Goal: Task Accomplishment & Management: Manage account settings

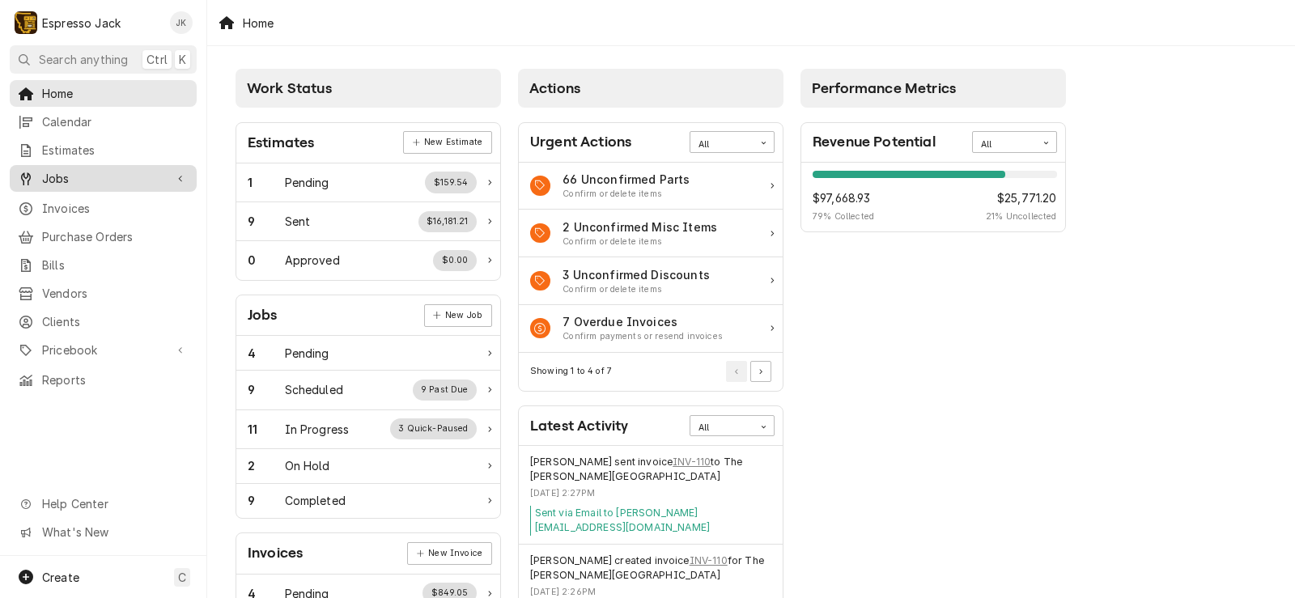
click at [63, 165] on link "Jobs" at bounding box center [103, 178] width 187 height 27
click at [75, 170] on span "Jobs" at bounding box center [103, 178] width 122 height 17
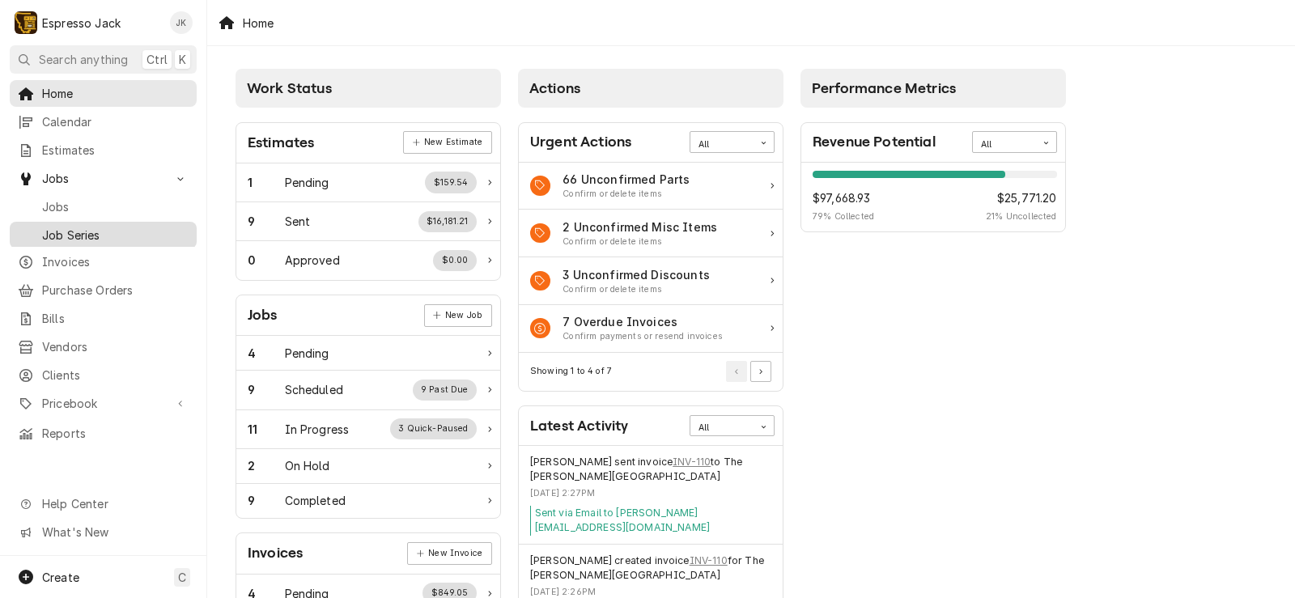
click at [57, 227] on span "Job Series" at bounding box center [115, 235] width 147 height 17
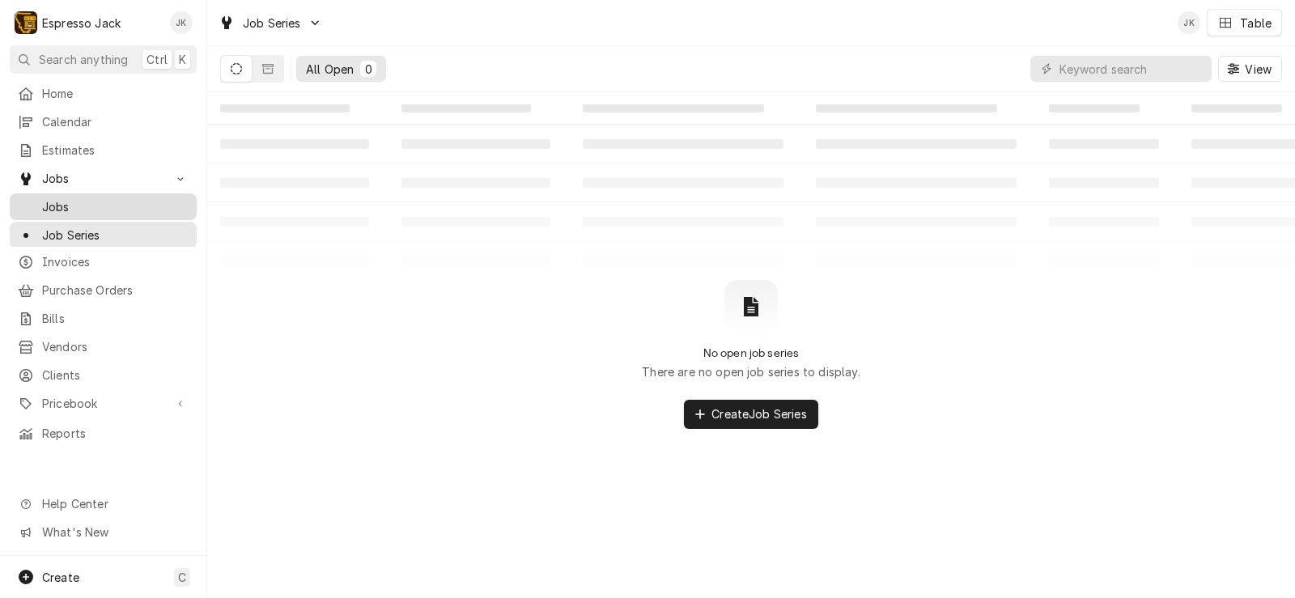
click at [80, 199] on span "Jobs" at bounding box center [115, 206] width 147 height 17
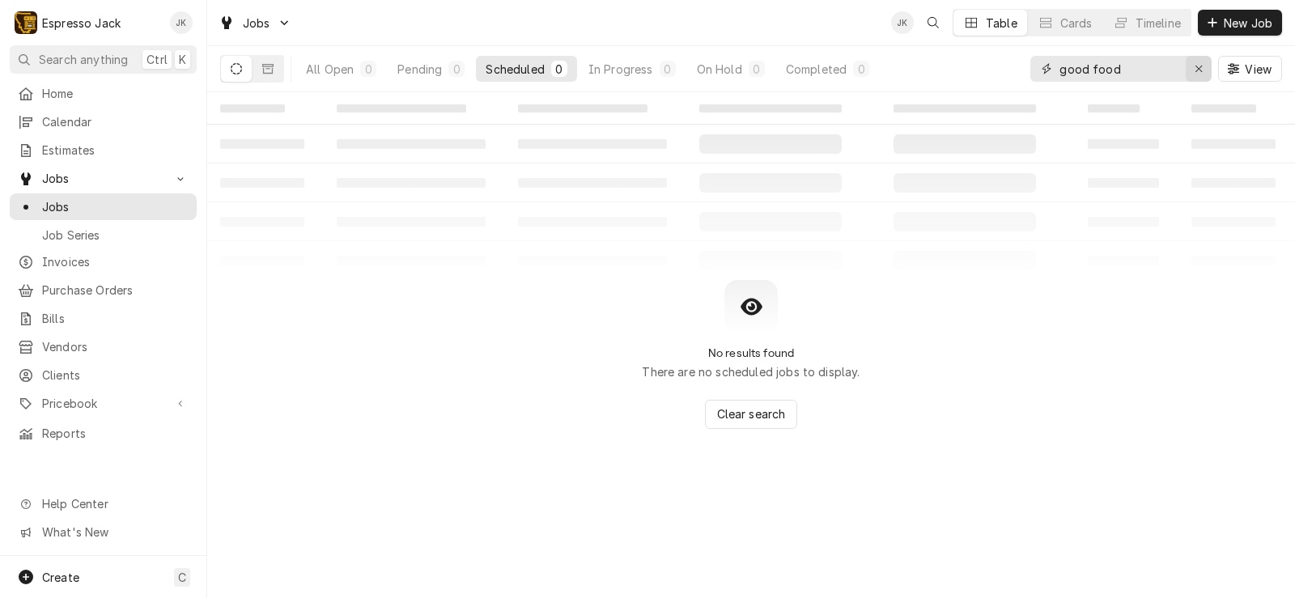
click at [1201, 66] on icon "Erase input" at bounding box center [1199, 68] width 9 height 11
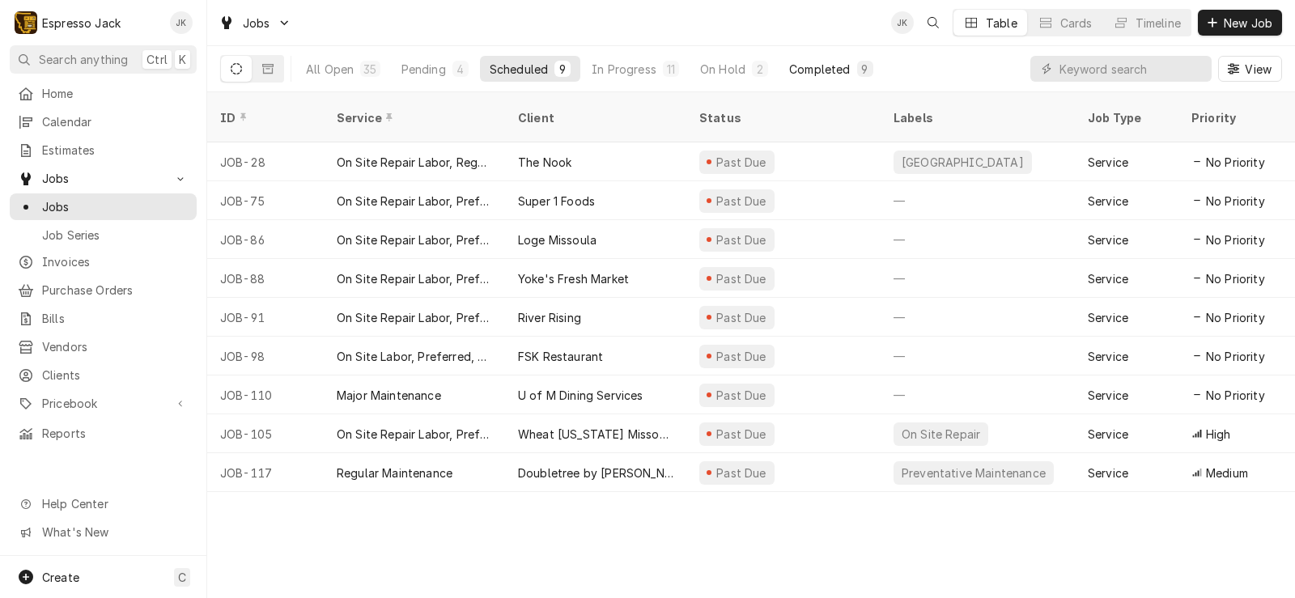
click at [836, 67] on div "Completed" at bounding box center [819, 69] width 61 height 17
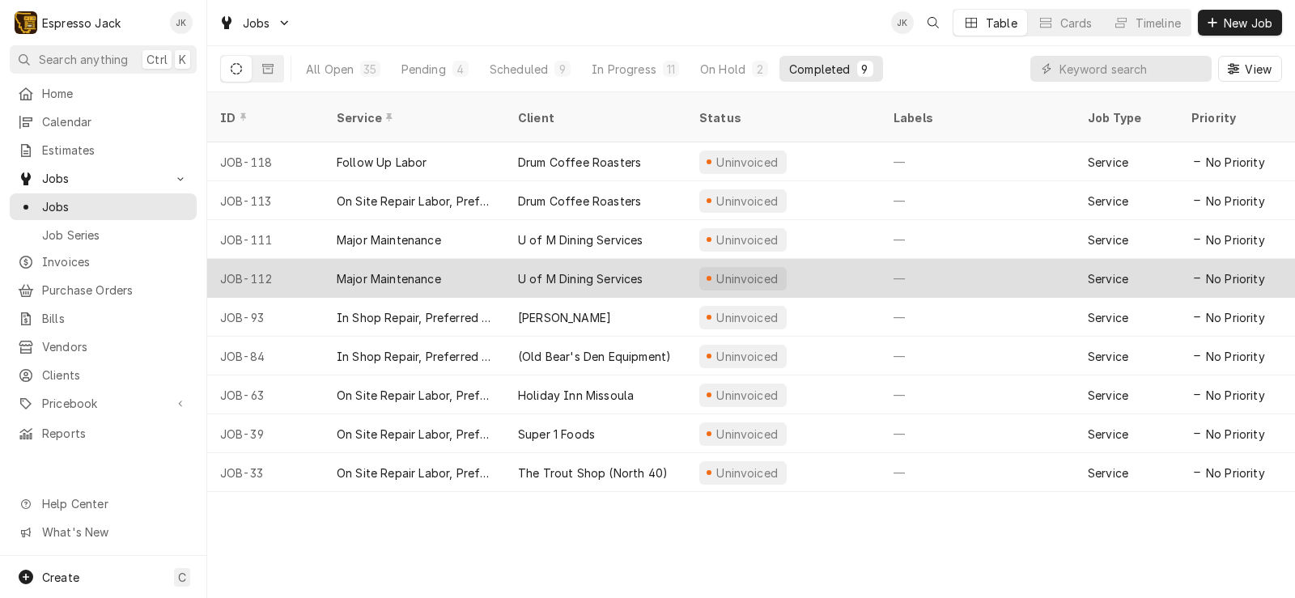
click at [456, 259] on div "Major Maintenance" at bounding box center [414, 278] width 181 height 39
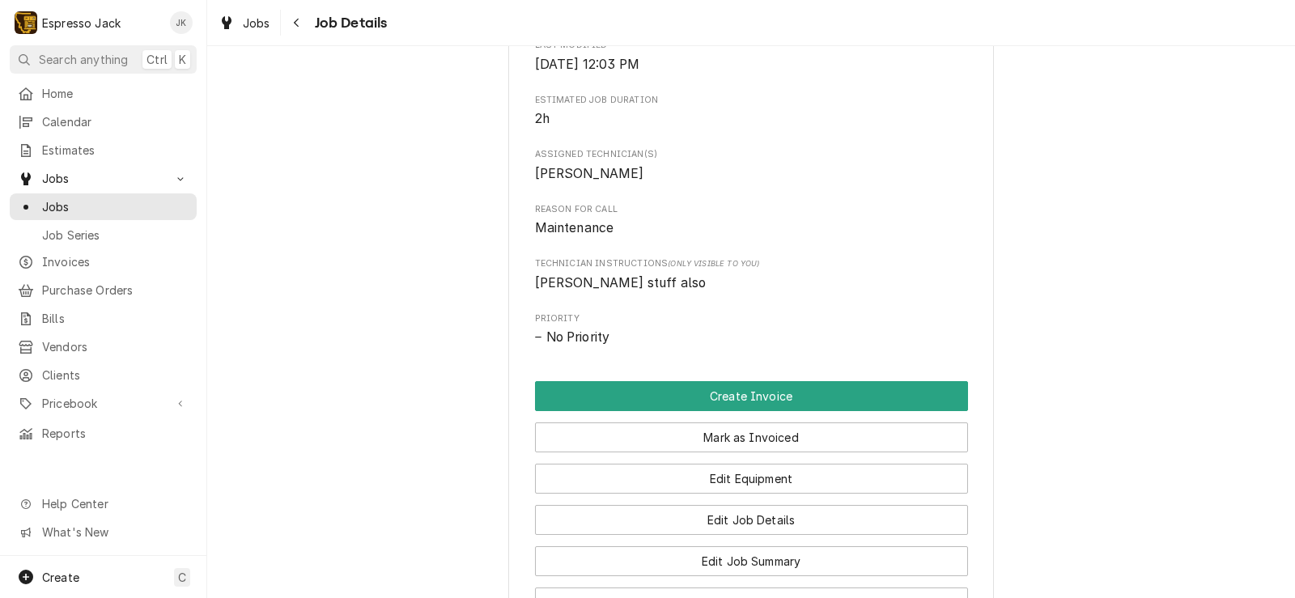
scroll to position [742, 0]
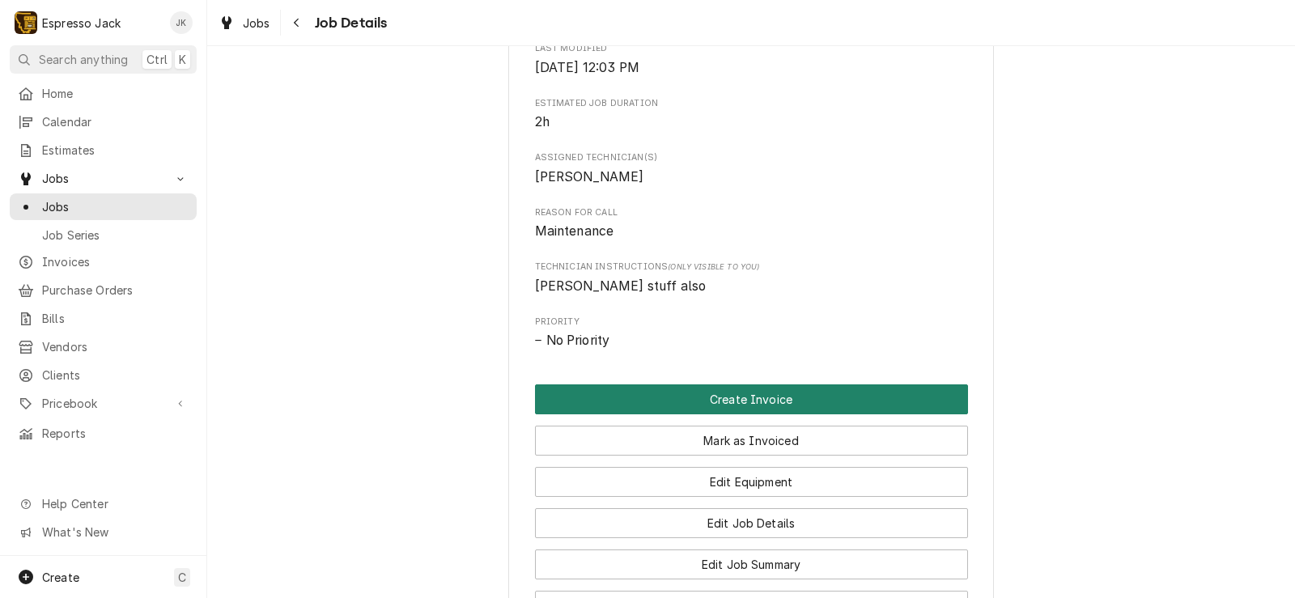
click at [711, 414] on button "Create Invoice" at bounding box center [751, 400] width 433 height 30
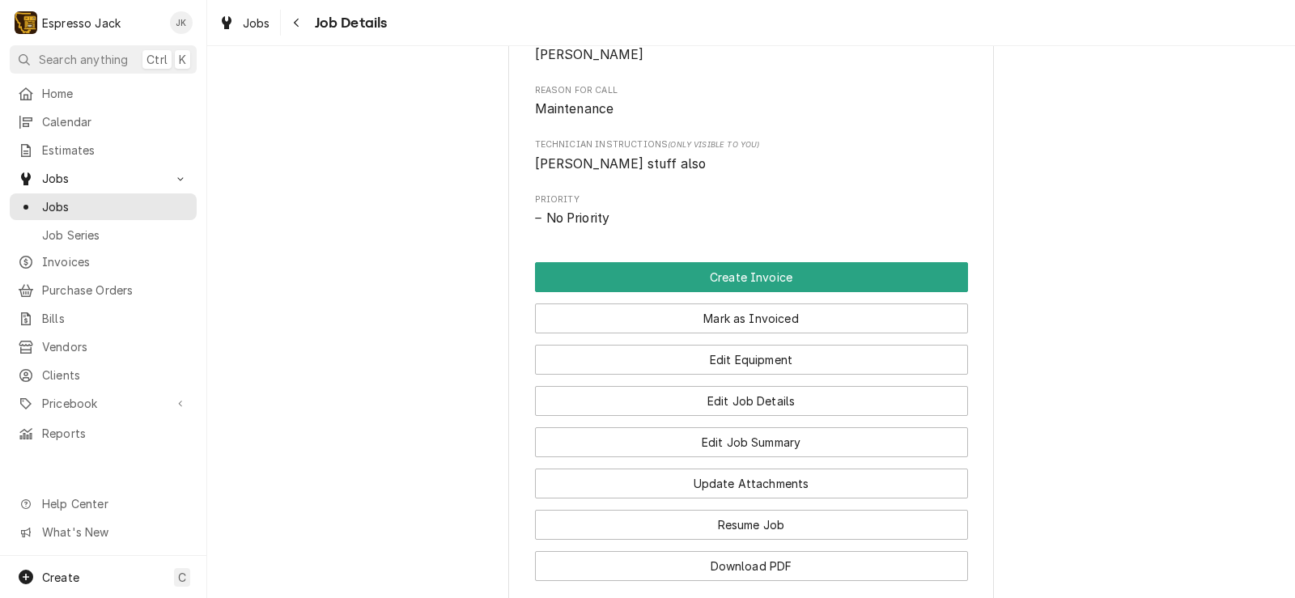
scroll to position [971, 0]
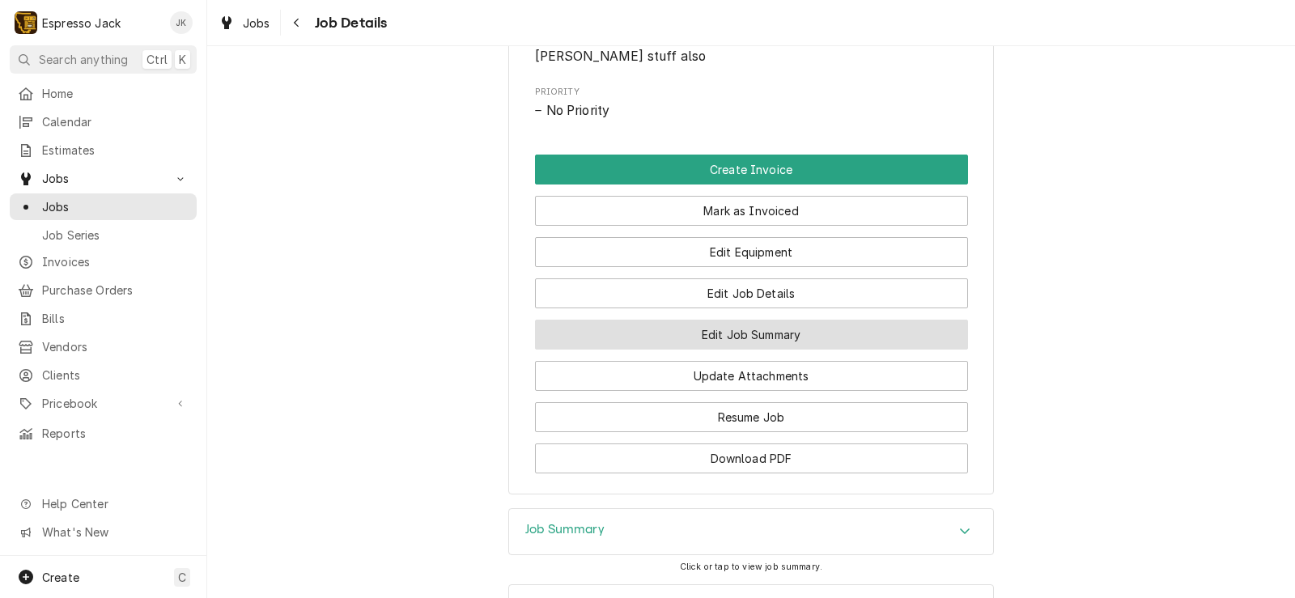
click at [631, 350] on button "Edit Job Summary" at bounding box center [751, 335] width 433 height 30
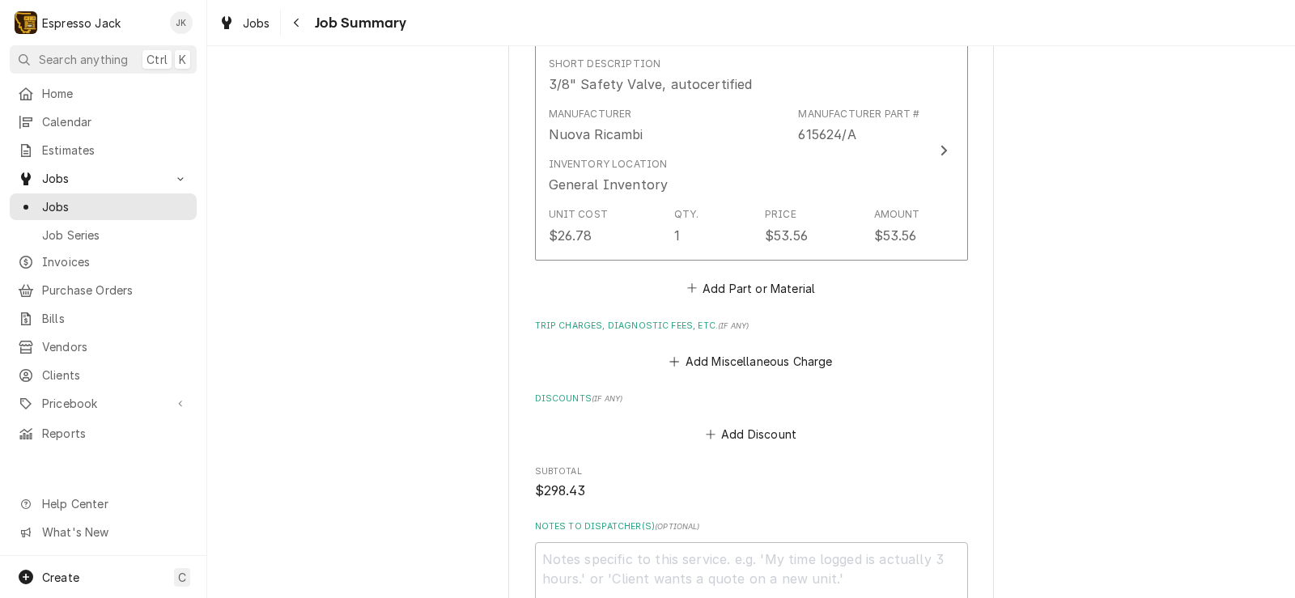
scroll to position [2234, 0]
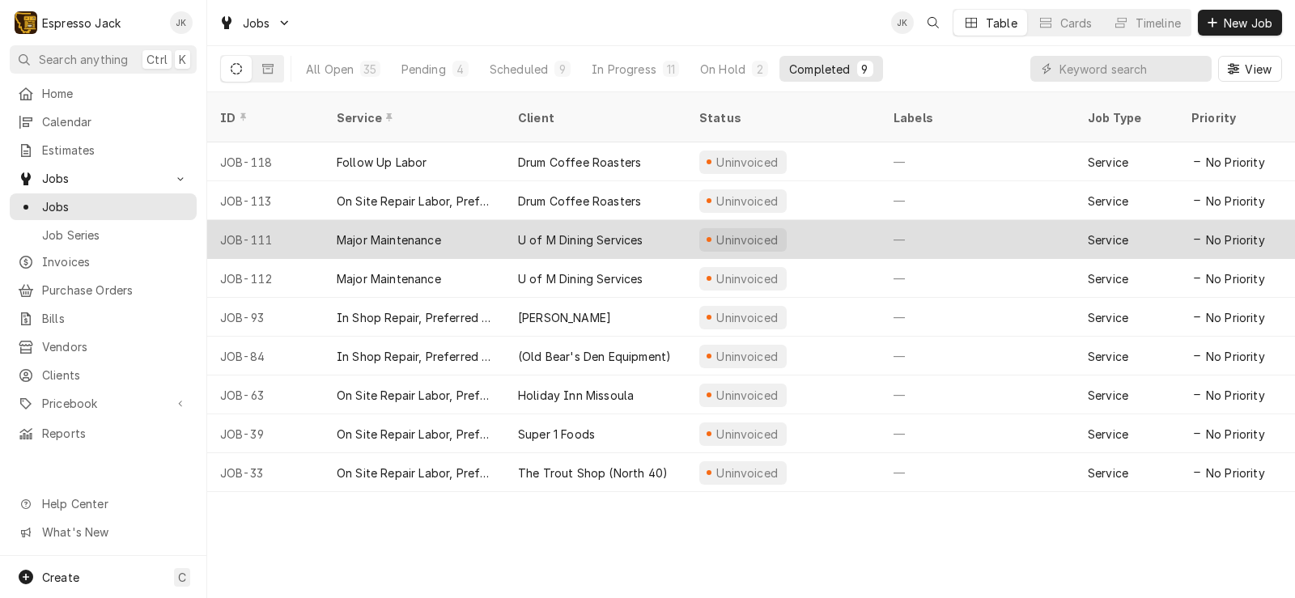
click at [499, 224] on div "Major Maintenance" at bounding box center [414, 239] width 181 height 39
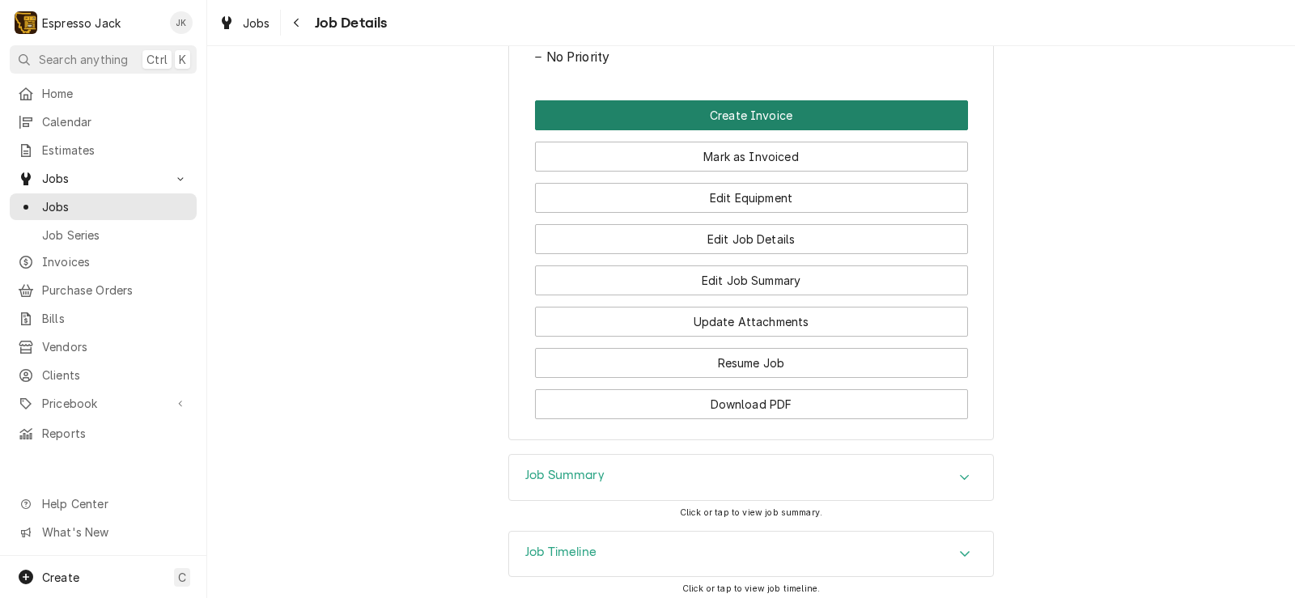
scroll to position [971, 0]
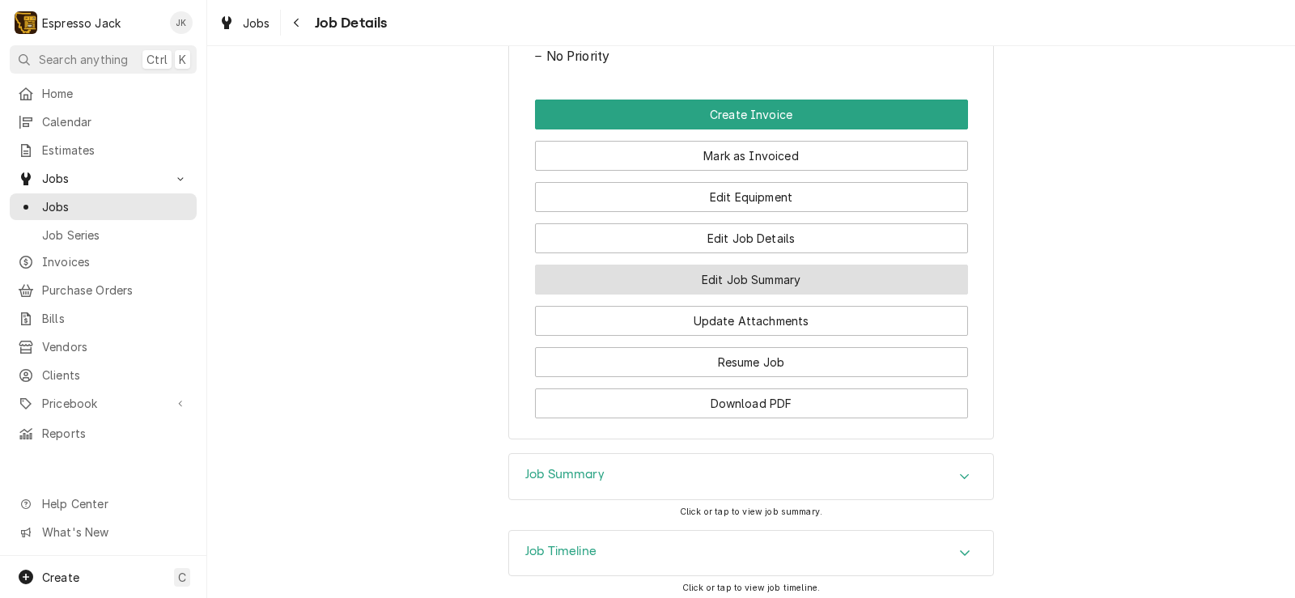
click at [682, 294] on button "Edit Job Summary" at bounding box center [751, 280] width 433 height 30
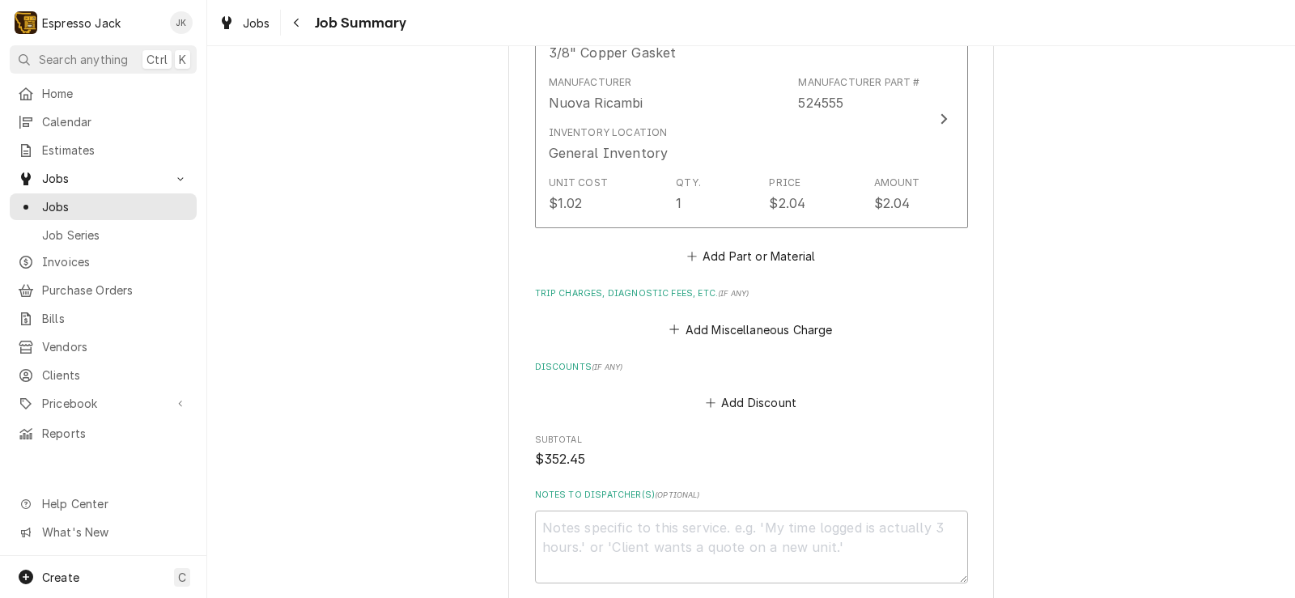
scroll to position [2449, 0]
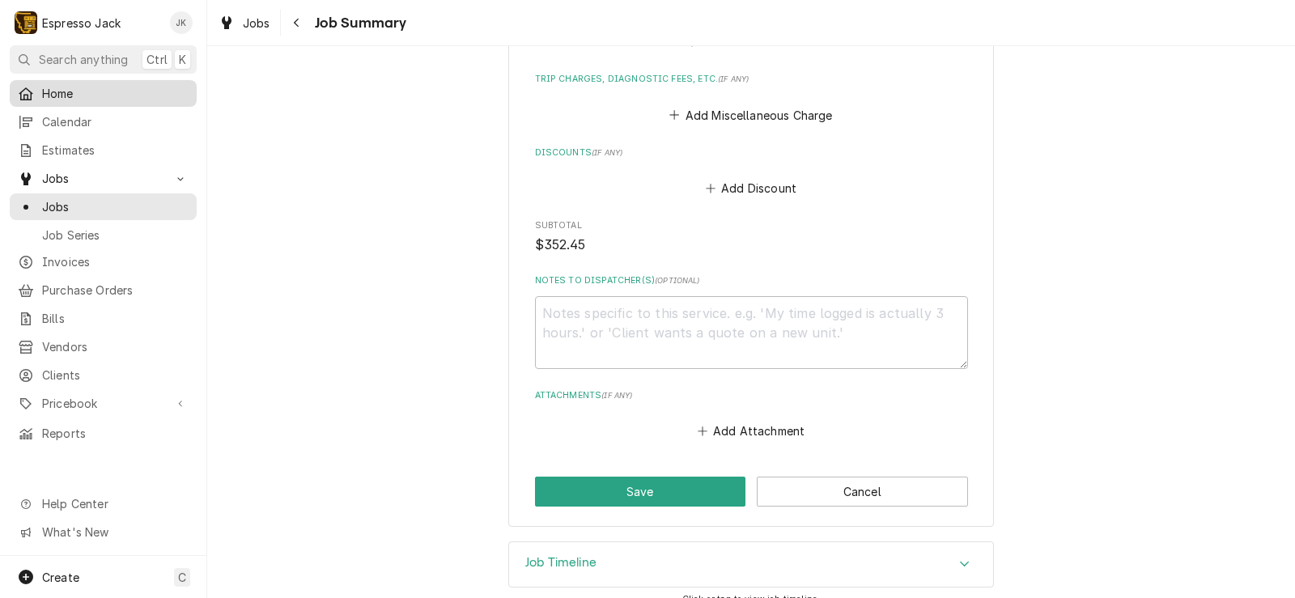
click at [45, 87] on span "Home" at bounding box center [115, 93] width 147 height 17
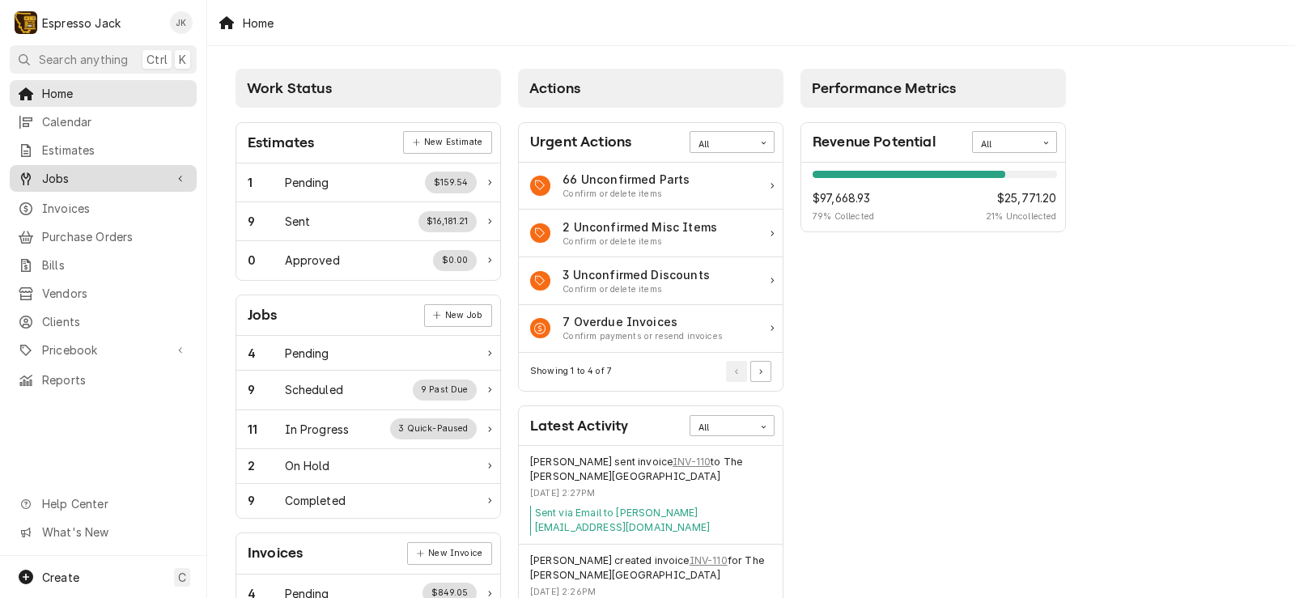
click at [91, 173] on span "Jobs" at bounding box center [103, 178] width 122 height 17
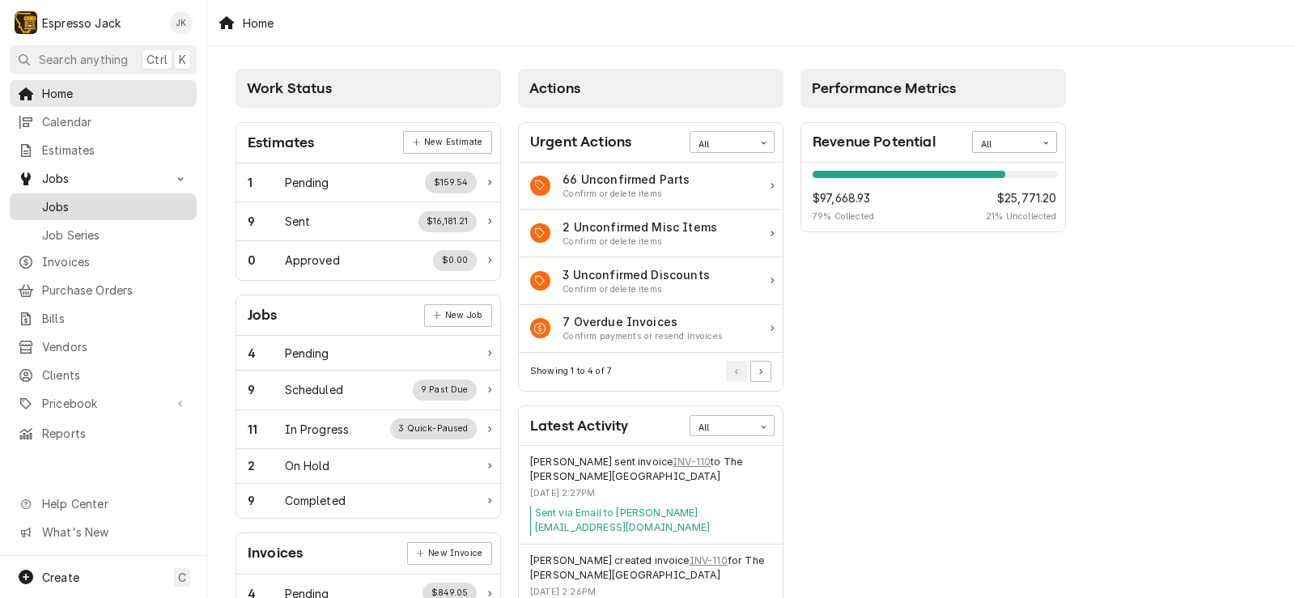
click at [92, 198] on span "Jobs" at bounding box center [115, 206] width 147 height 17
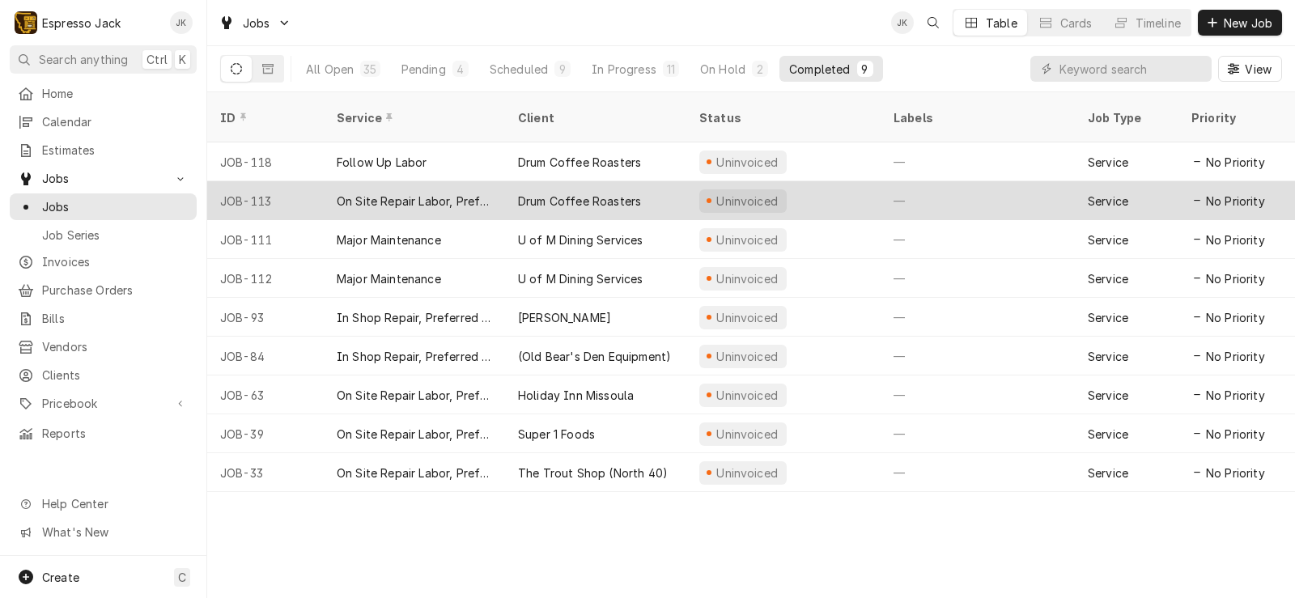
click at [393, 193] on div "On Site Repair Labor, Prefered Rate, Regular Hours" at bounding box center [414, 201] width 155 height 17
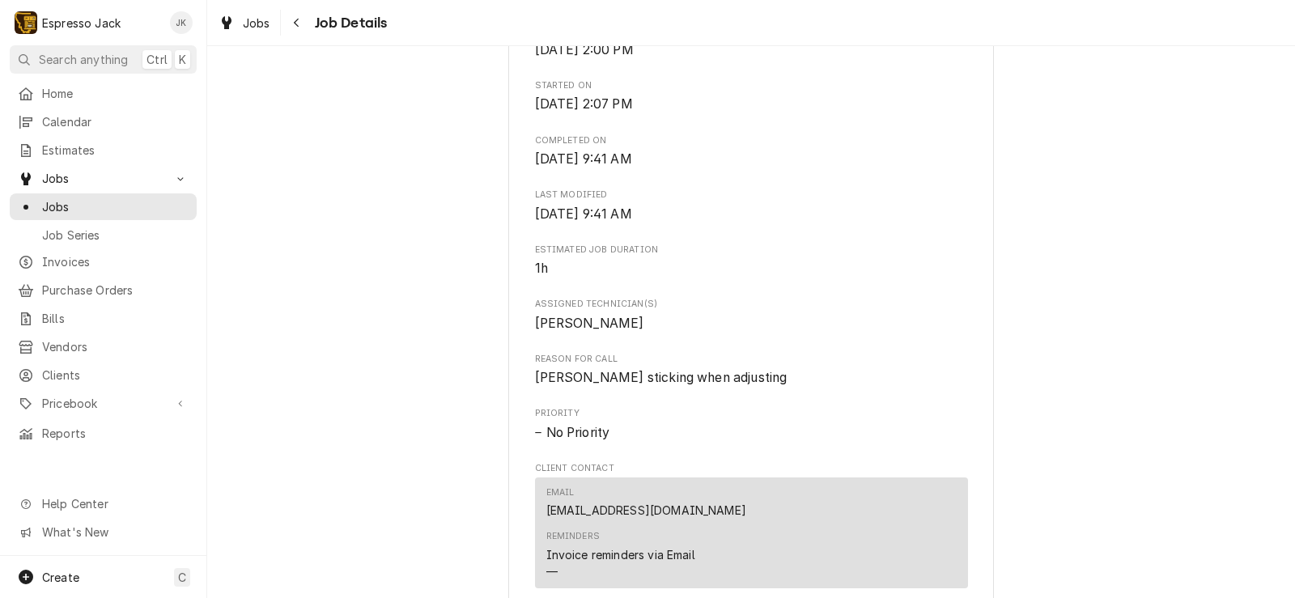
scroll to position [874, 0]
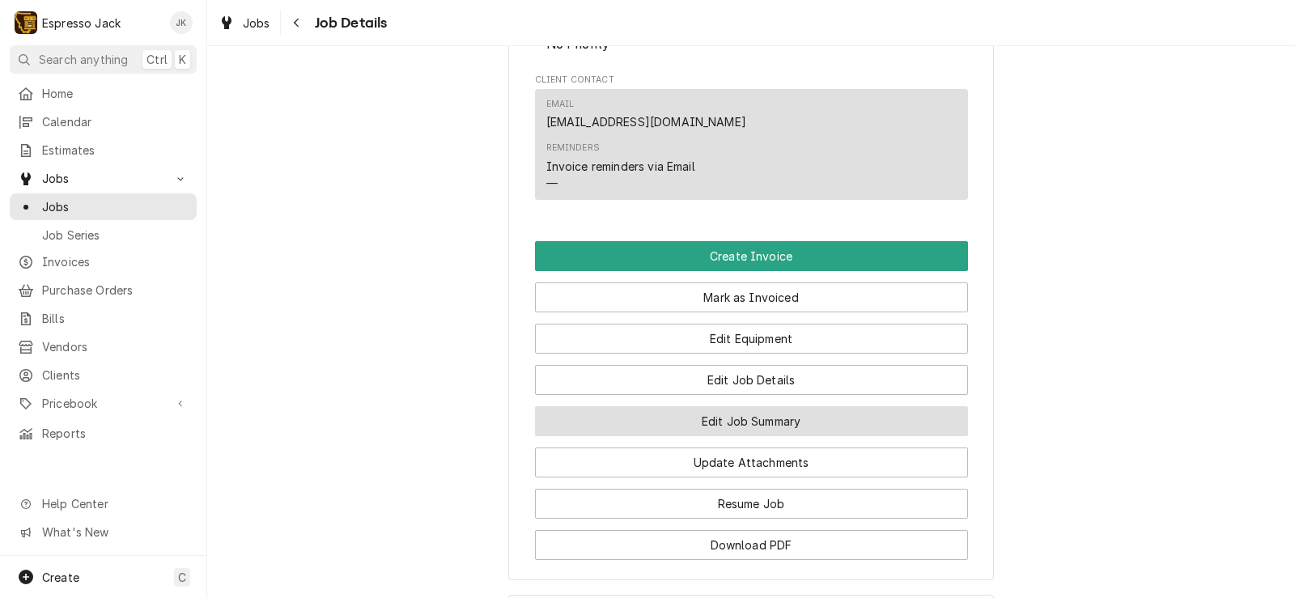
click at [672, 436] on button "Edit Job Summary" at bounding box center [751, 421] width 433 height 30
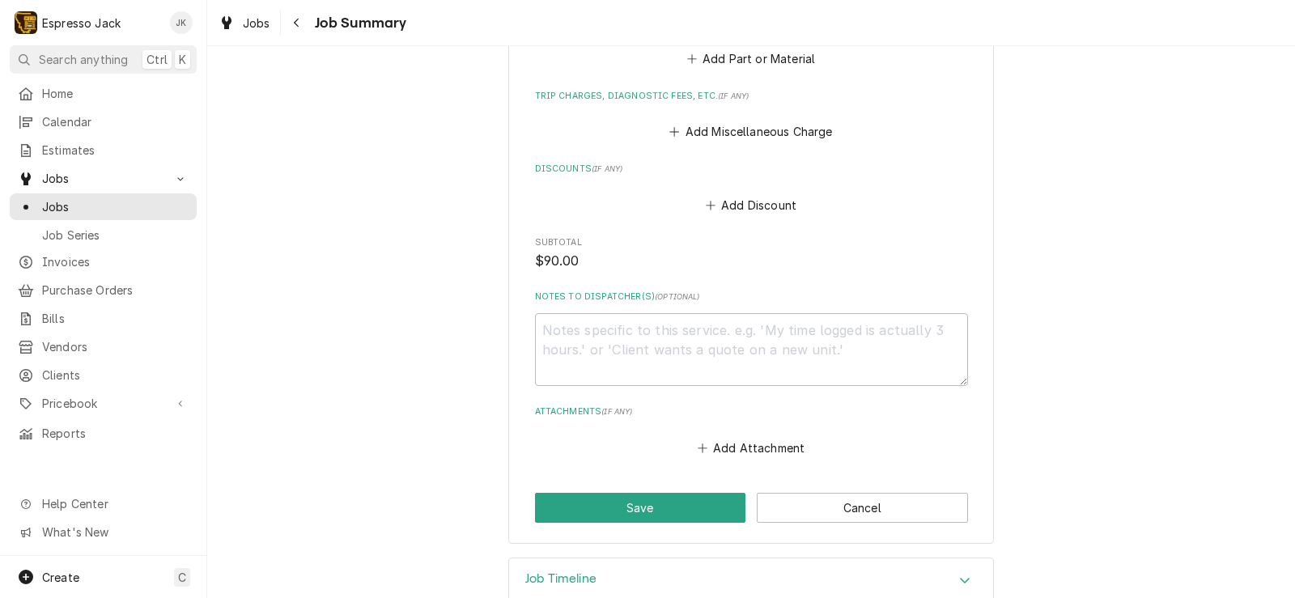
scroll to position [858, 0]
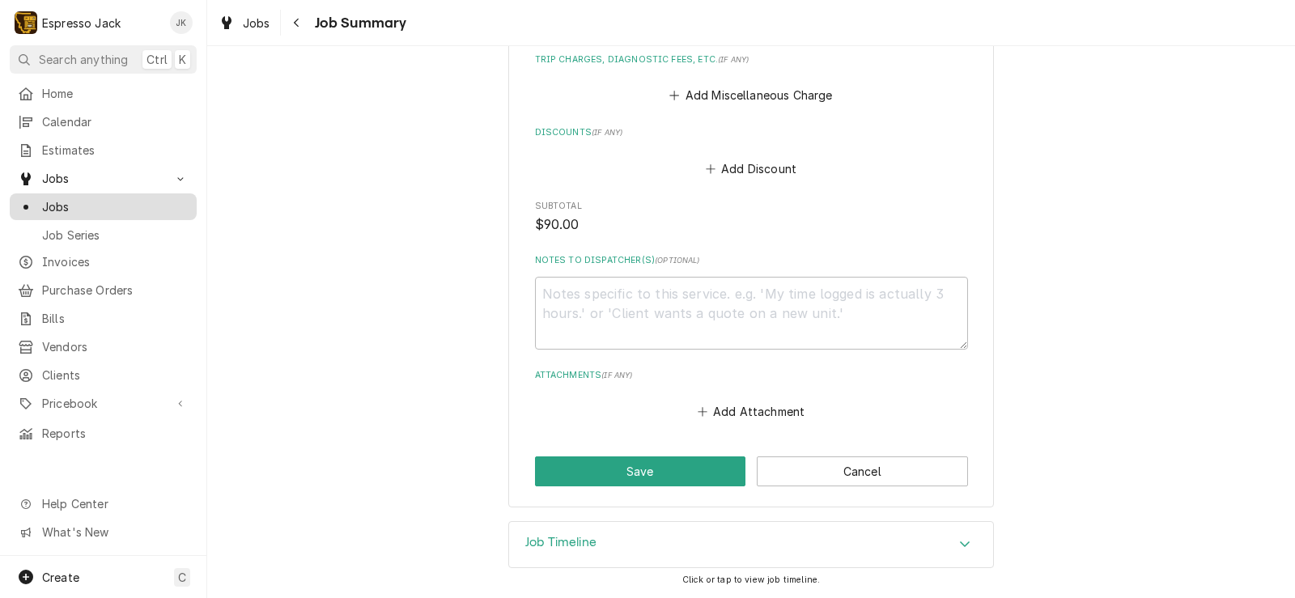
click at [94, 198] on span "Jobs" at bounding box center [115, 206] width 147 height 17
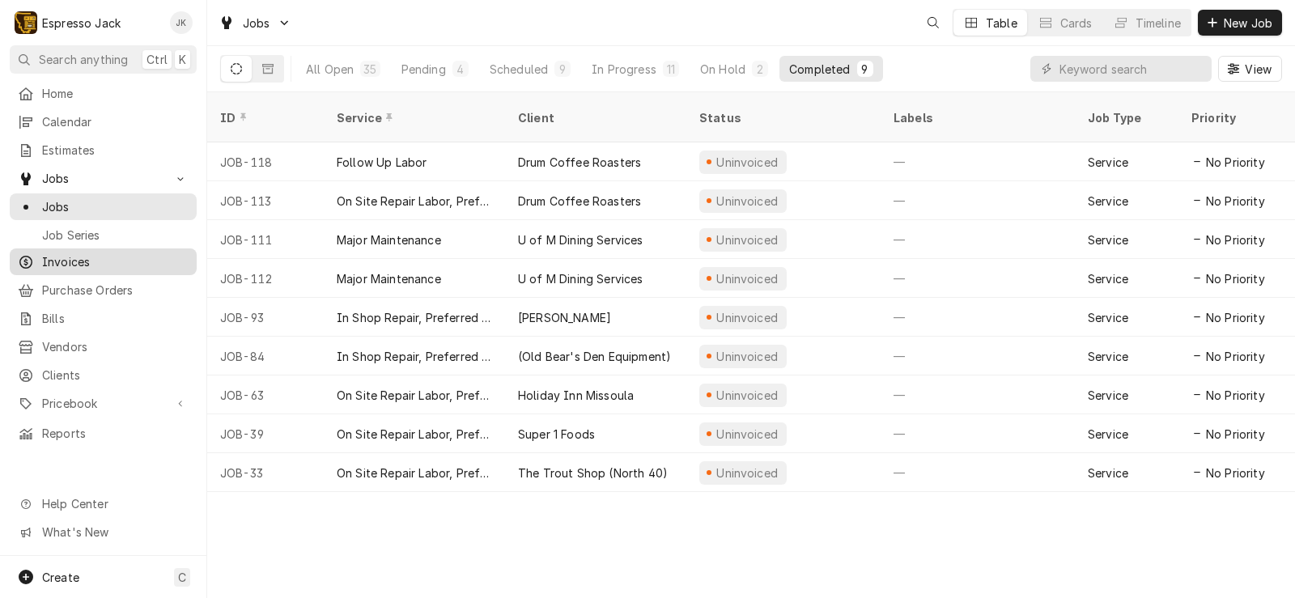
click at [64, 257] on span "Invoices" at bounding box center [115, 261] width 147 height 17
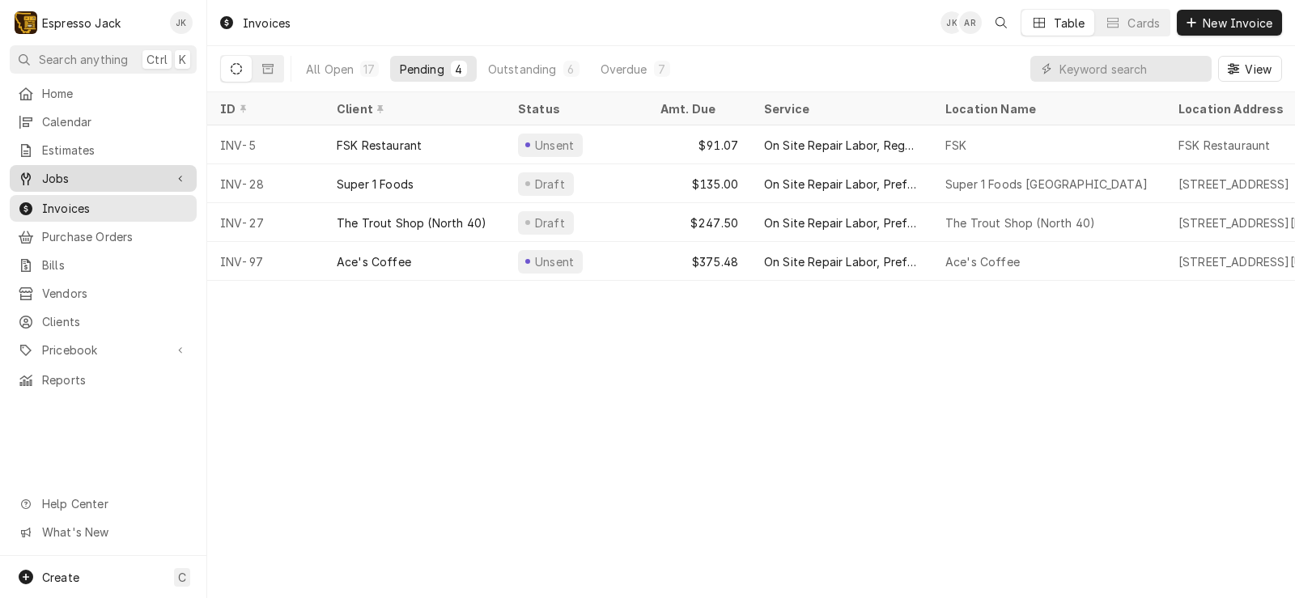
click at [92, 176] on span "Jobs" at bounding box center [103, 178] width 122 height 17
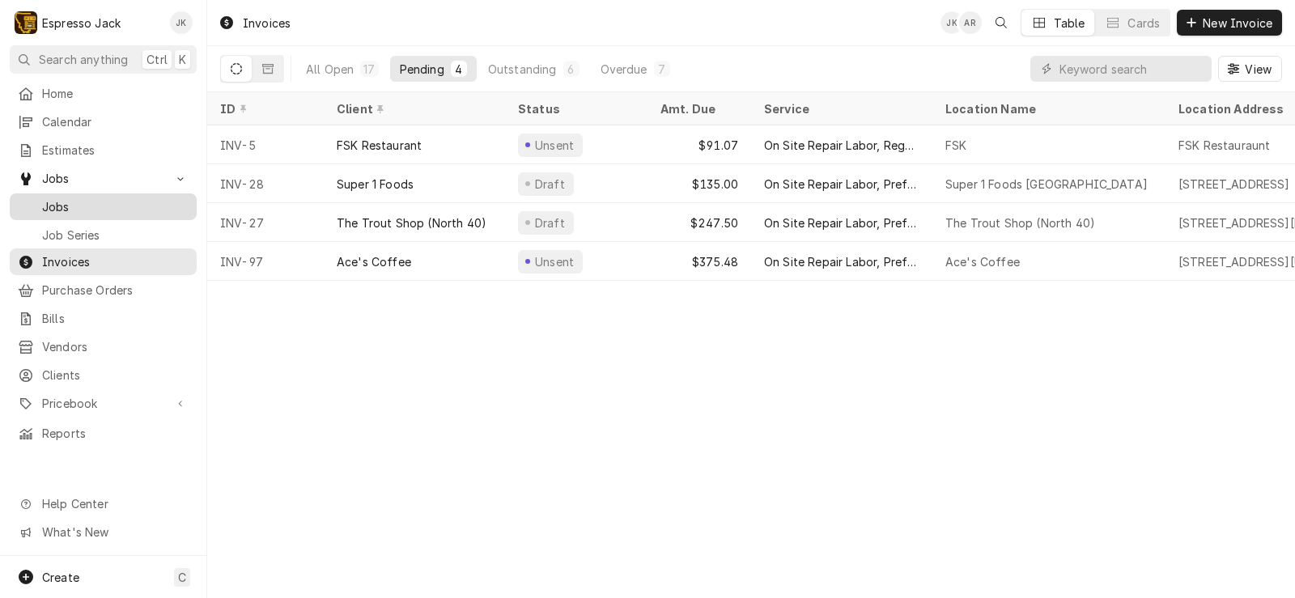
click at [82, 202] on span "Jobs" at bounding box center [115, 206] width 147 height 17
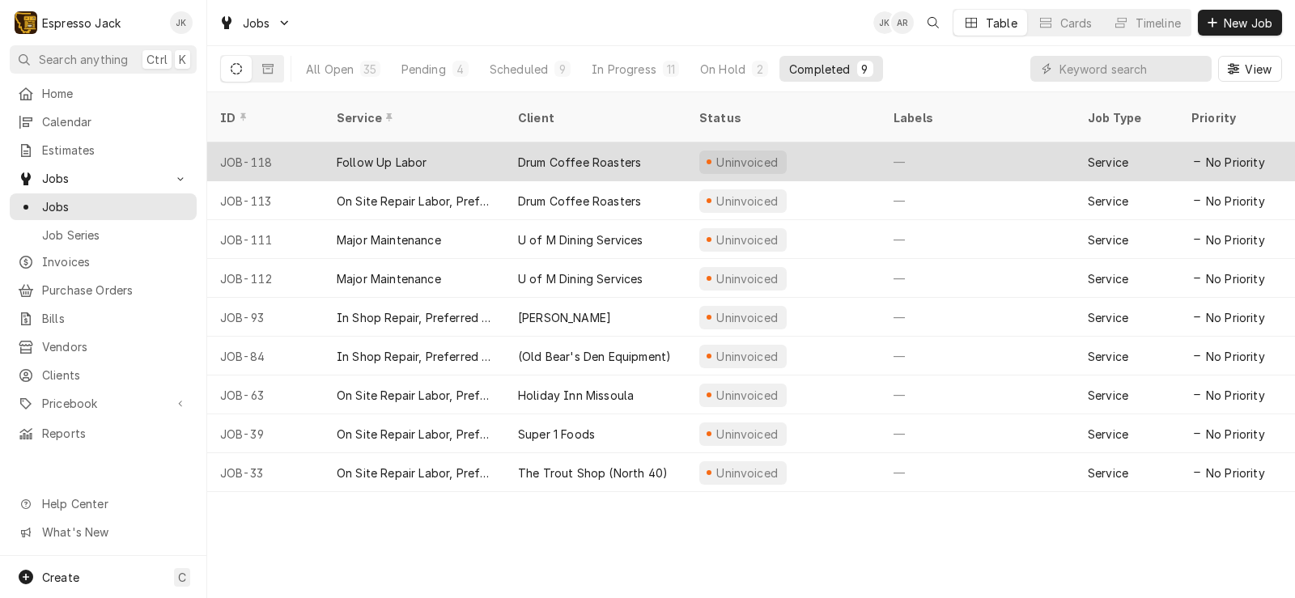
click at [514, 145] on div "Drum Coffee Roasters" at bounding box center [595, 161] width 181 height 39
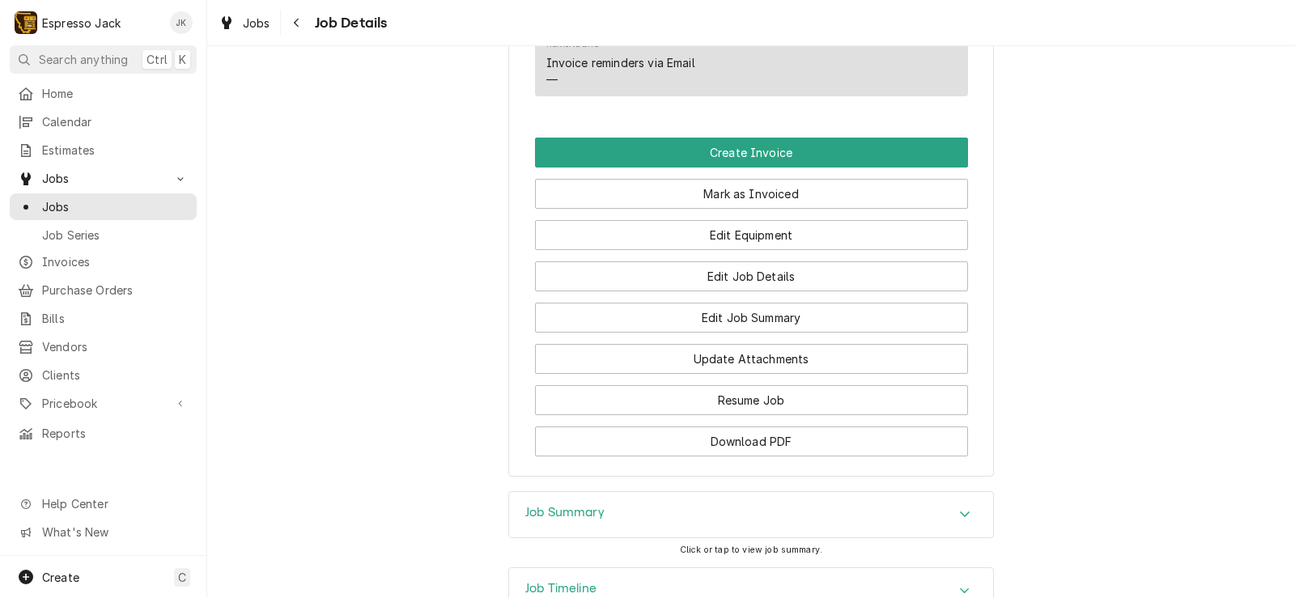
scroll to position [828, 0]
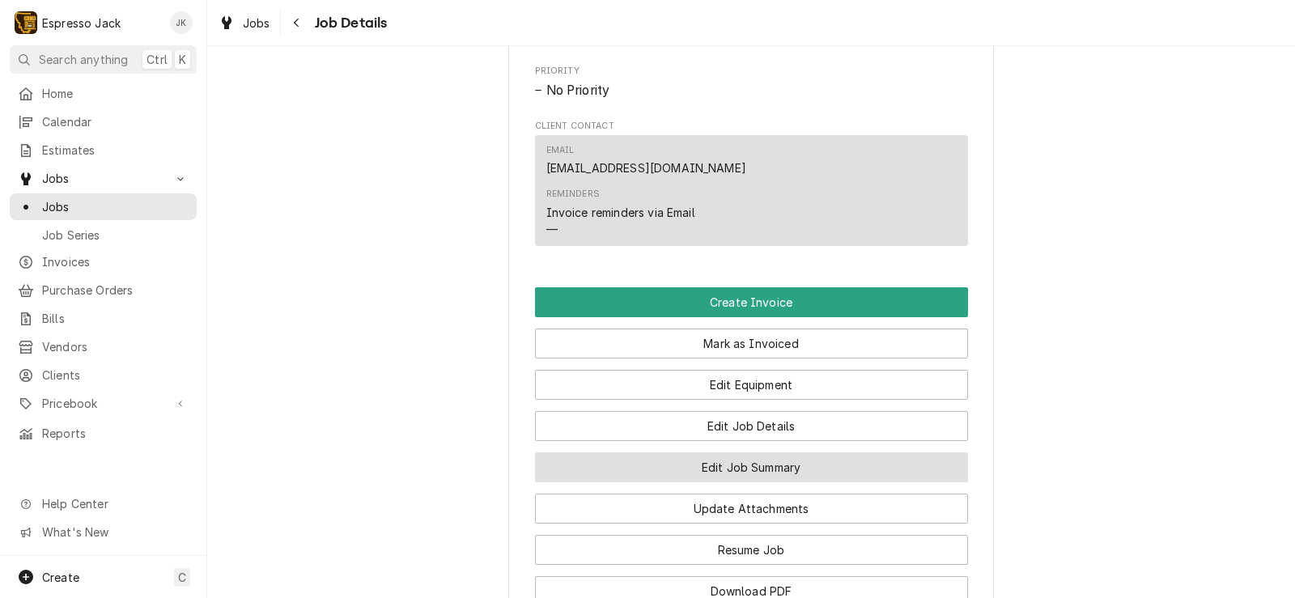
click at [722, 482] on button "Edit Job Summary" at bounding box center [751, 468] width 433 height 30
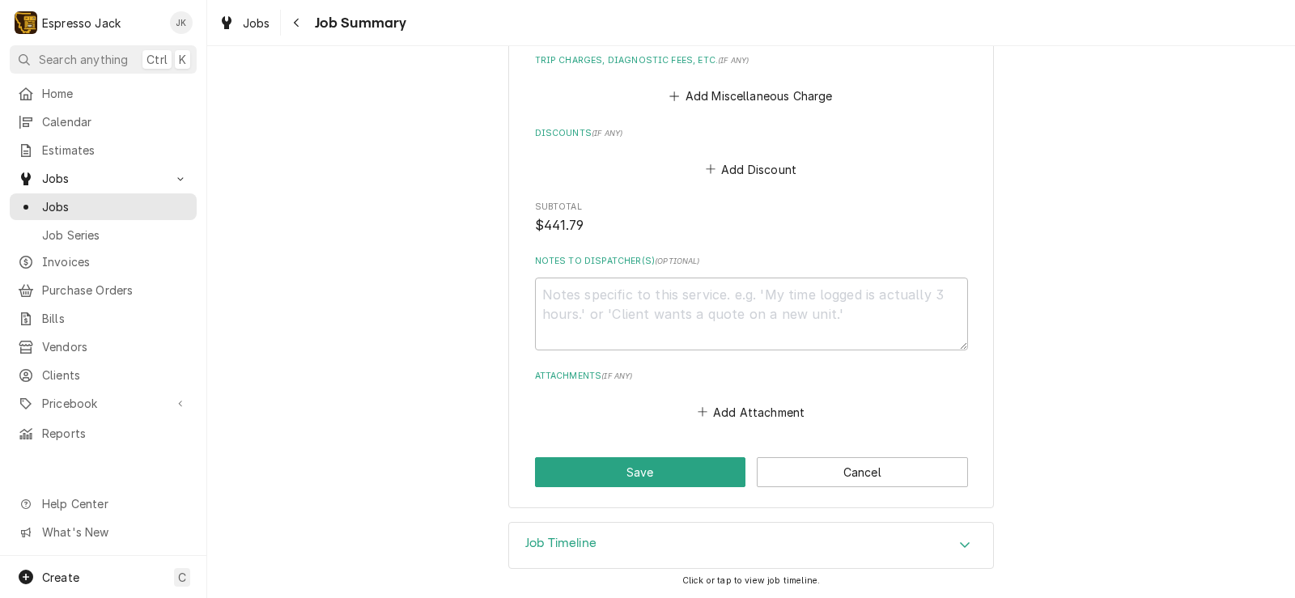
scroll to position [424, 0]
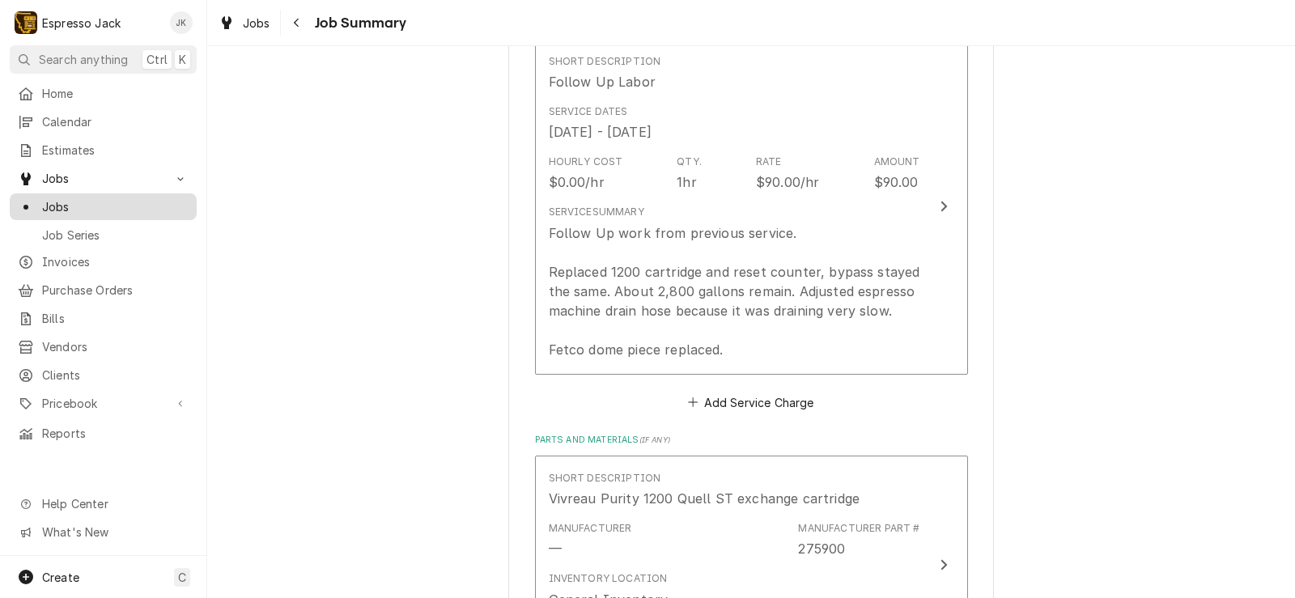
click at [122, 203] on span "Jobs" at bounding box center [115, 206] width 147 height 17
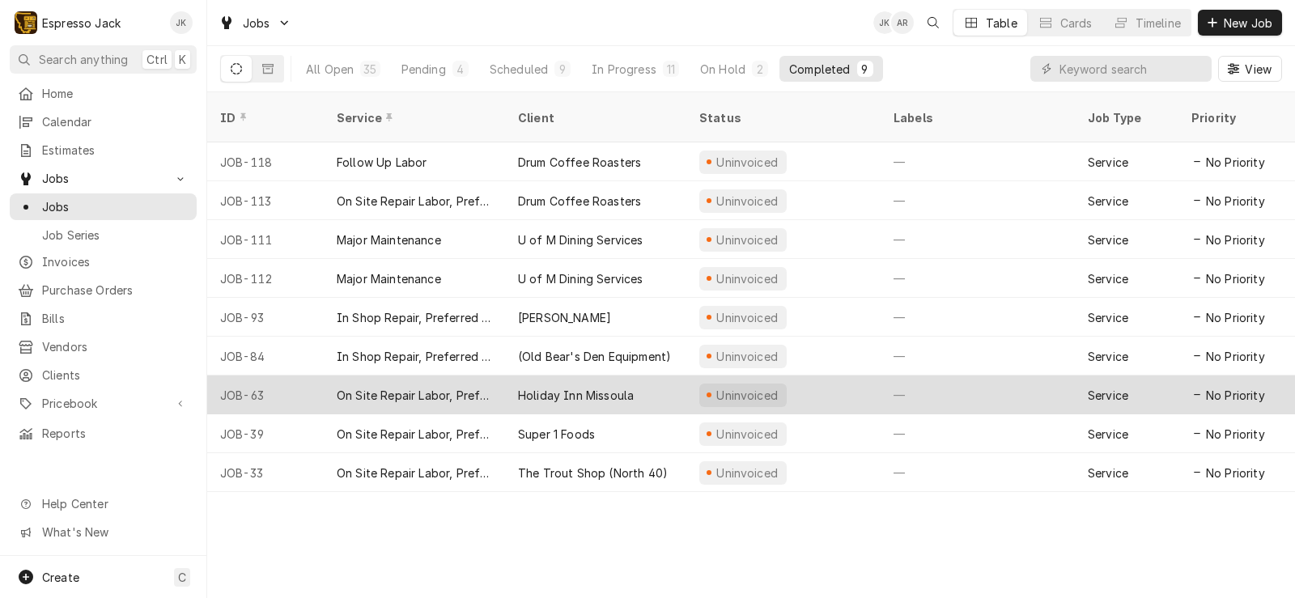
click at [532, 387] on div "Holiday Inn Missoula" at bounding box center [576, 395] width 116 height 17
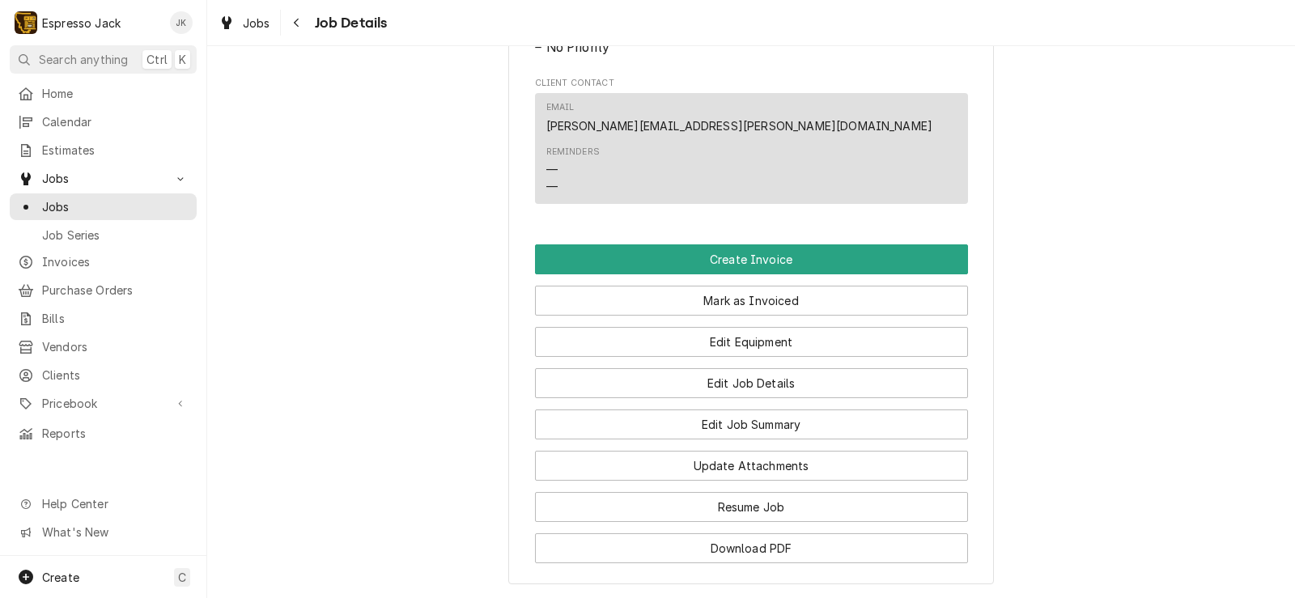
scroll to position [971, 0]
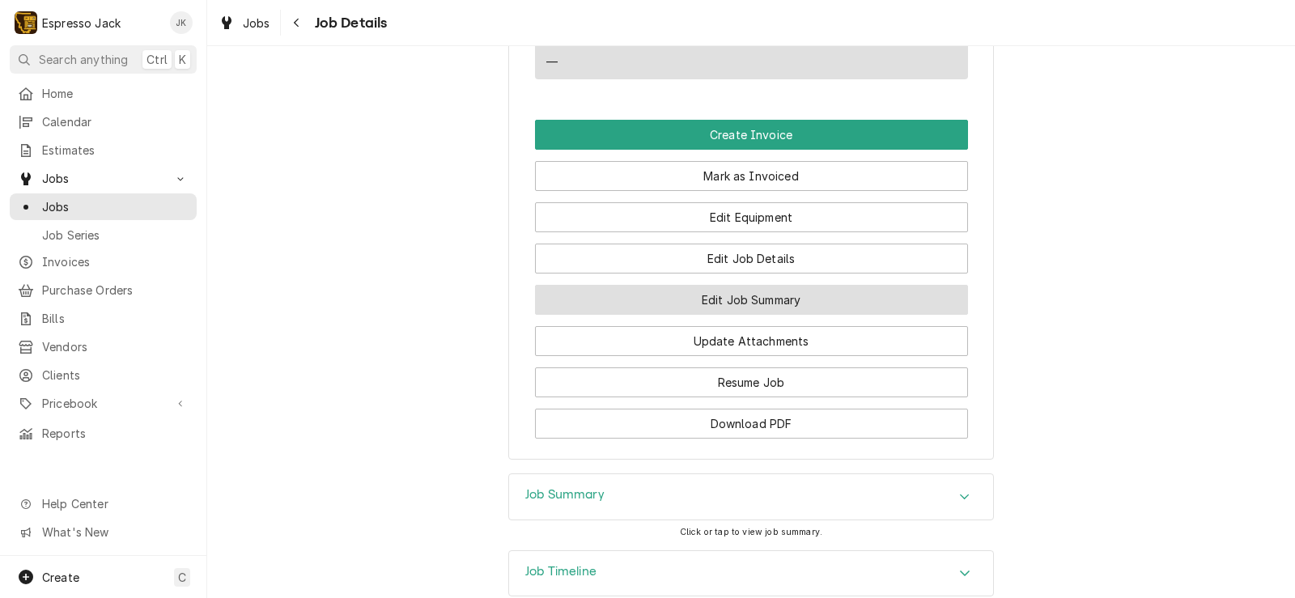
click at [704, 308] on button "Edit Job Summary" at bounding box center [751, 300] width 433 height 30
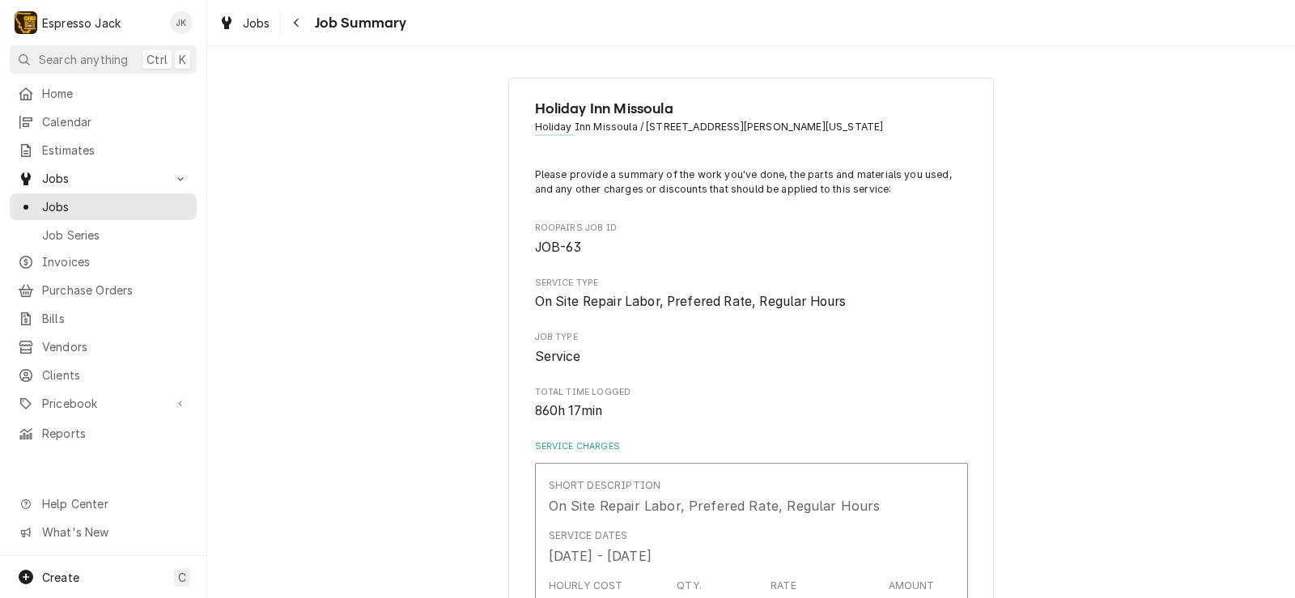
type textarea "x"
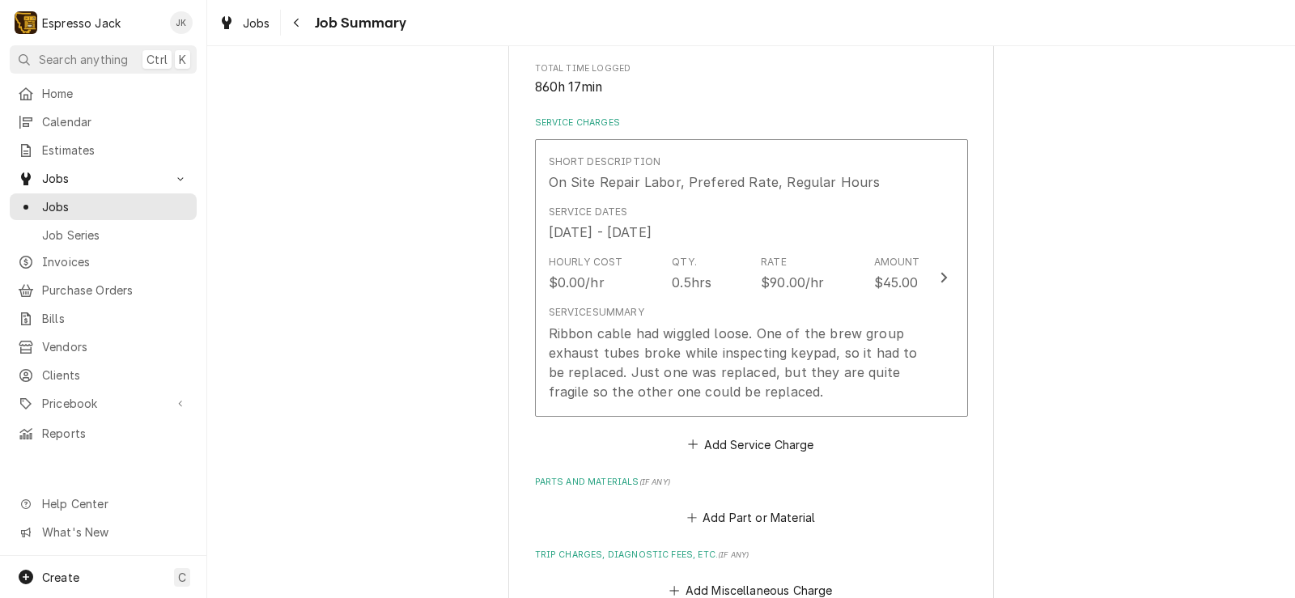
scroll to position [334, 0]
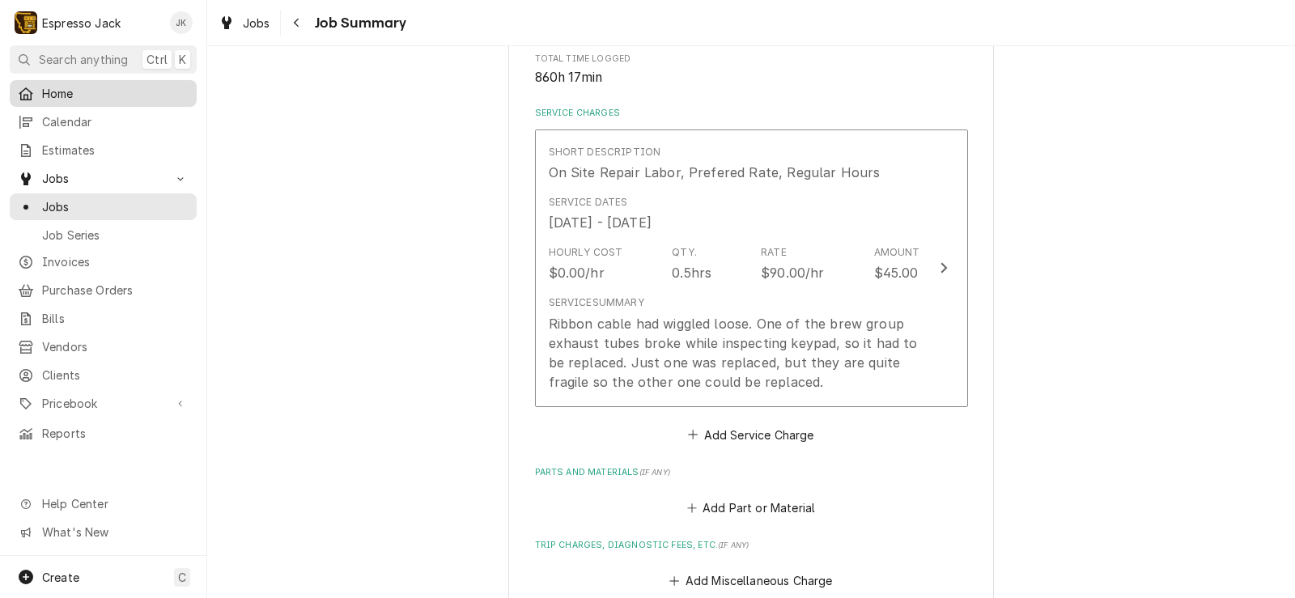
click at [116, 86] on span "Home" at bounding box center [115, 93] width 147 height 17
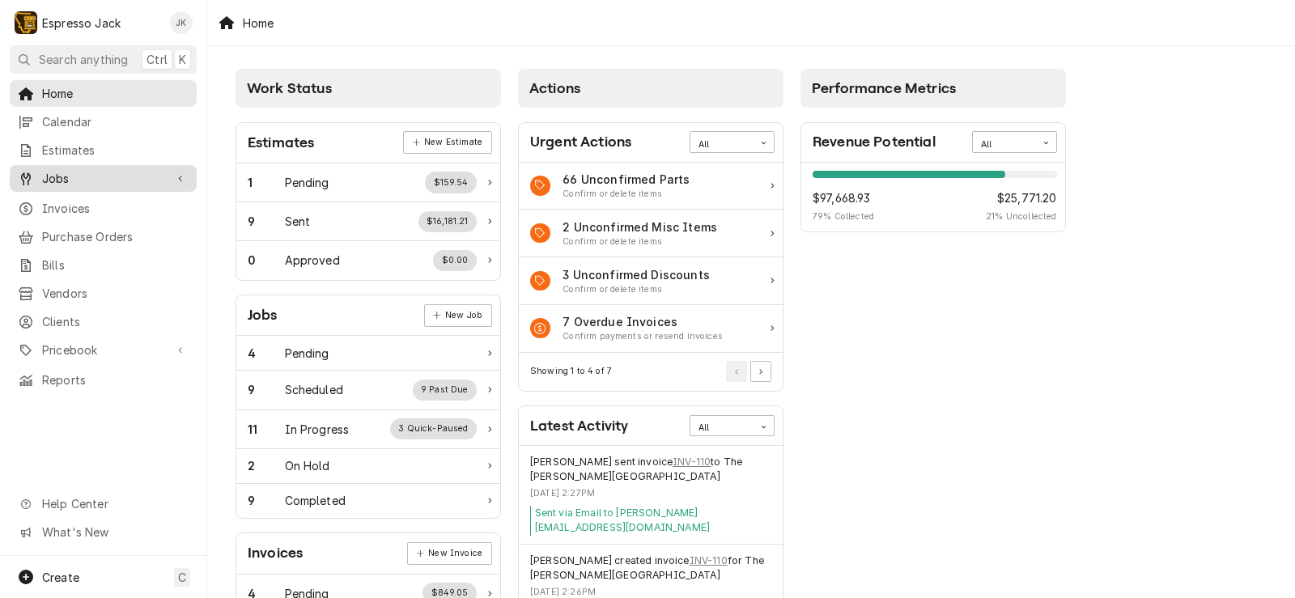
click at [113, 172] on span "Jobs" at bounding box center [103, 178] width 122 height 17
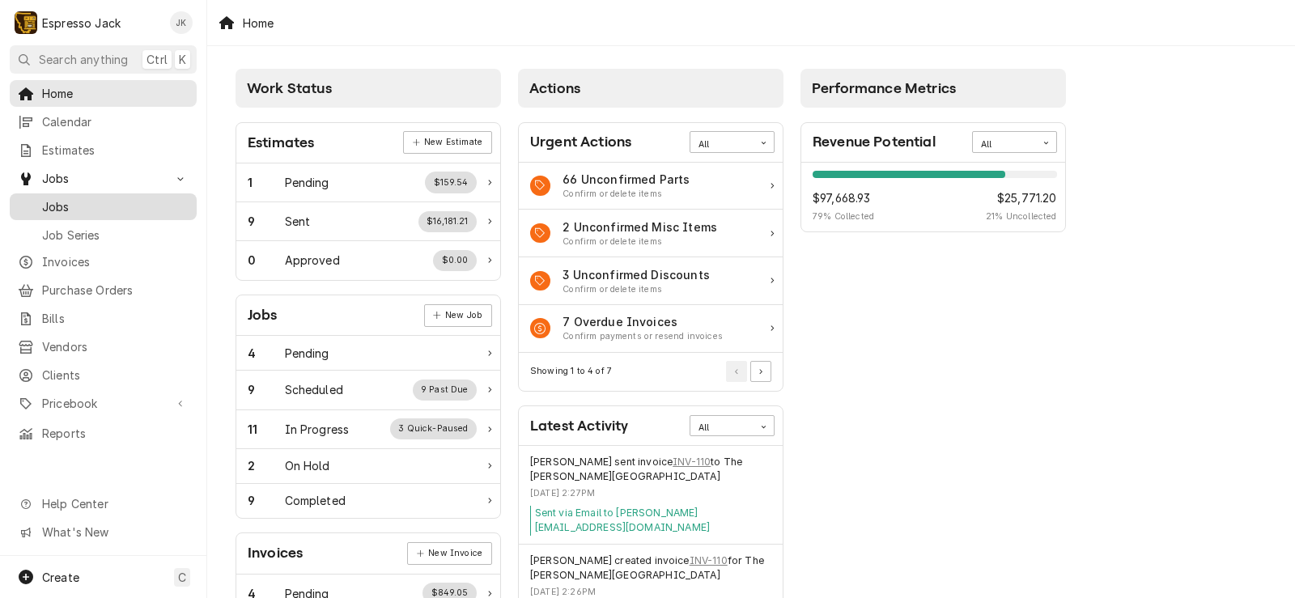
click at [63, 206] on span "Jobs" at bounding box center [115, 206] width 147 height 17
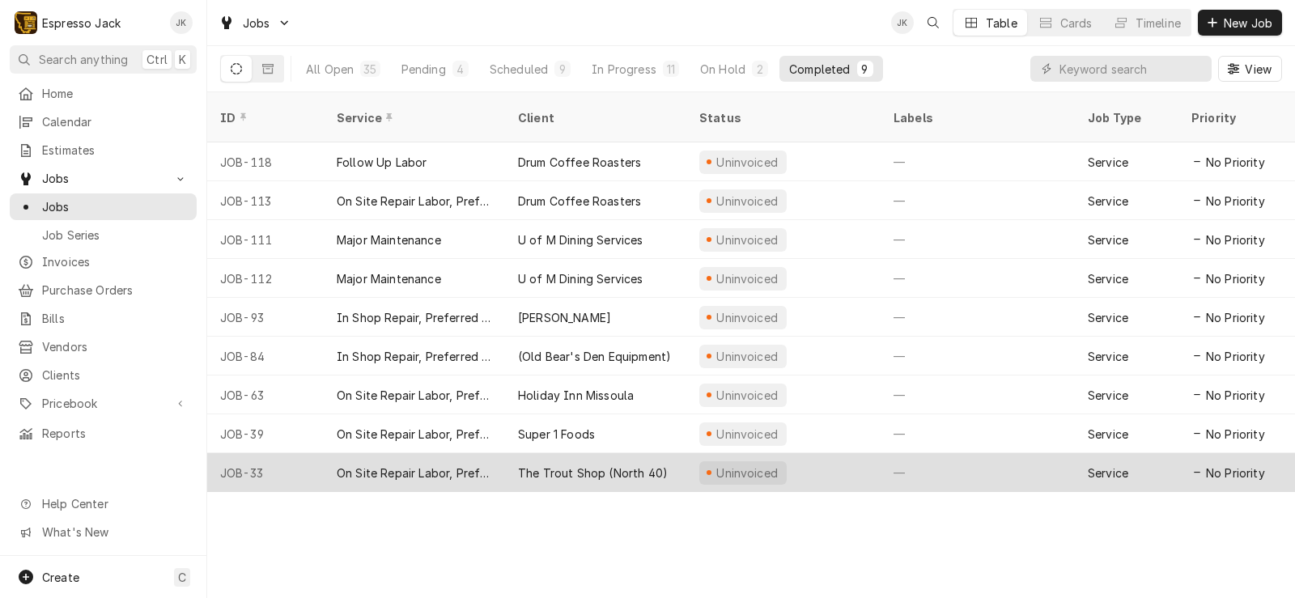
click at [534, 465] on div "The Trout Shop (North 40)" at bounding box center [593, 473] width 150 height 17
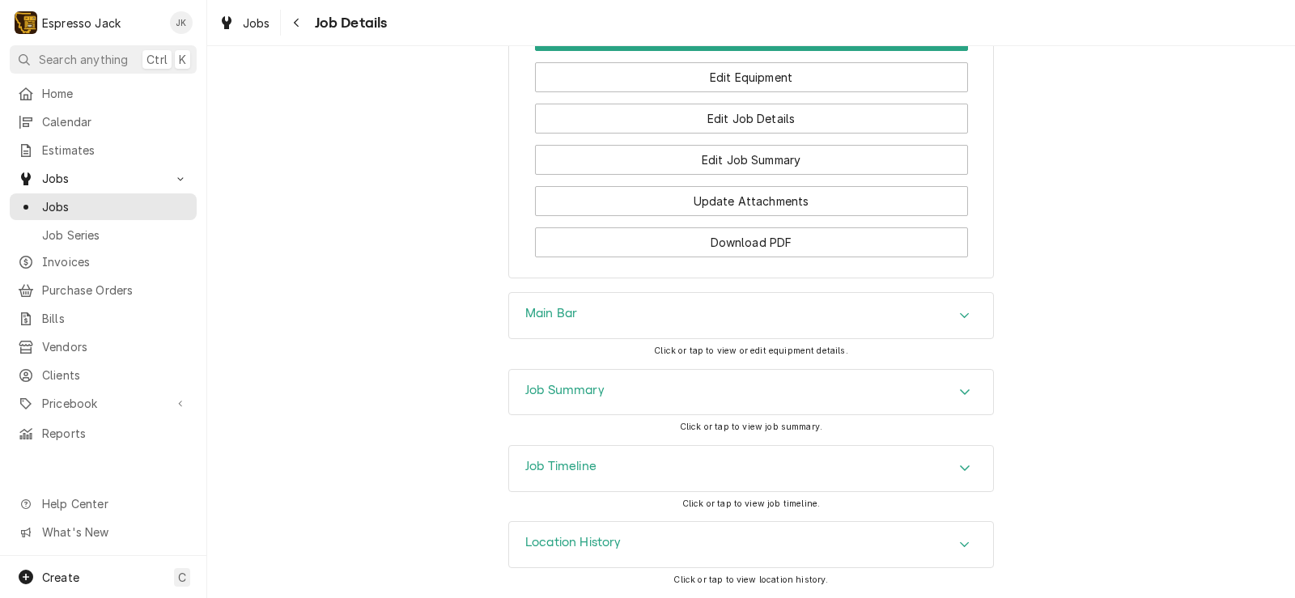
scroll to position [541, 0]
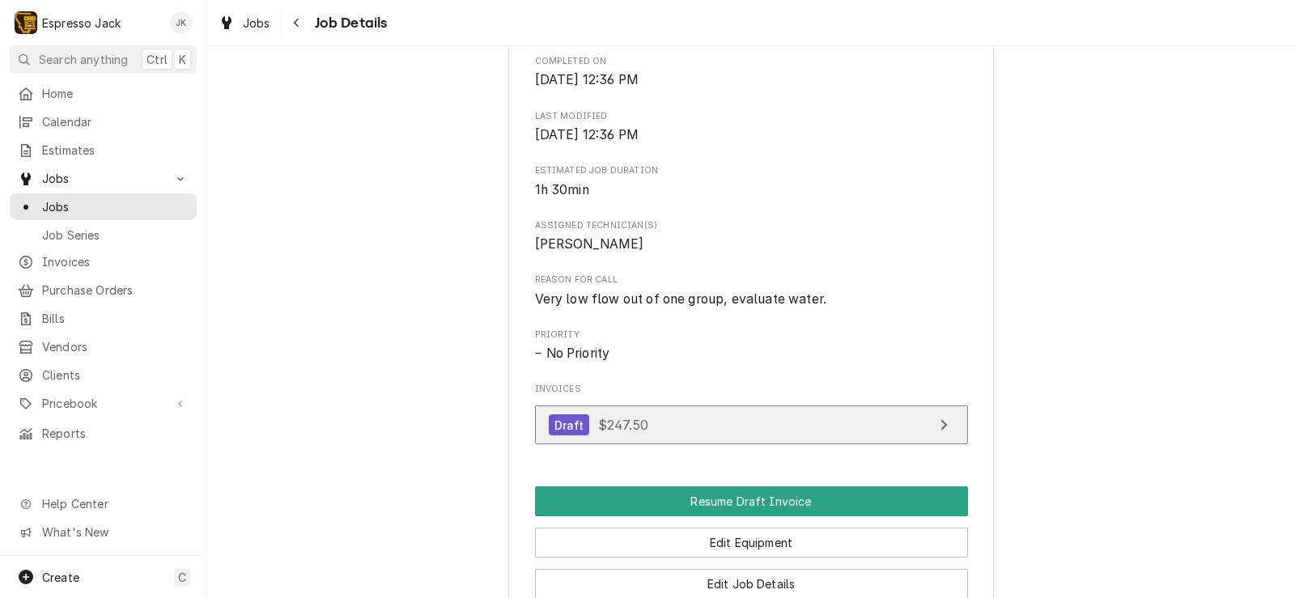
click at [667, 441] on link "Draft $247.50" at bounding box center [751, 426] width 433 height 40
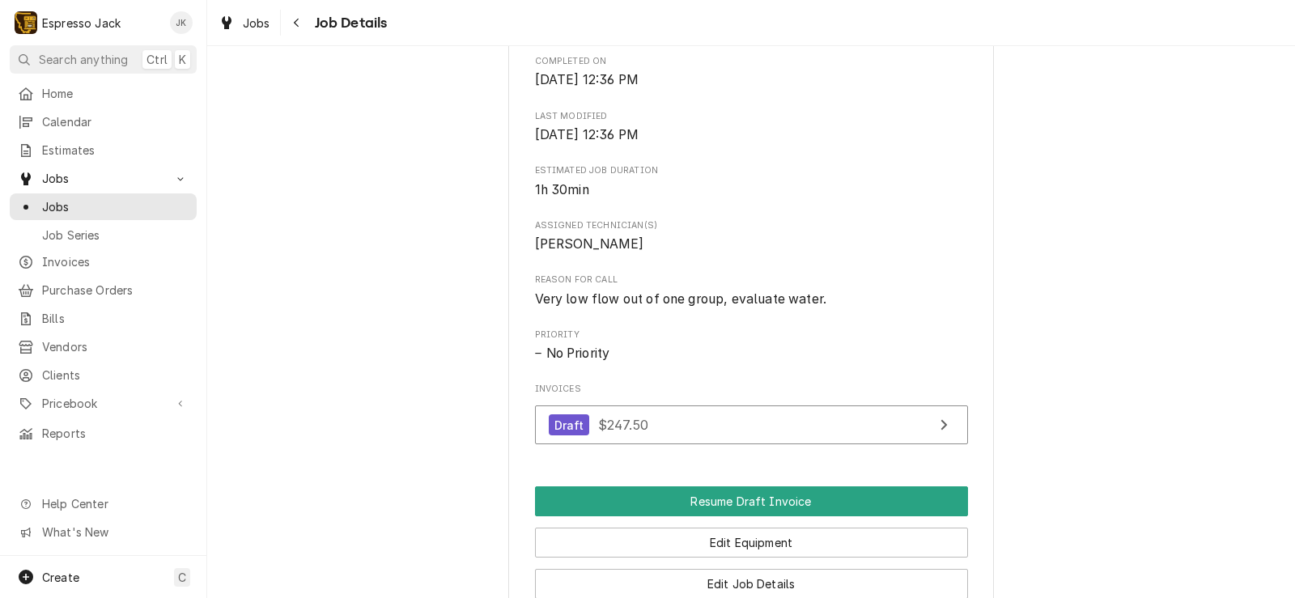
click at [944, 309] on span "Very low flow out of one group, evaluate water." at bounding box center [751, 299] width 433 height 19
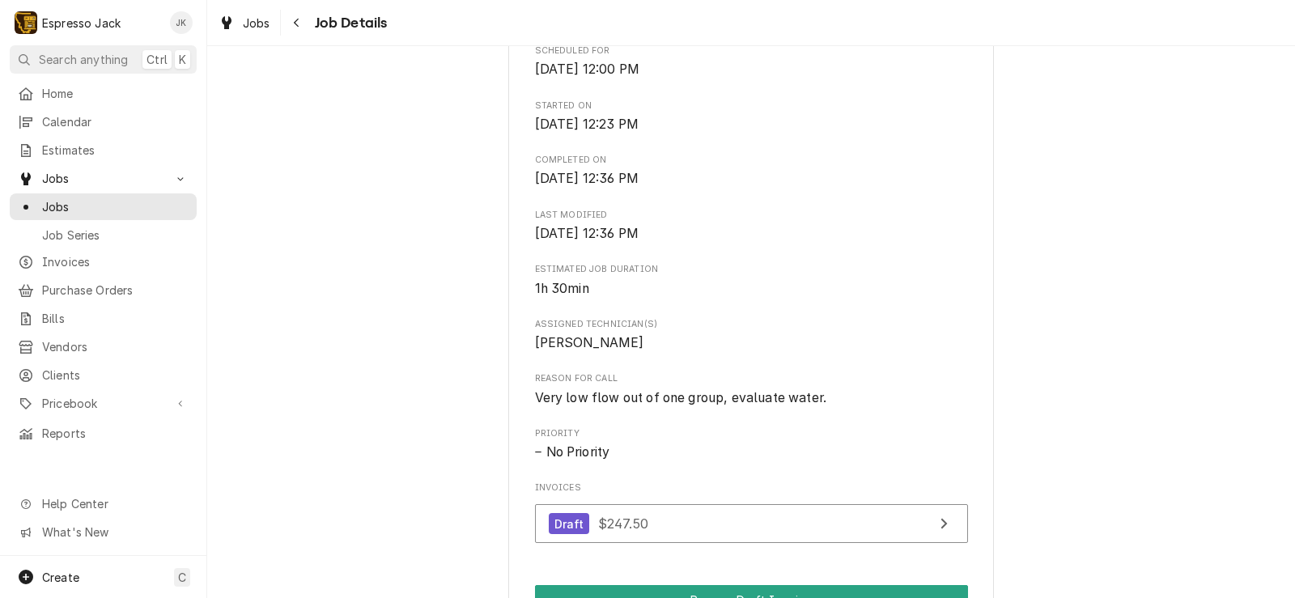
scroll to position [0, 0]
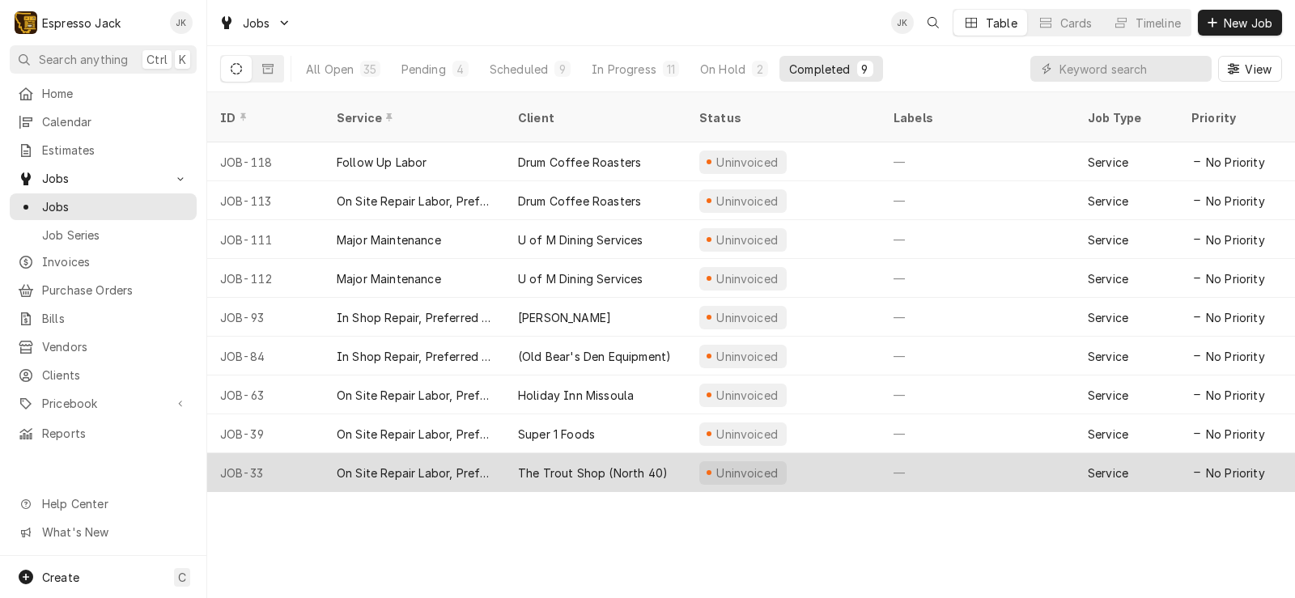
drag, startPoint x: 478, startPoint y: 448, endPoint x: 488, endPoint y: 444, distance: 11.3
click at [478, 465] on div "On Site Repair Labor, Prefered Rate, Regular Hours" at bounding box center [414, 473] width 155 height 17
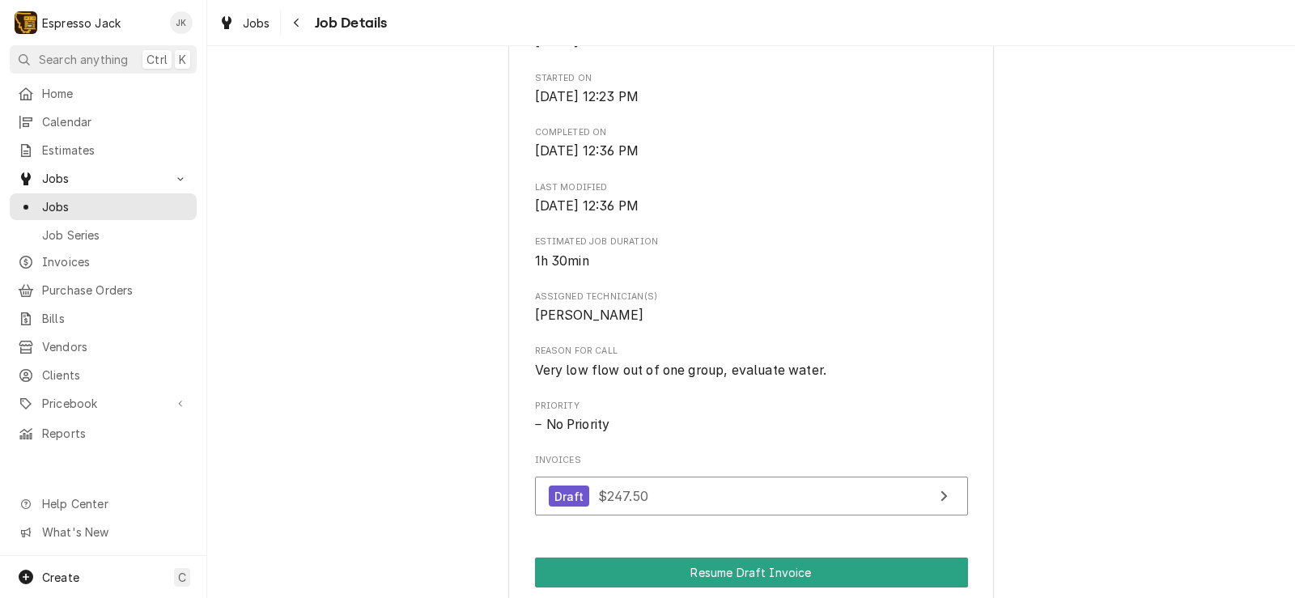
scroll to position [486, 0]
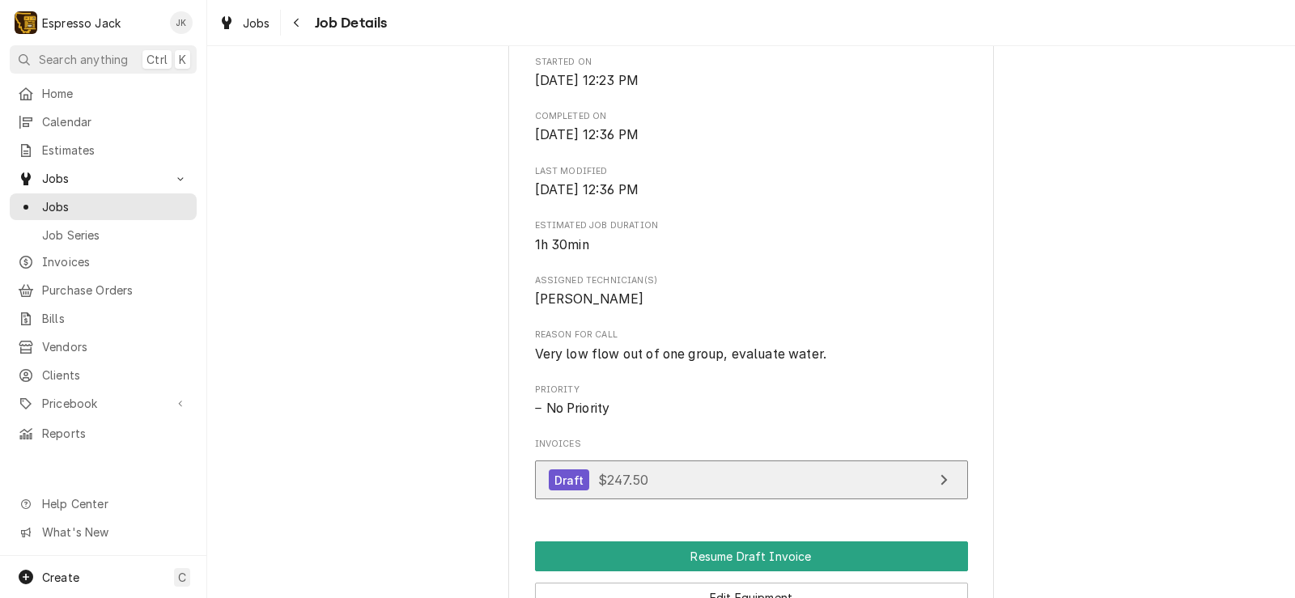
click at [620, 488] on span "$247.50" at bounding box center [623, 480] width 50 height 16
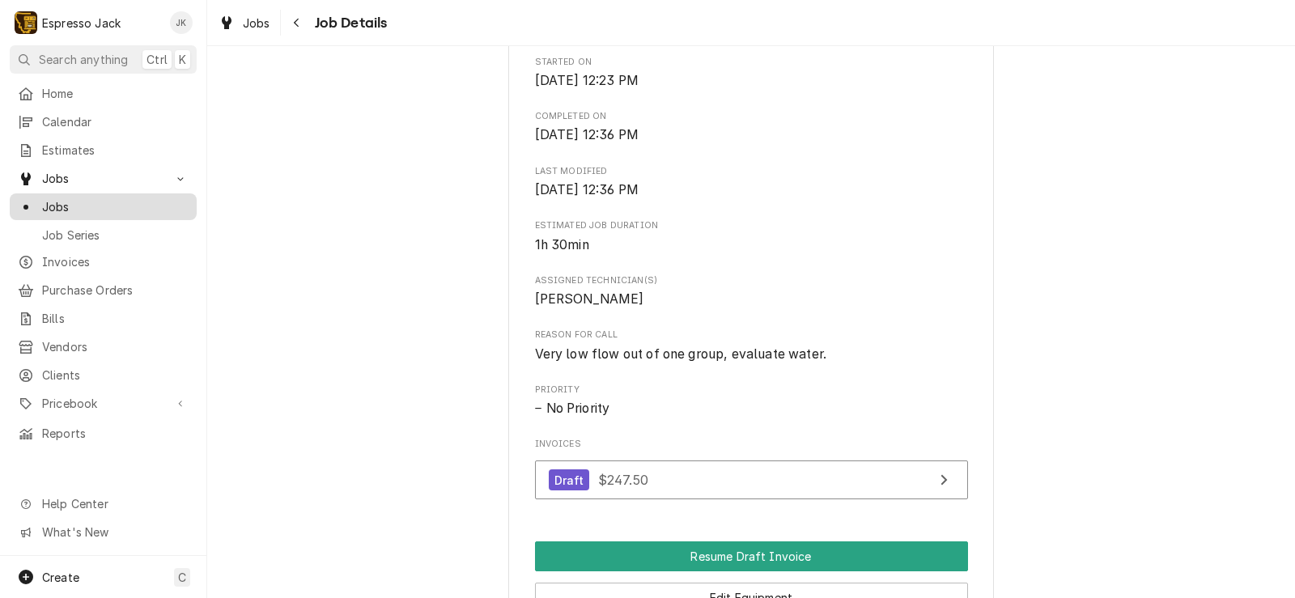
click at [83, 199] on span "Jobs" at bounding box center [115, 206] width 147 height 17
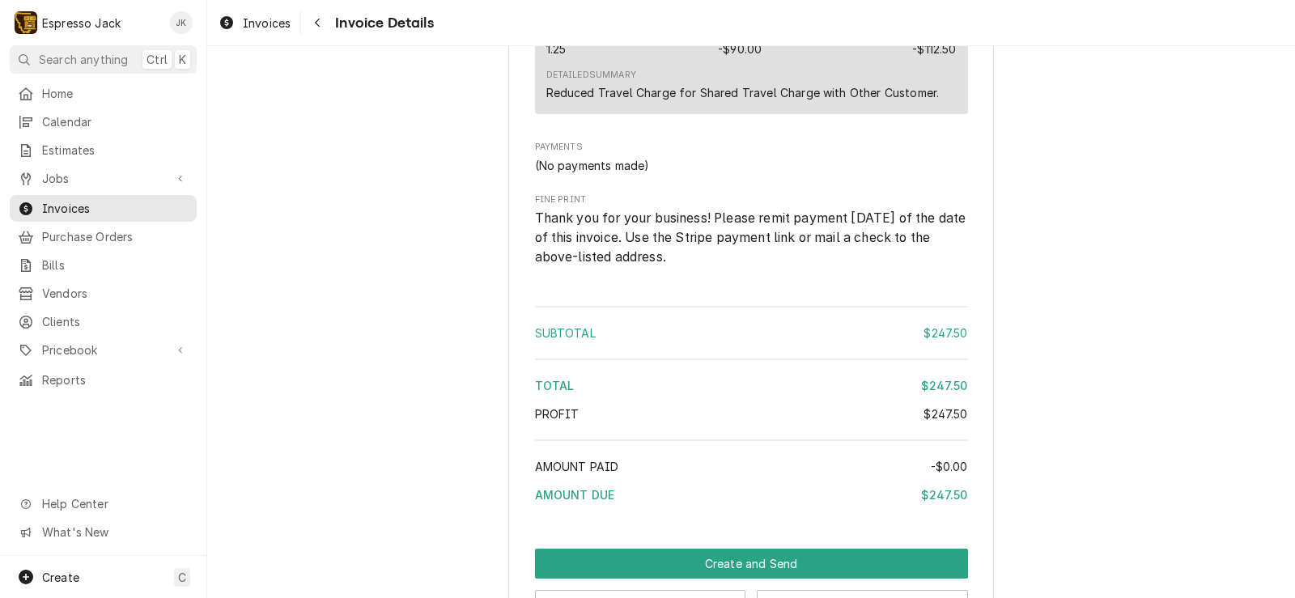
scroll to position [1651, 0]
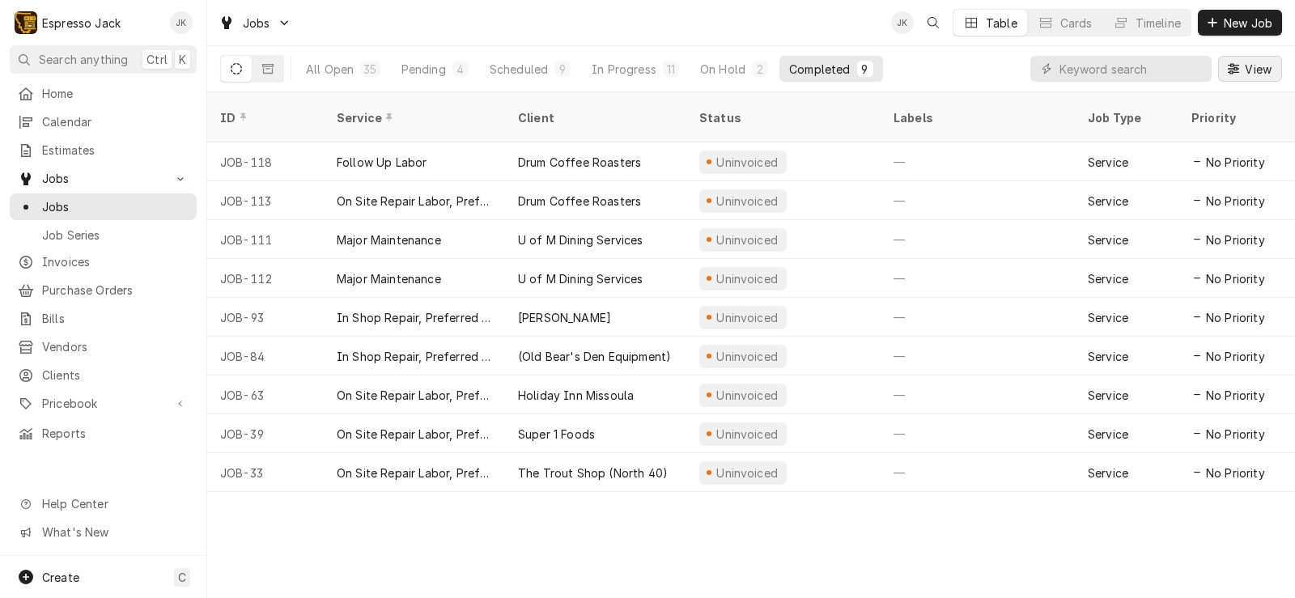
click at [1259, 72] on span "View" at bounding box center [1258, 69] width 33 height 17
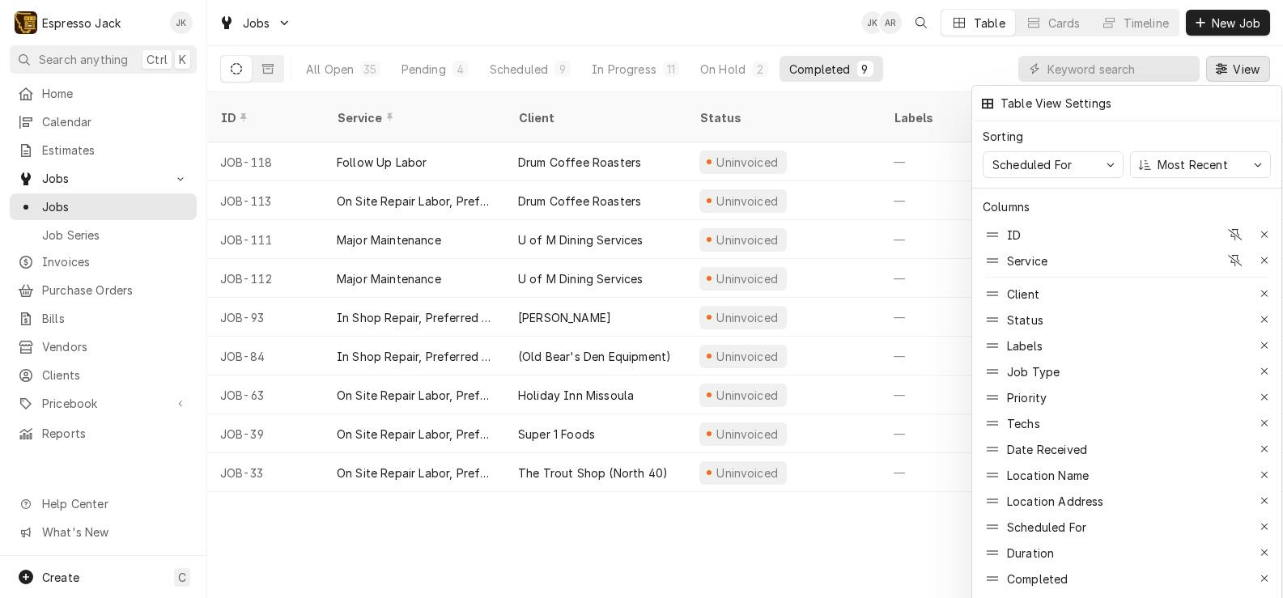
click at [1260, 99] on div "Table View Settings" at bounding box center [1126, 103] width 301 height 27
click at [309, 62] on div at bounding box center [641, 299] width 1283 height 598
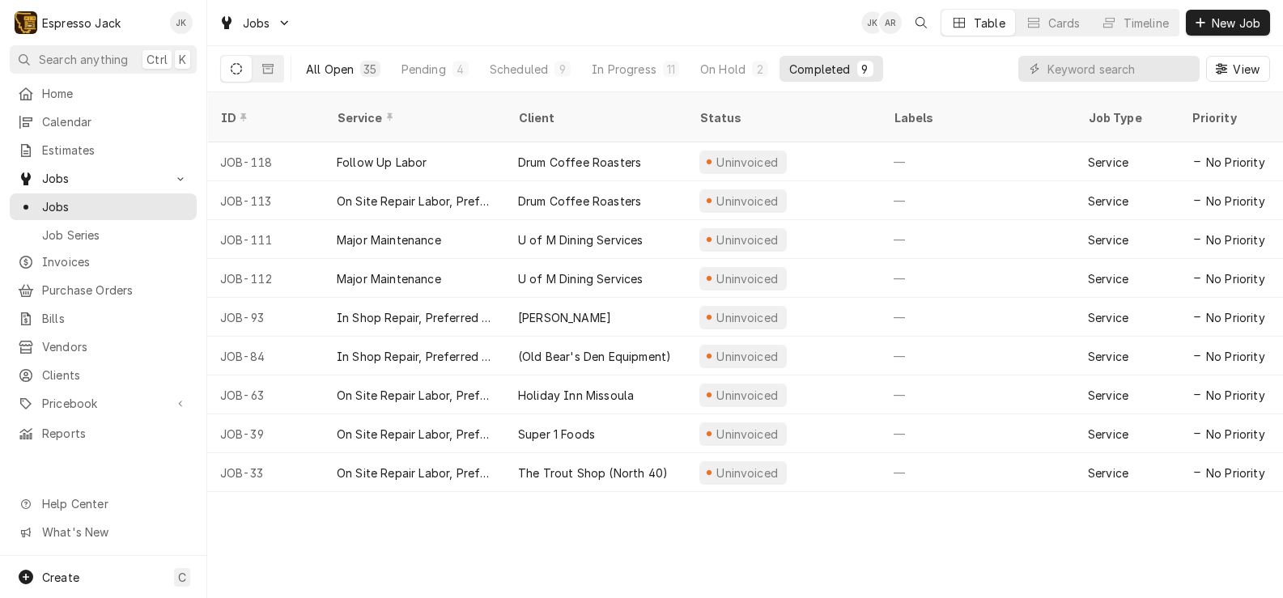
click at [330, 73] on div "All Open" at bounding box center [330, 69] width 48 height 17
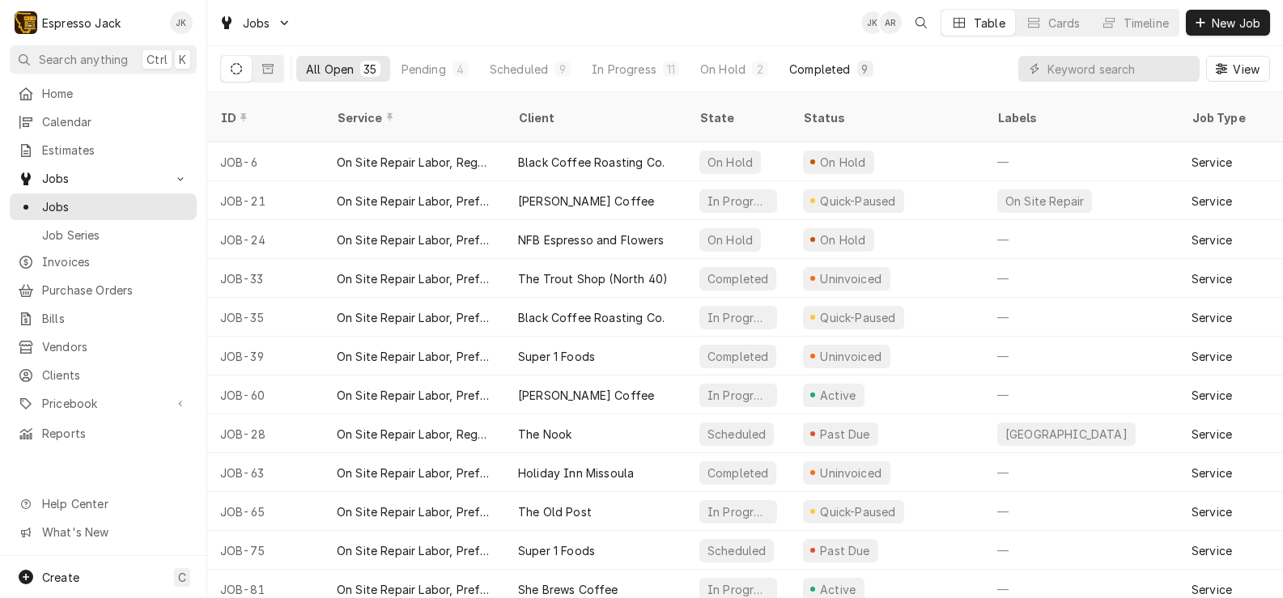
click at [822, 66] on div "Completed" at bounding box center [819, 69] width 61 height 17
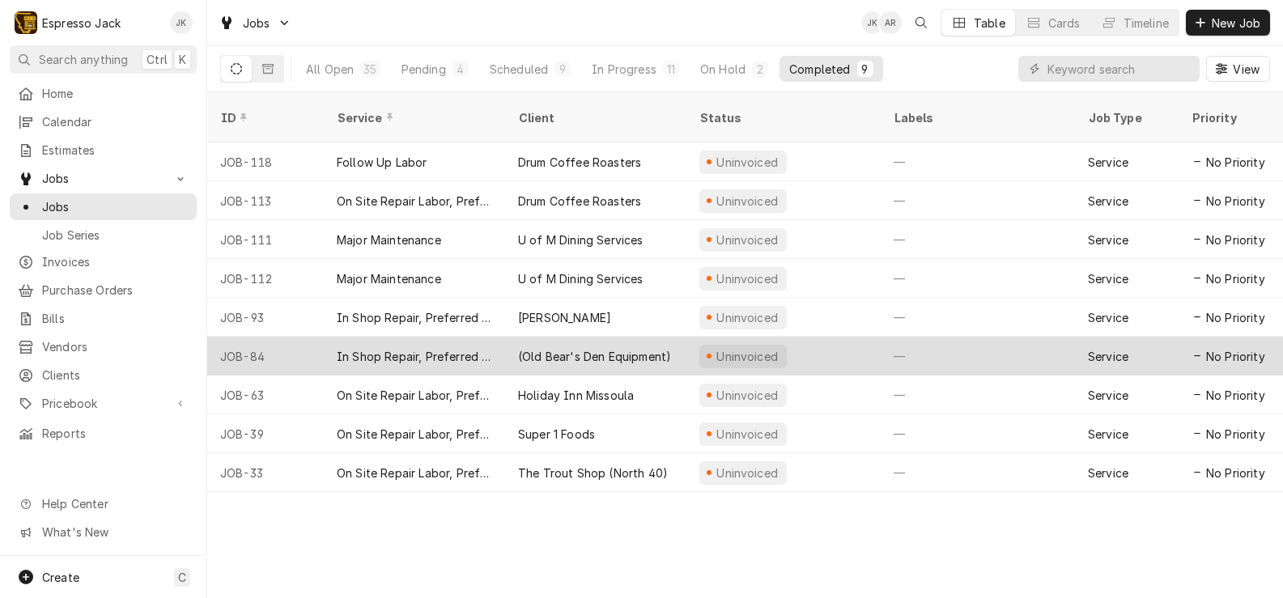
click at [359, 348] on div "In Shop Repair, Preferred Rate" at bounding box center [414, 356] width 155 height 17
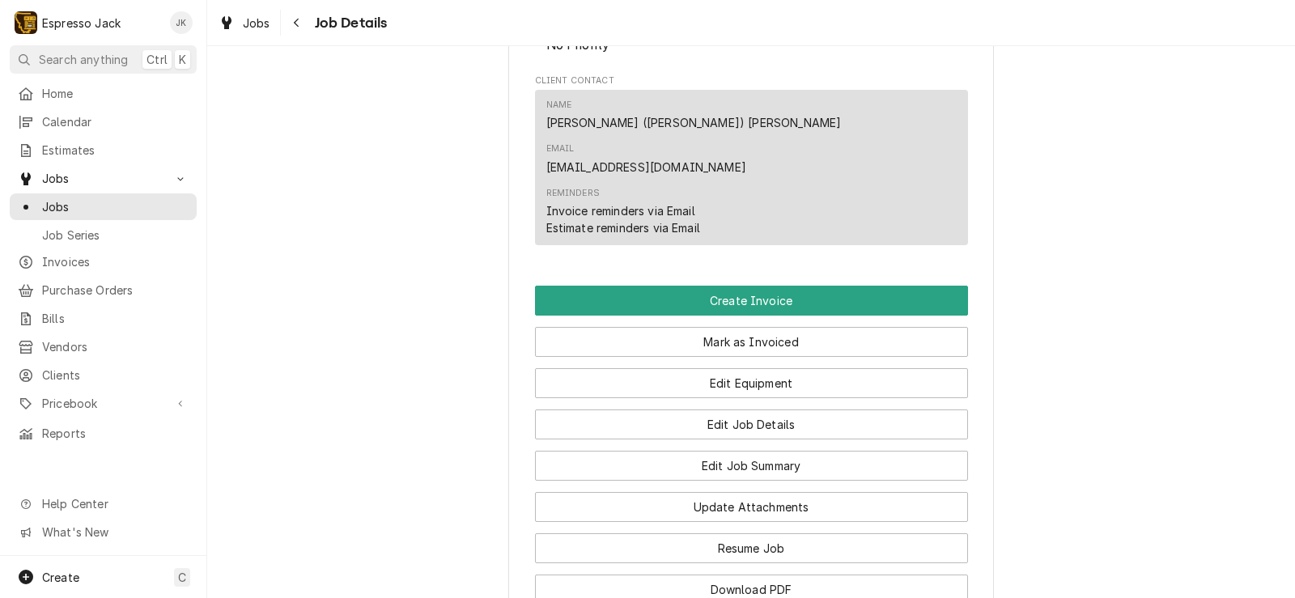
scroll to position [874, 0]
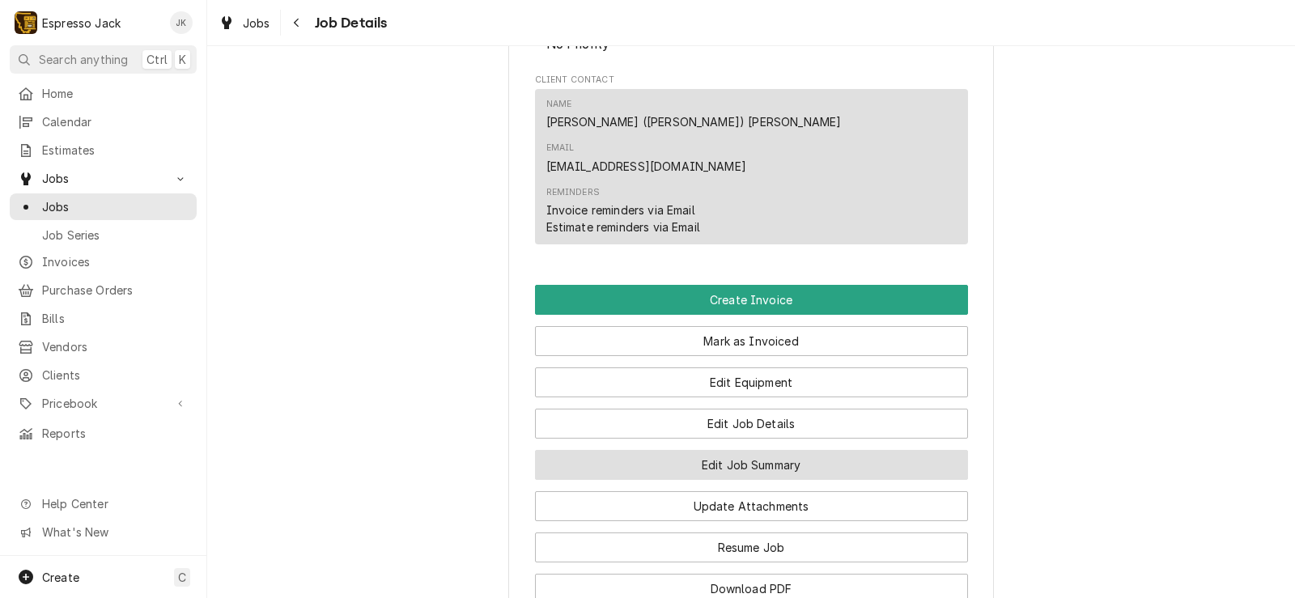
click at [733, 450] on button "Edit Job Summary" at bounding box center [751, 465] width 433 height 30
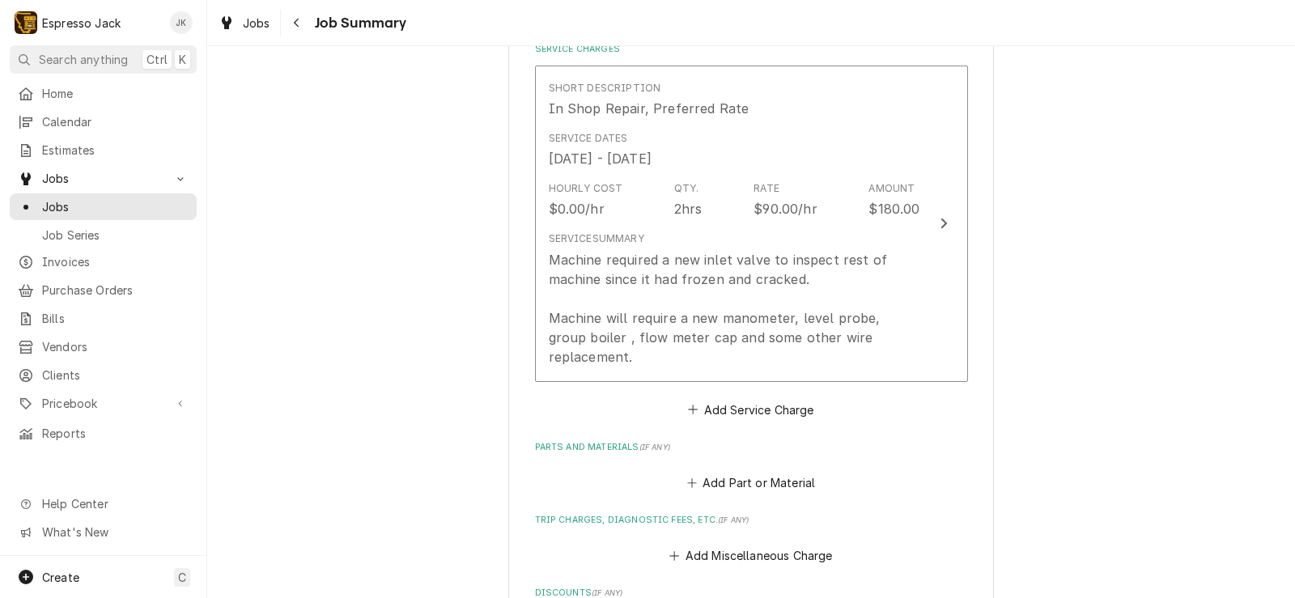
scroll to position [389, 0]
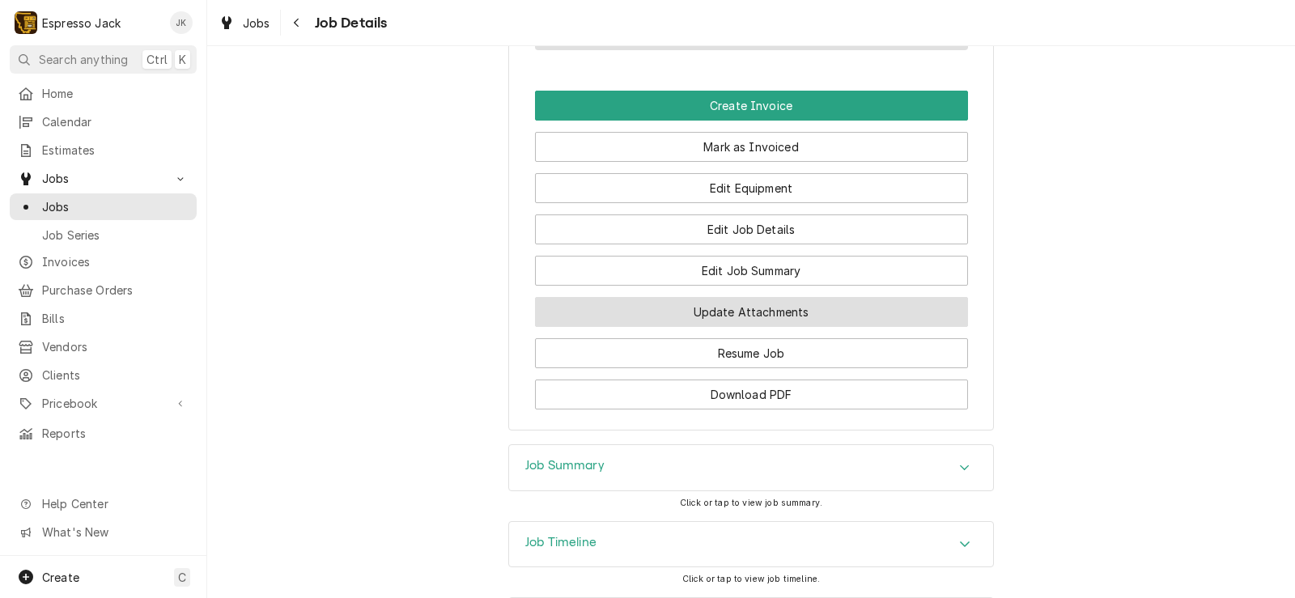
scroll to position [1120, 0]
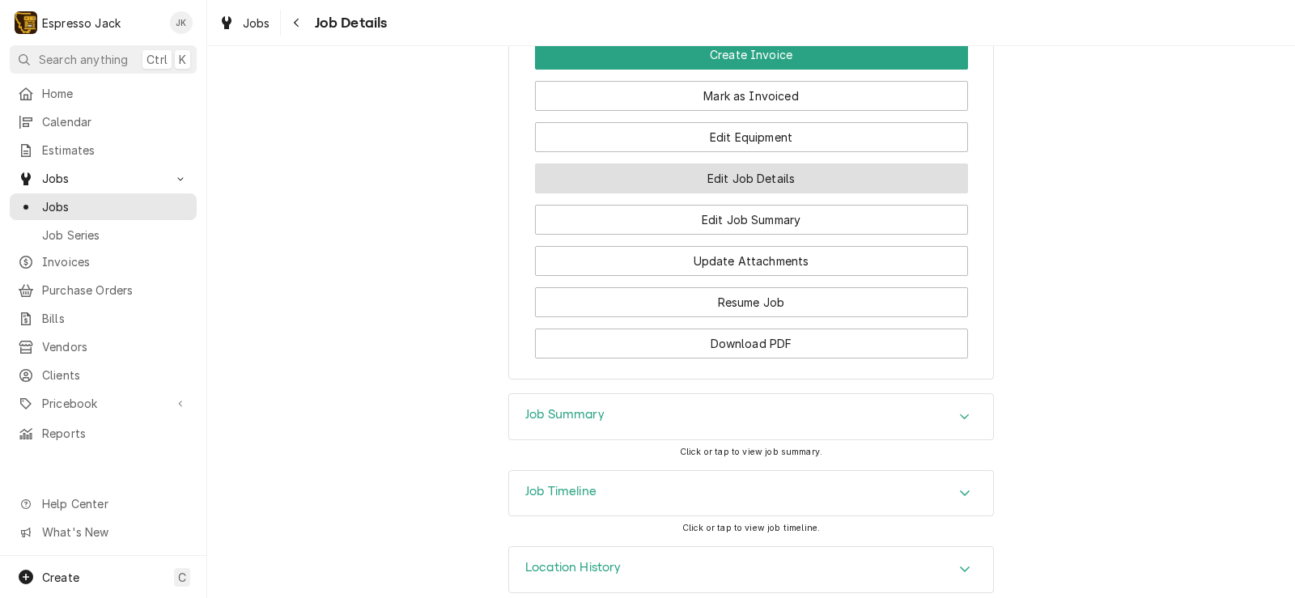
click at [732, 164] on button "Edit Job Details" at bounding box center [751, 179] width 433 height 30
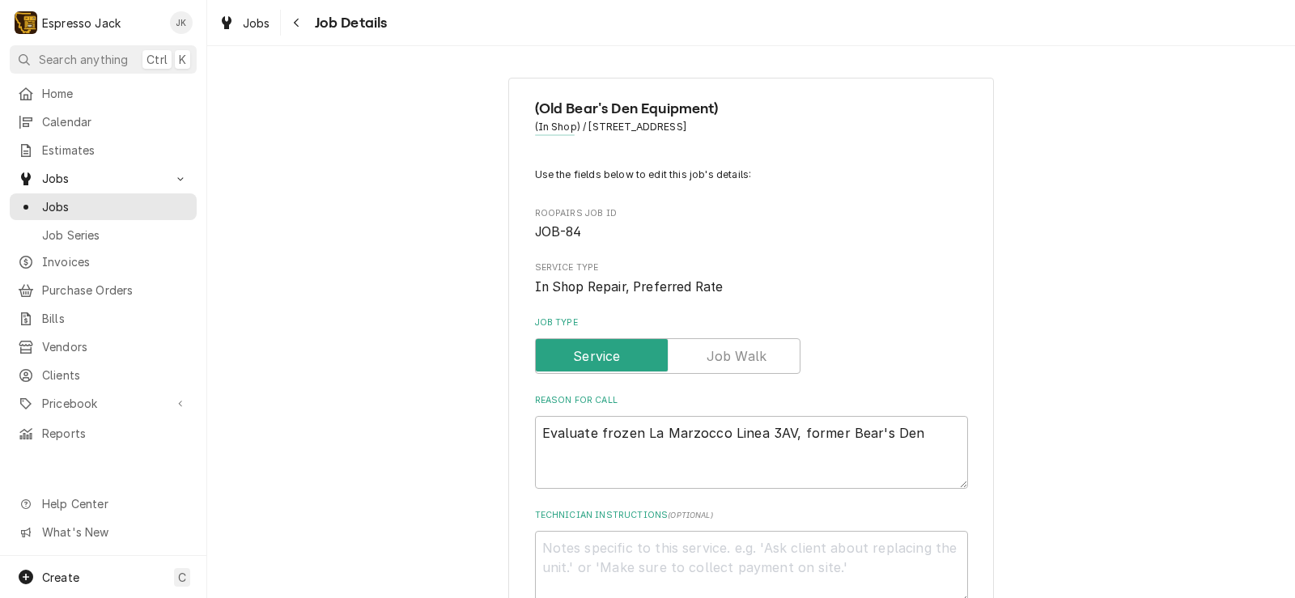
type textarea "x"
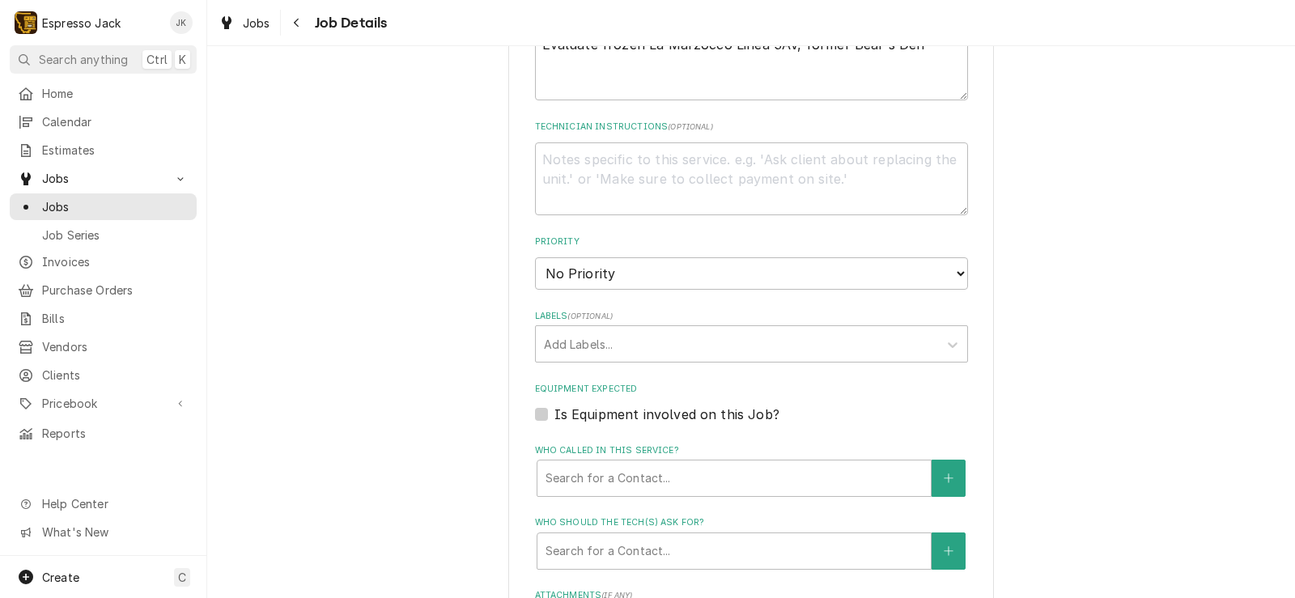
scroll to position [760, 0]
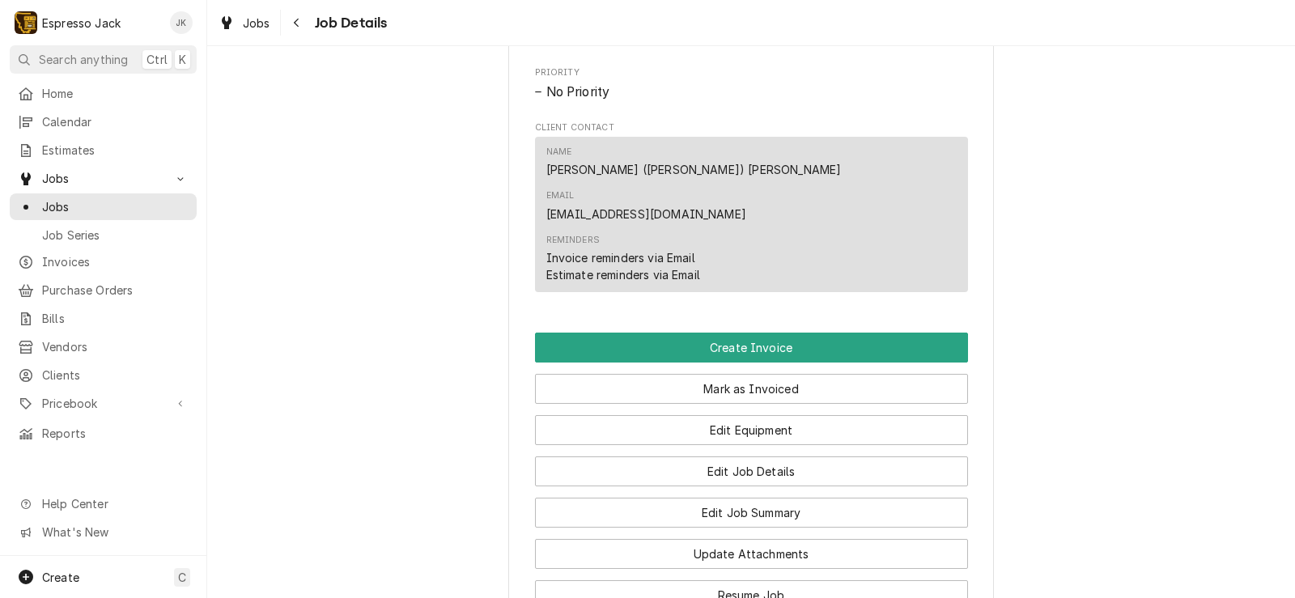
scroll to position [828, 0]
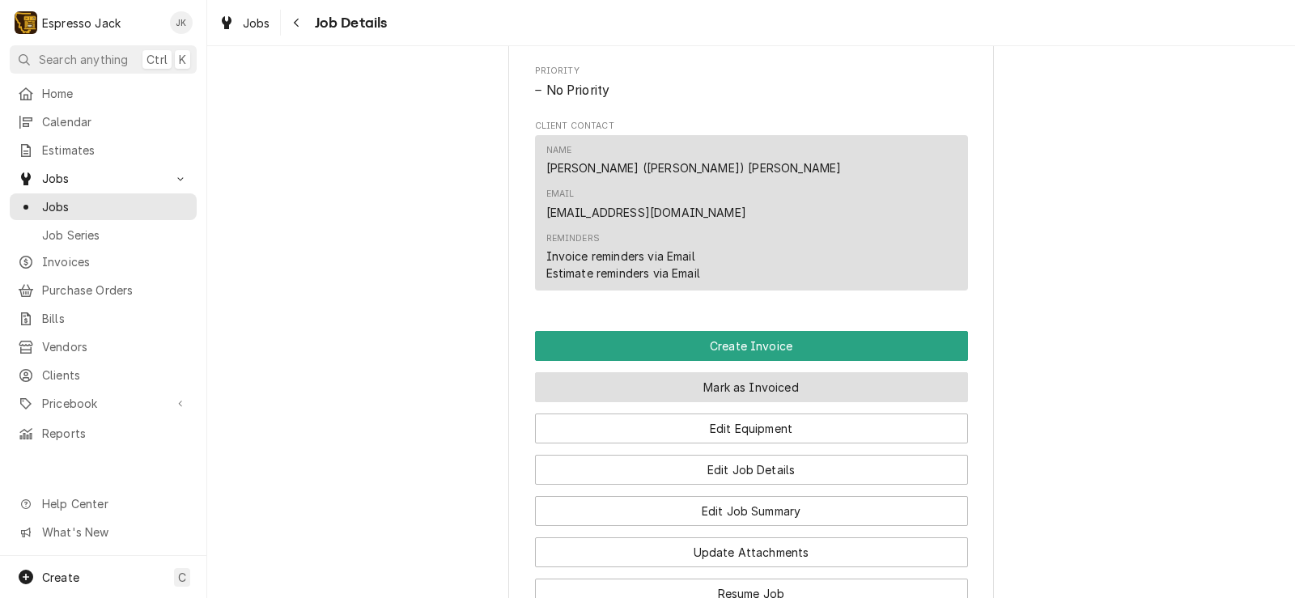
click at [583, 372] on button "Mark as Invoiced" at bounding box center [751, 387] width 433 height 30
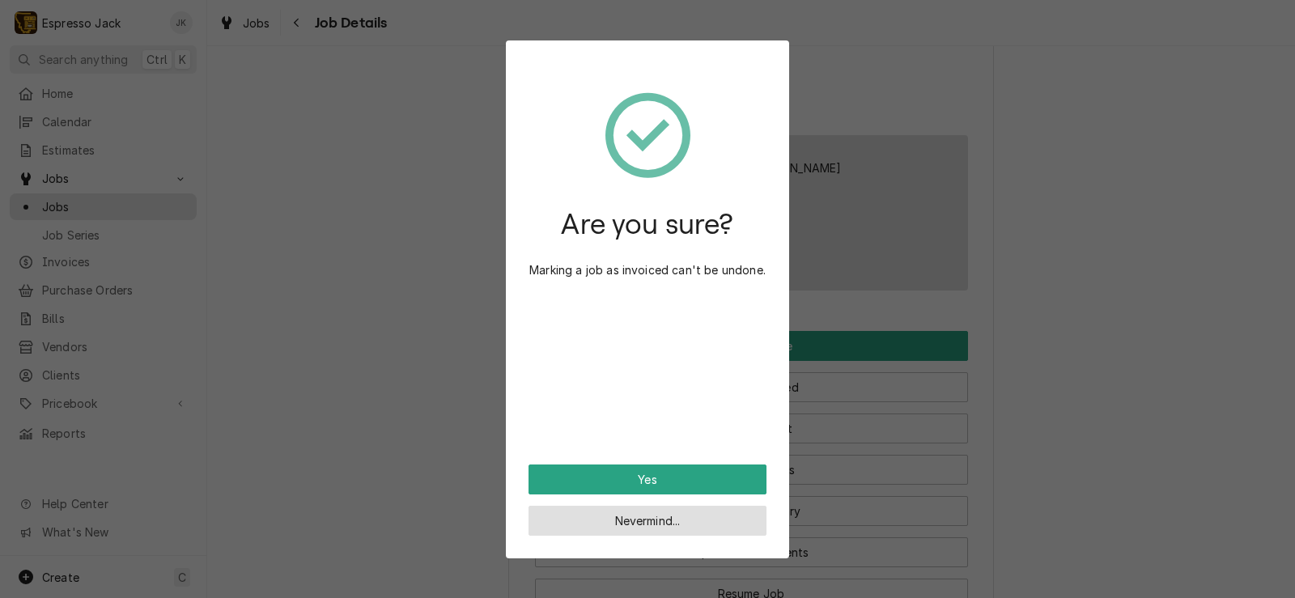
click at [583, 519] on button "Nevermind..." at bounding box center [648, 521] width 238 height 30
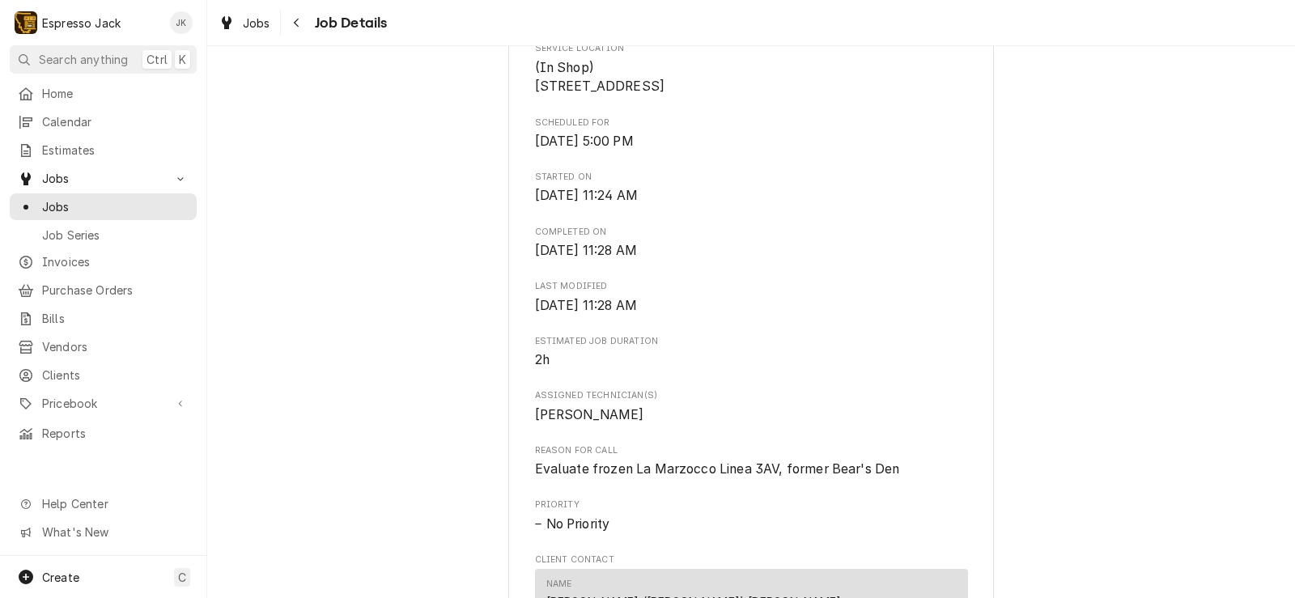
scroll to position [0, 0]
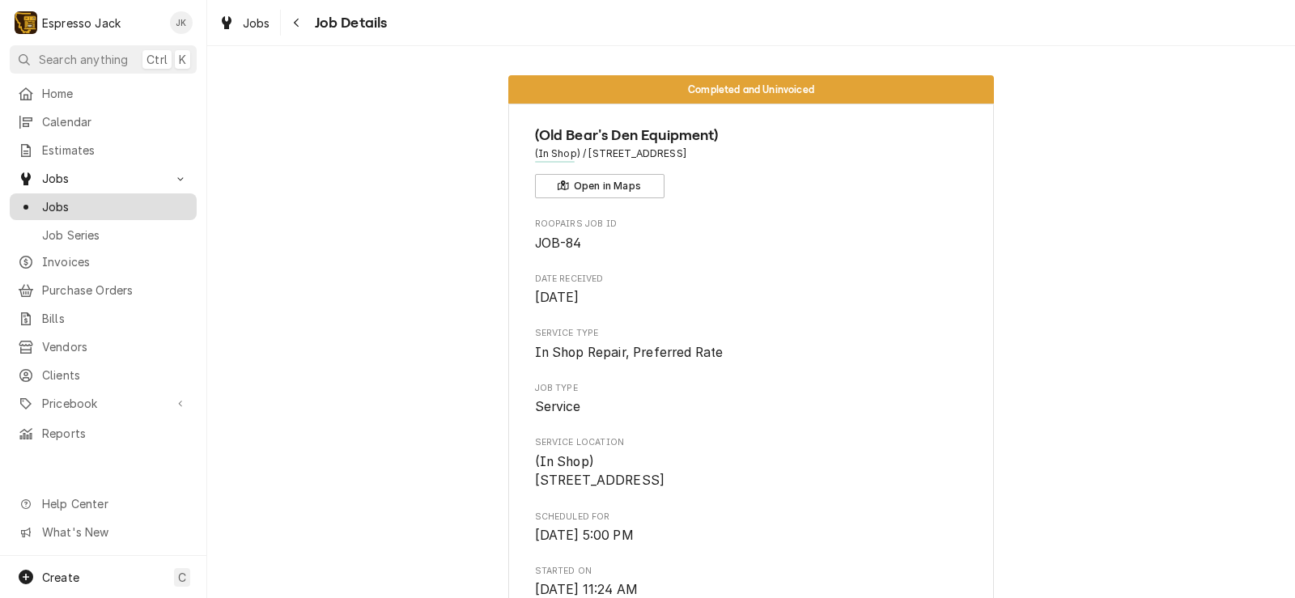
click at [140, 206] on span "Jobs" at bounding box center [115, 206] width 147 height 17
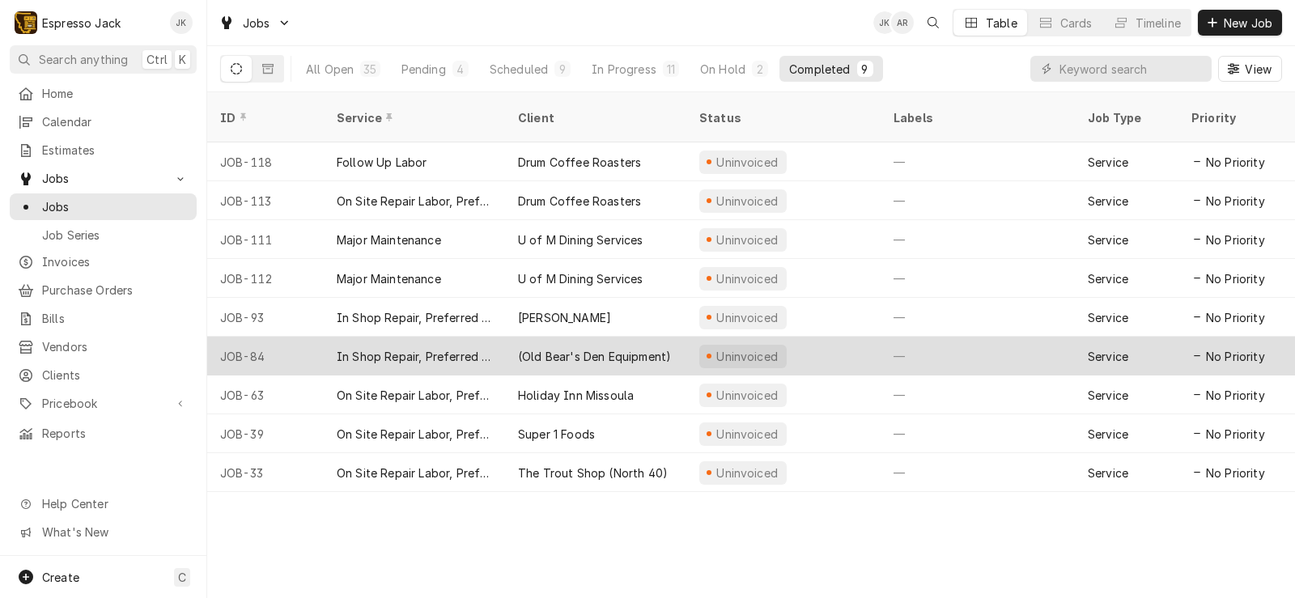
click at [524, 348] on div "(Old Bear's Den Equipment)" at bounding box center [594, 356] width 153 height 17
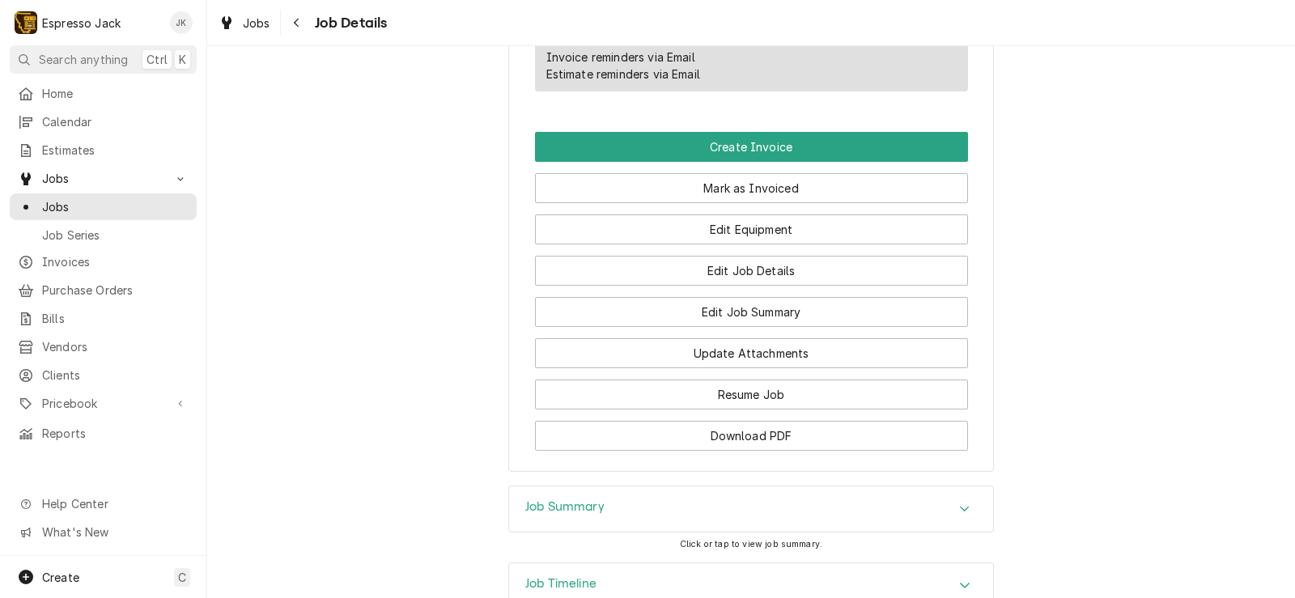
scroll to position [1069, 0]
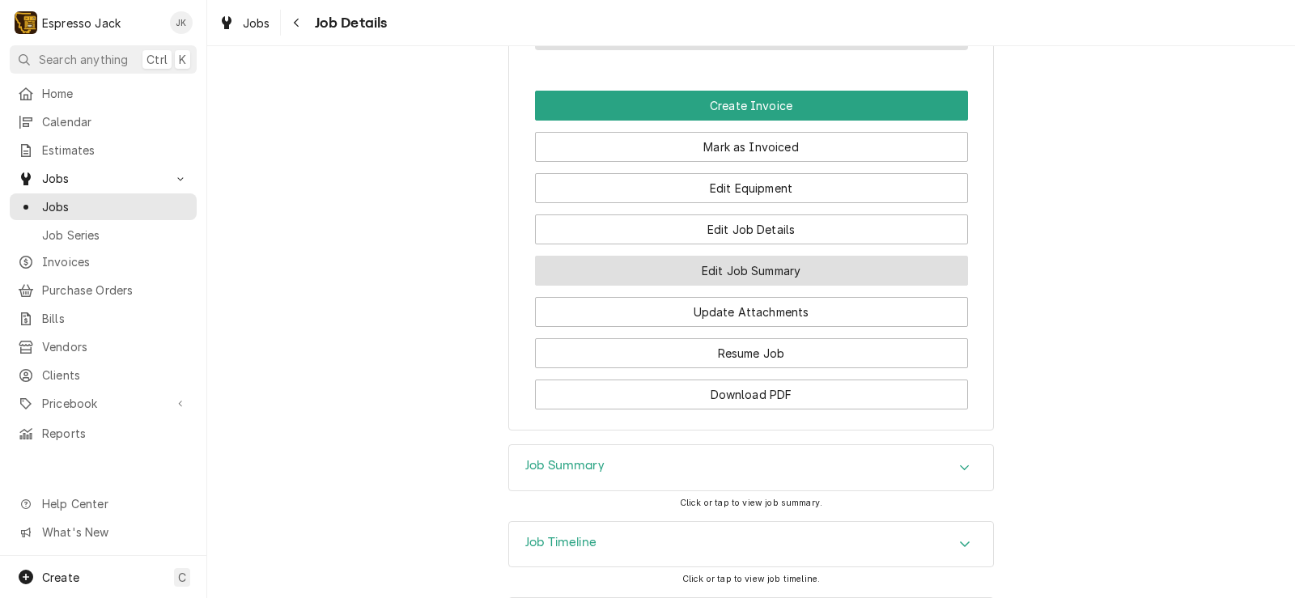
click at [810, 256] on button "Edit Job Summary" at bounding box center [751, 271] width 433 height 30
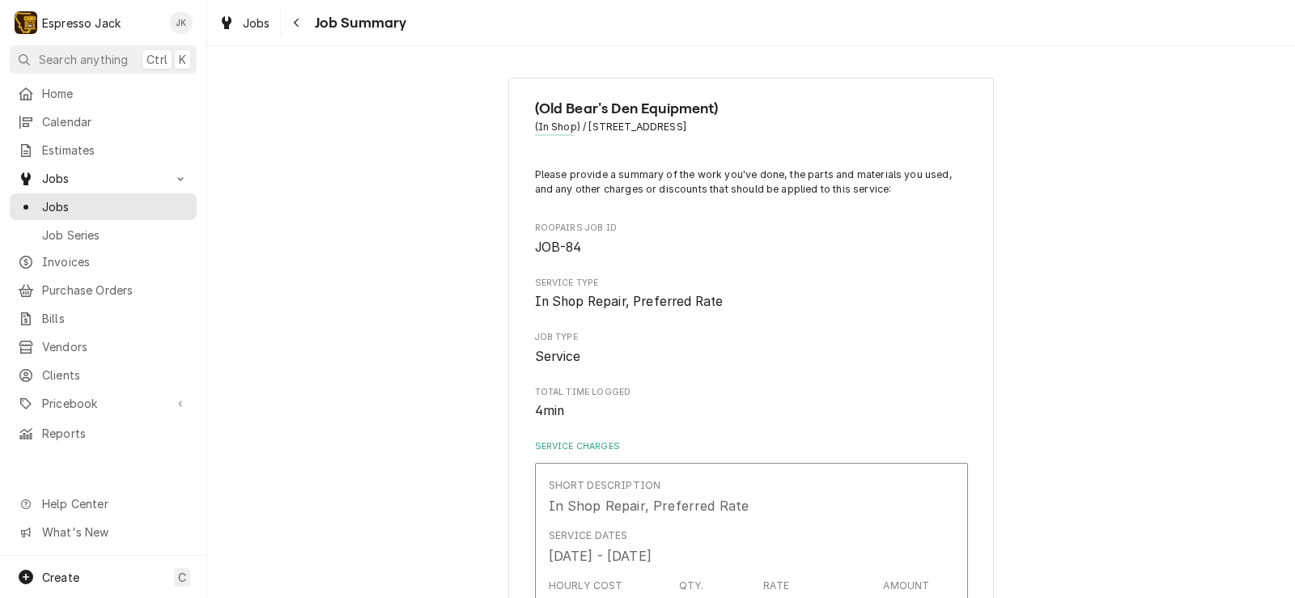
type textarea "x"
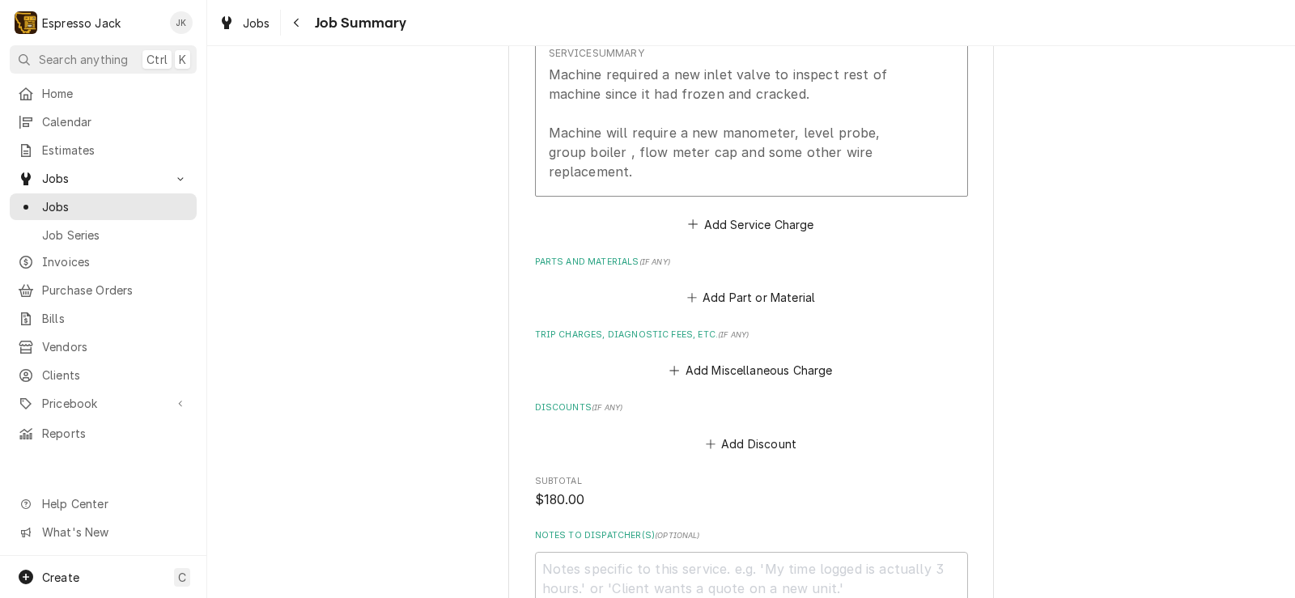
scroll to position [839, 0]
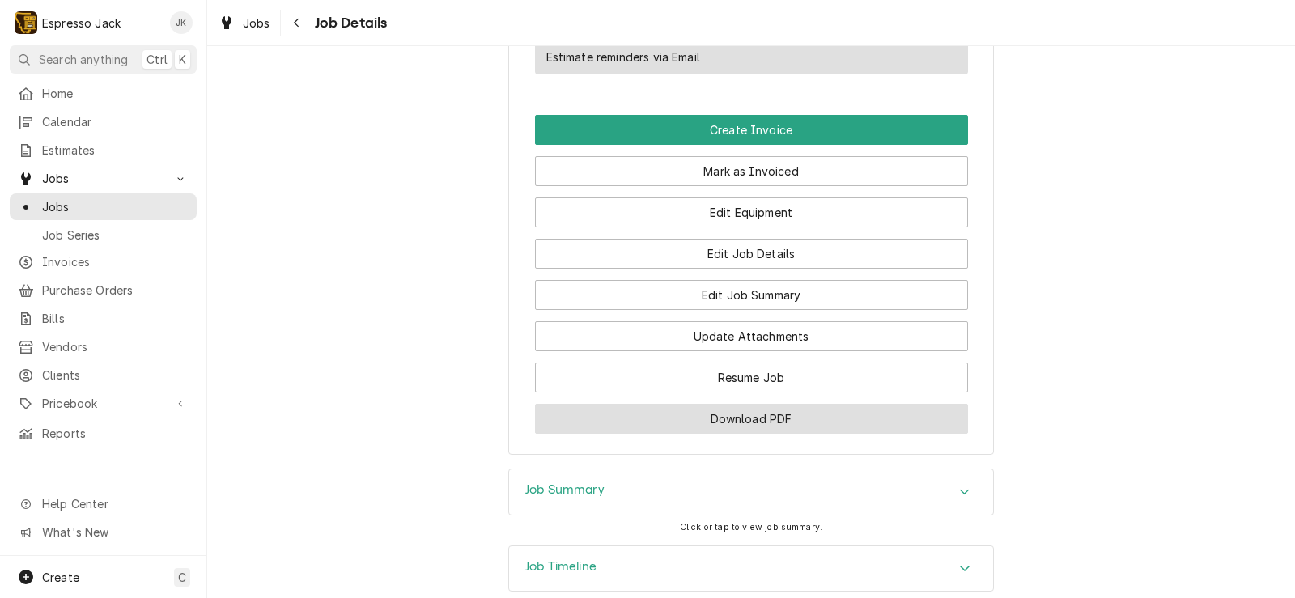
scroll to position [1120, 0]
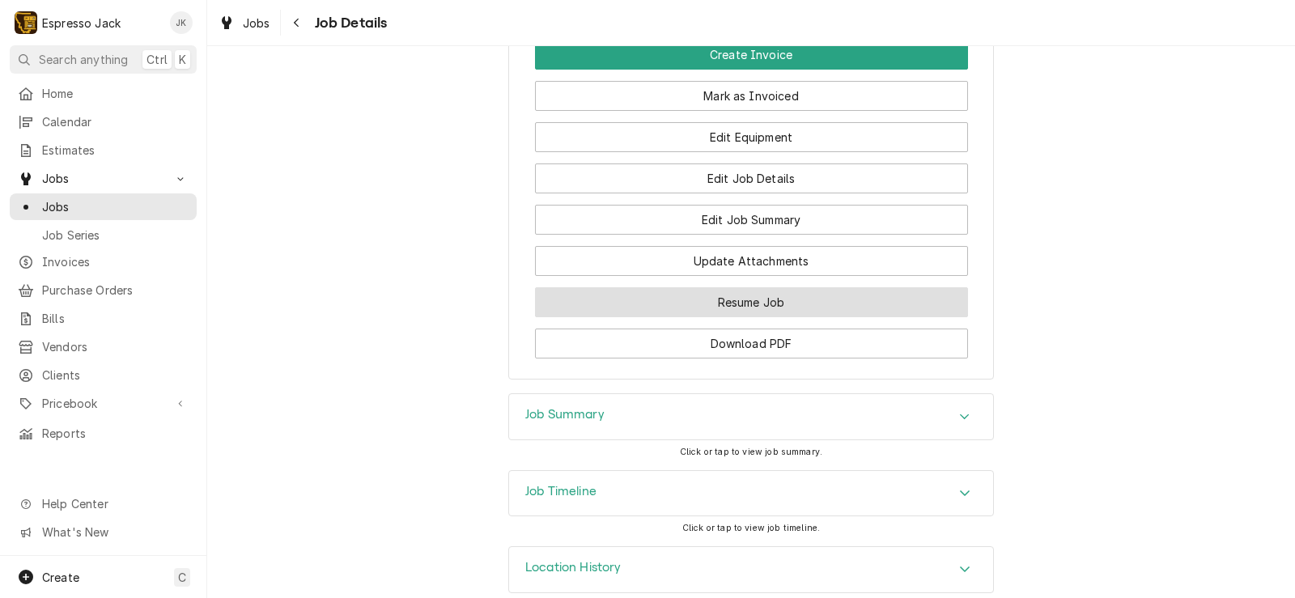
click at [783, 287] on button "Resume Job" at bounding box center [751, 302] width 433 height 30
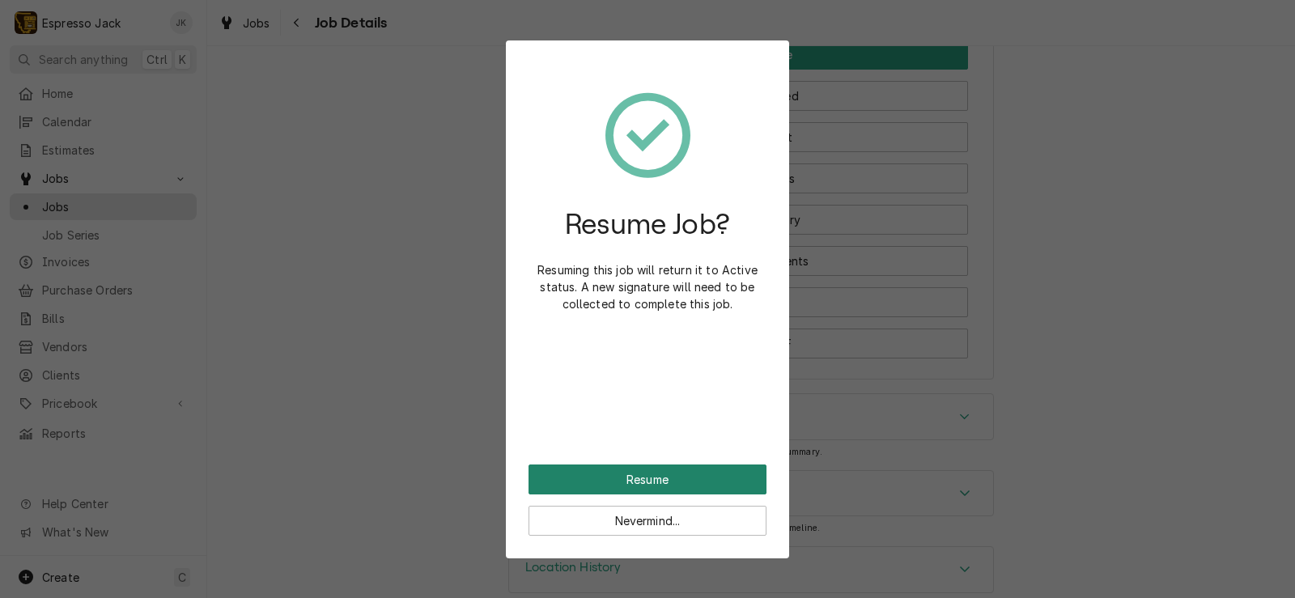
click at [703, 476] on button "Resume" at bounding box center [648, 480] width 238 height 30
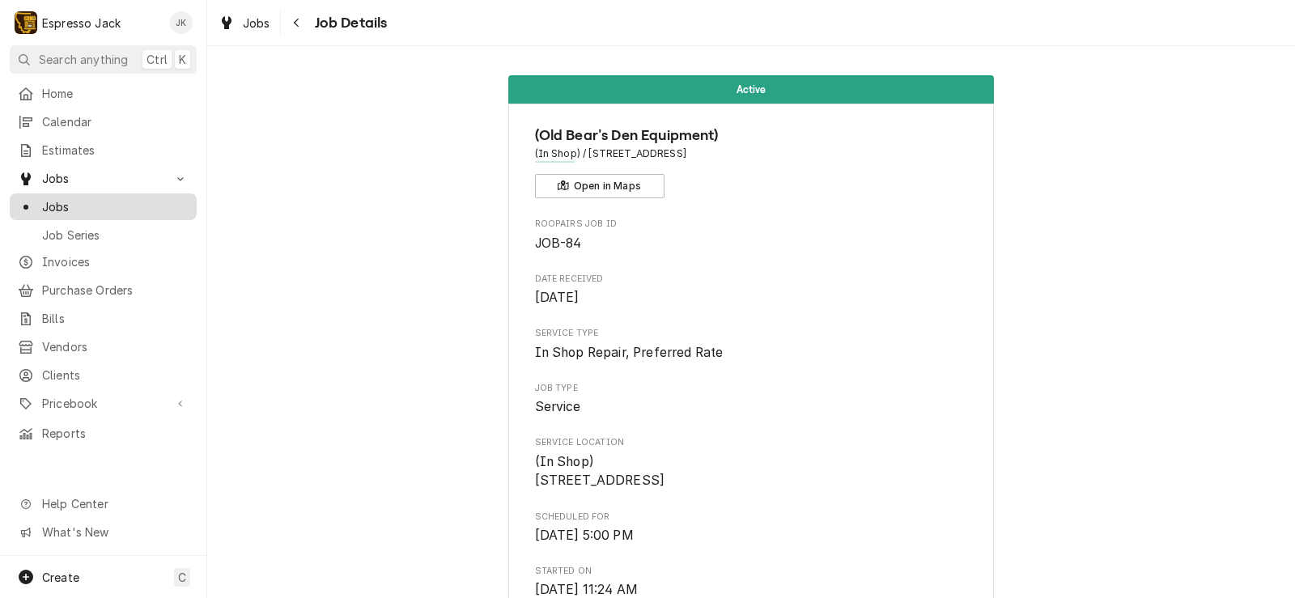
click at [134, 202] on span "Jobs" at bounding box center [115, 206] width 147 height 17
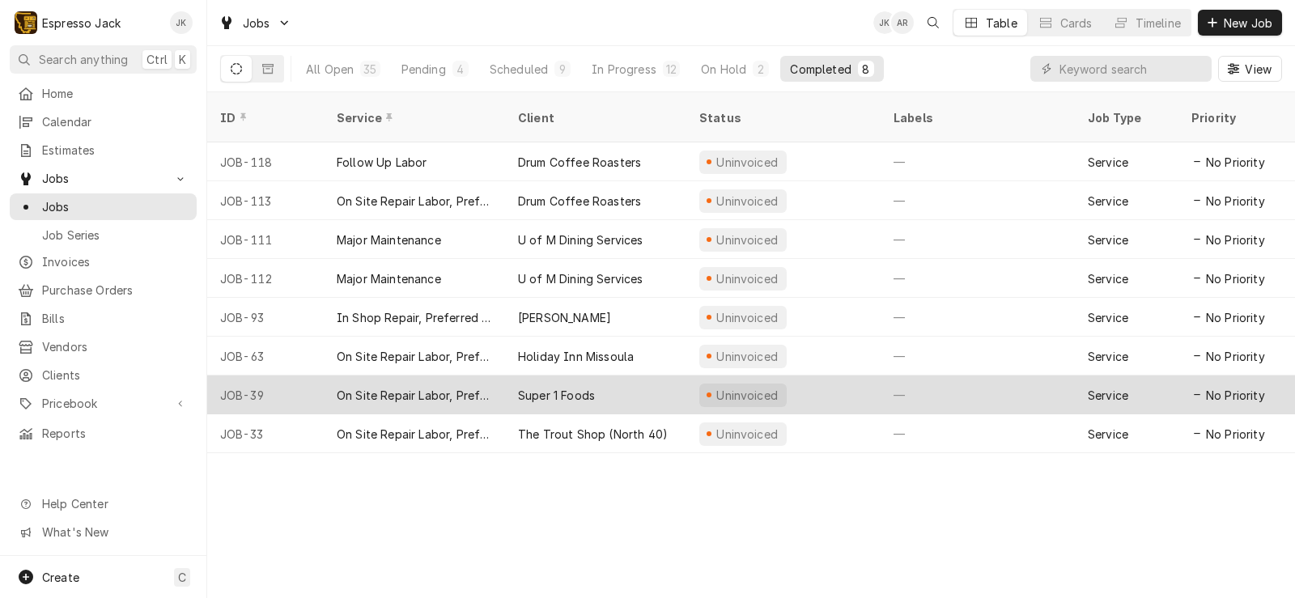
click at [576, 387] on div "Super 1 Foods" at bounding box center [556, 395] width 77 height 17
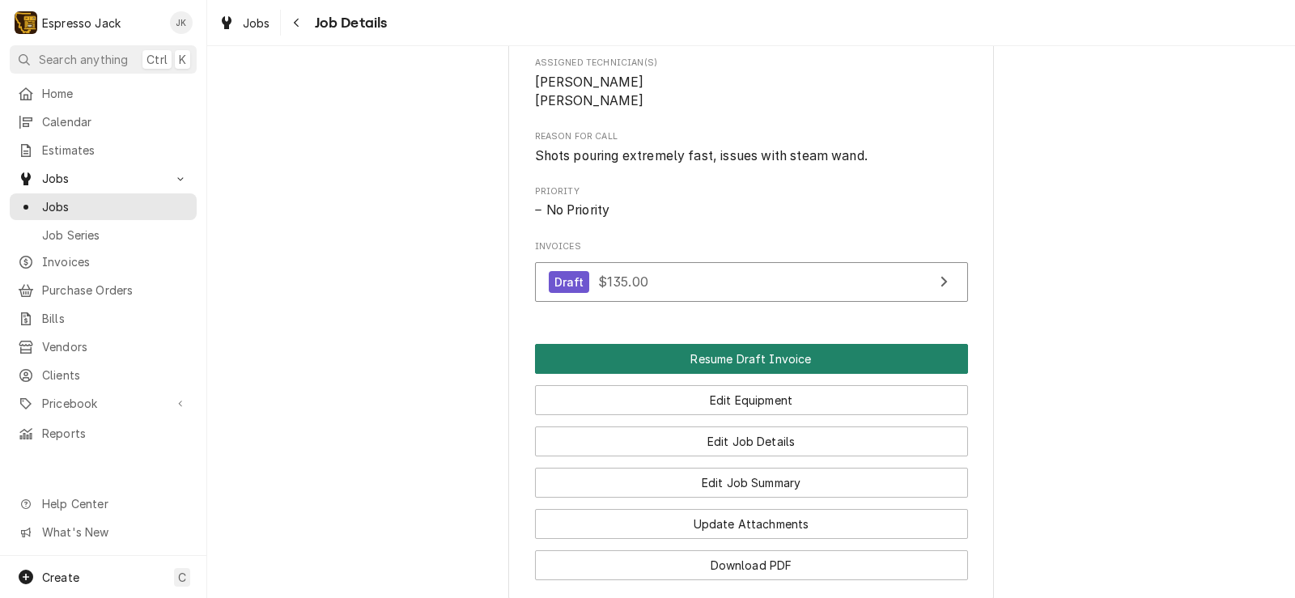
scroll to position [680, 0]
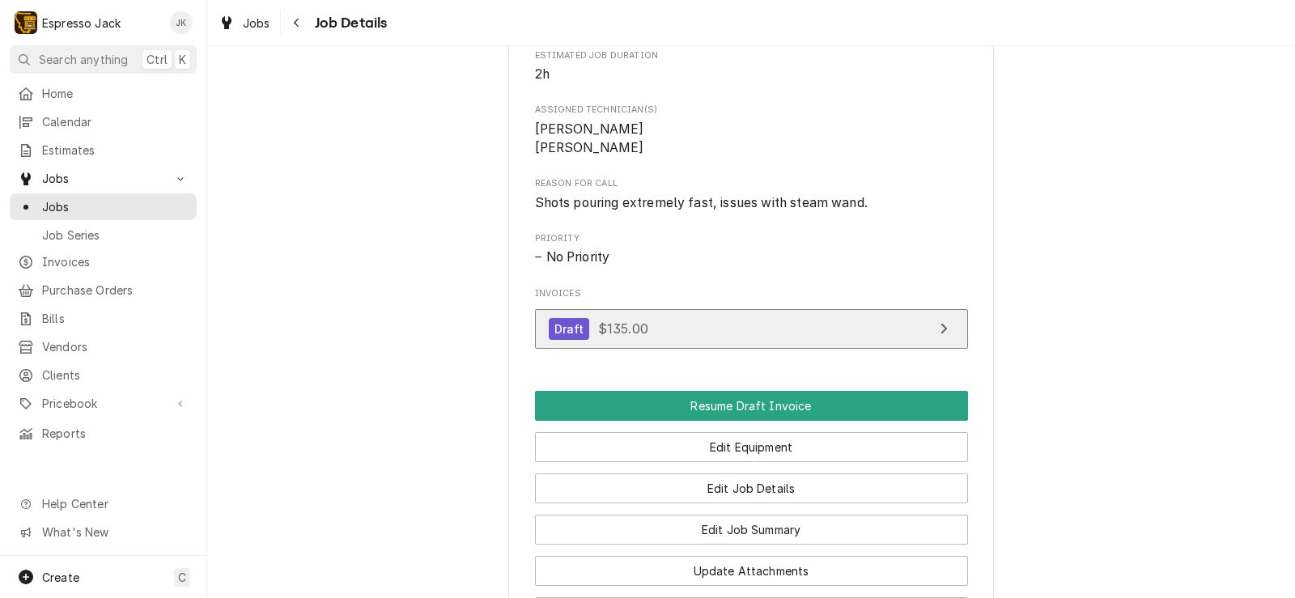
click at [694, 335] on link "Draft $135.00" at bounding box center [751, 329] width 433 height 40
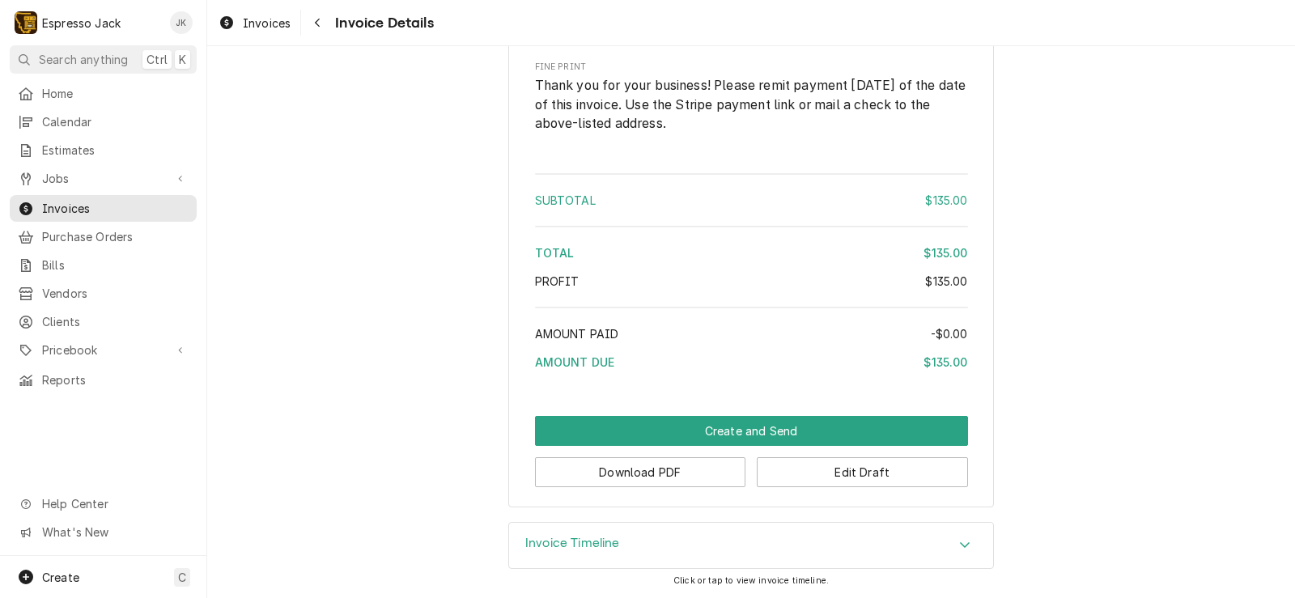
scroll to position [1477, 0]
click at [810, 463] on button "Edit Draft" at bounding box center [862, 472] width 211 height 30
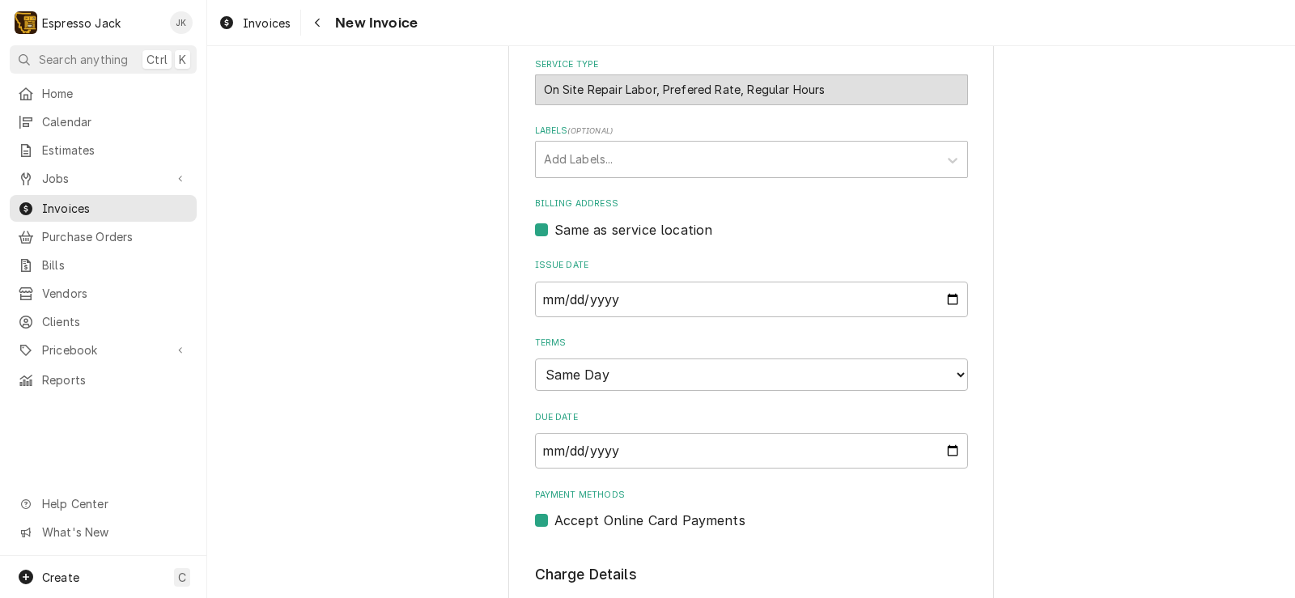
scroll to position [389, 0]
click at [678, 91] on div "On Site Repair Labor, Prefered Rate, Regular Hours" at bounding box center [751, 87] width 433 height 31
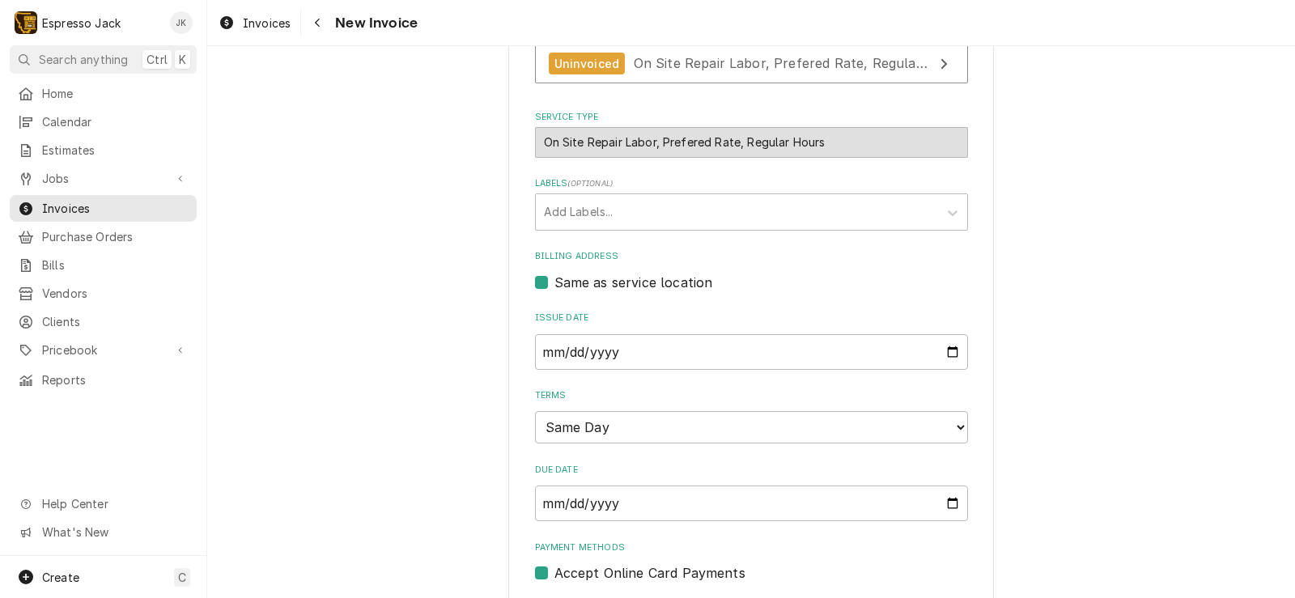
scroll to position [194, 0]
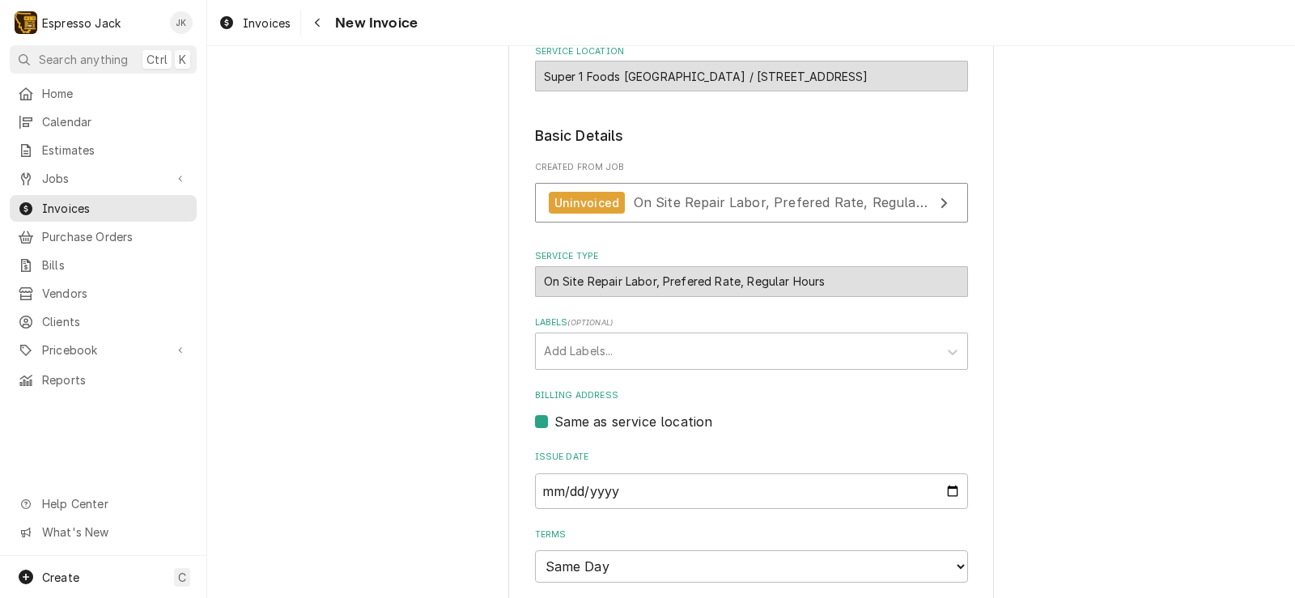
click at [715, 282] on div "On Site Repair Labor, Prefered Rate, Regular Hours" at bounding box center [751, 281] width 433 height 31
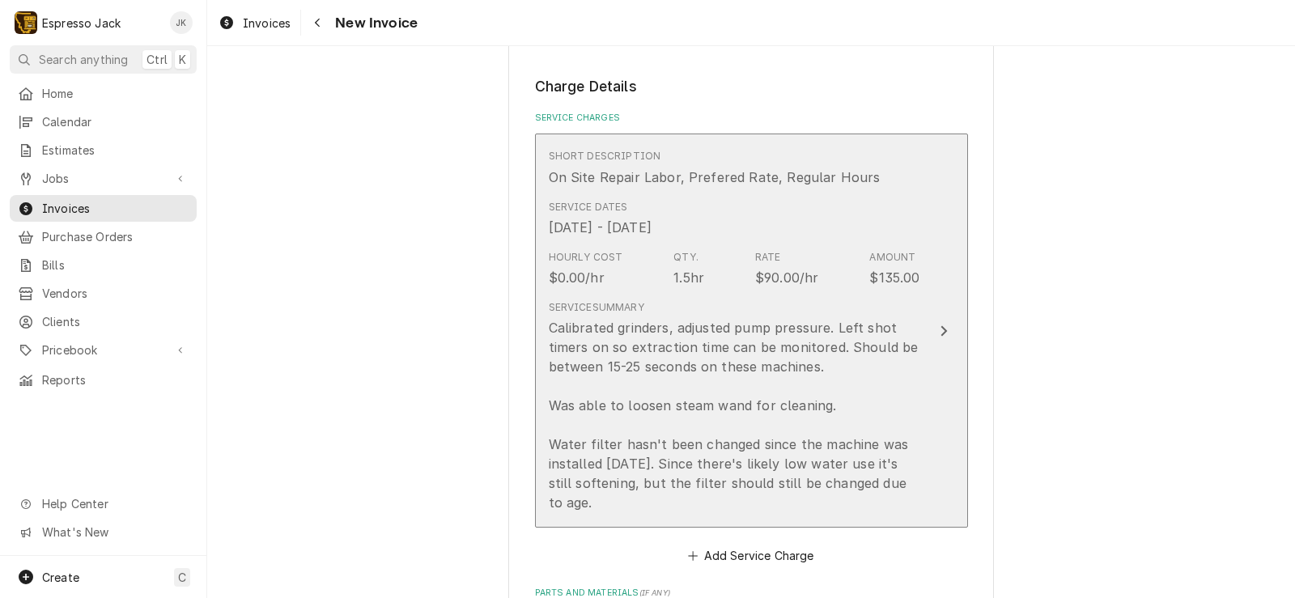
click at [759, 329] on div "Calibrated grinders, adjusted pump pressure. Left shot timers on so extraction …" at bounding box center [735, 415] width 372 height 194
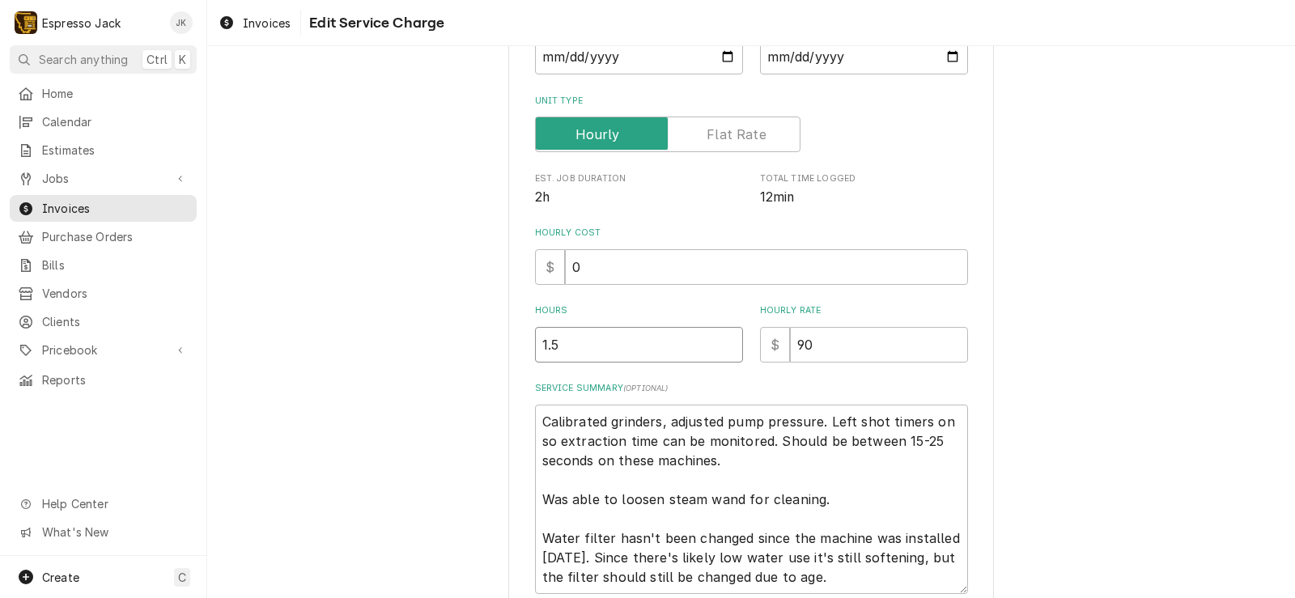
drag, startPoint x: 616, startPoint y: 334, endPoint x: 421, endPoint y: 322, distance: 195.5
click at [421, 322] on div "Use the fields below to edit this service charge Short Description Start Date 2…" at bounding box center [751, 303] width 1088 height 861
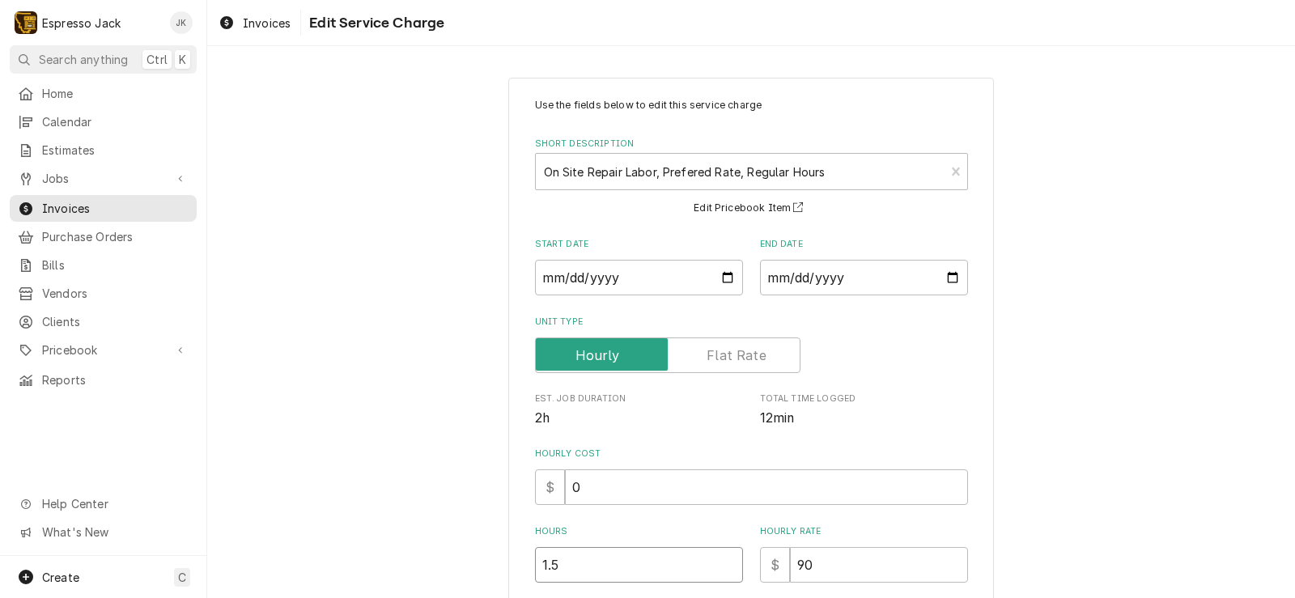
drag, startPoint x: 565, startPoint y: 559, endPoint x: 474, endPoint y: 542, distance: 92.9
click at [474, 543] on div "Use the fields below to edit this service charge Short Description On Site Repa…" at bounding box center [751, 508] width 1088 height 891
drag, startPoint x: 443, startPoint y: 399, endPoint x: 453, endPoint y: 379, distance: 22.4
click at [444, 398] on div "Use the fields below to edit this service charge Short Description On Site Repa…" at bounding box center [751, 508] width 1088 height 891
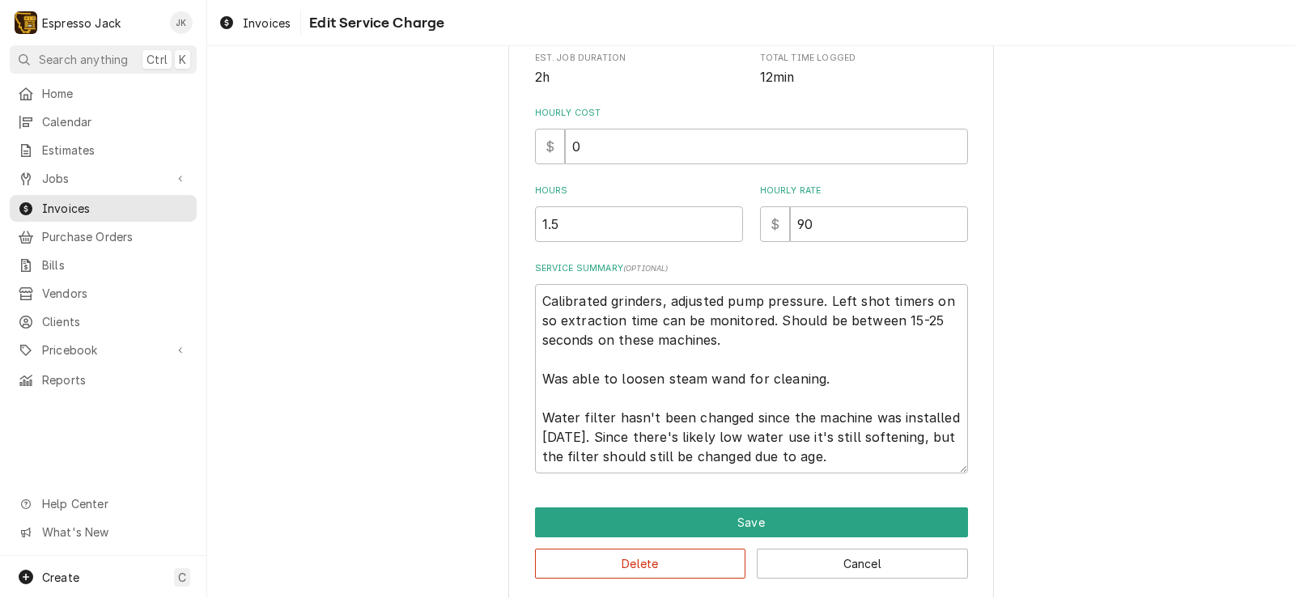
scroll to position [356, 0]
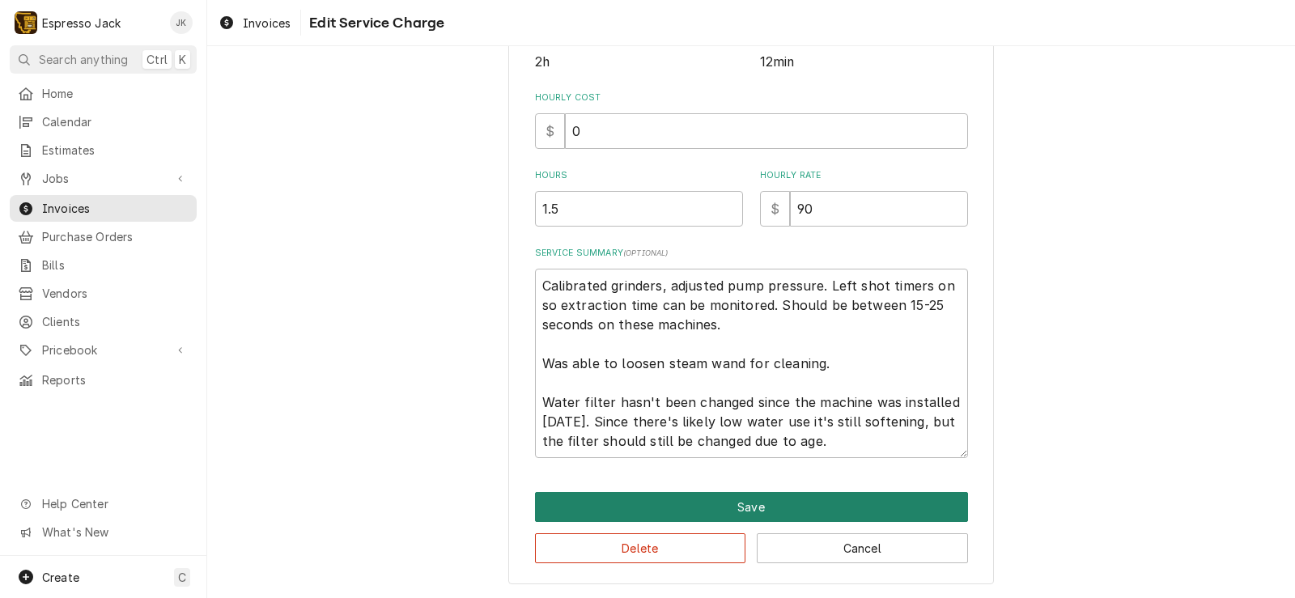
click at [697, 505] on button "Save" at bounding box center [751, 507] width 433 height 30
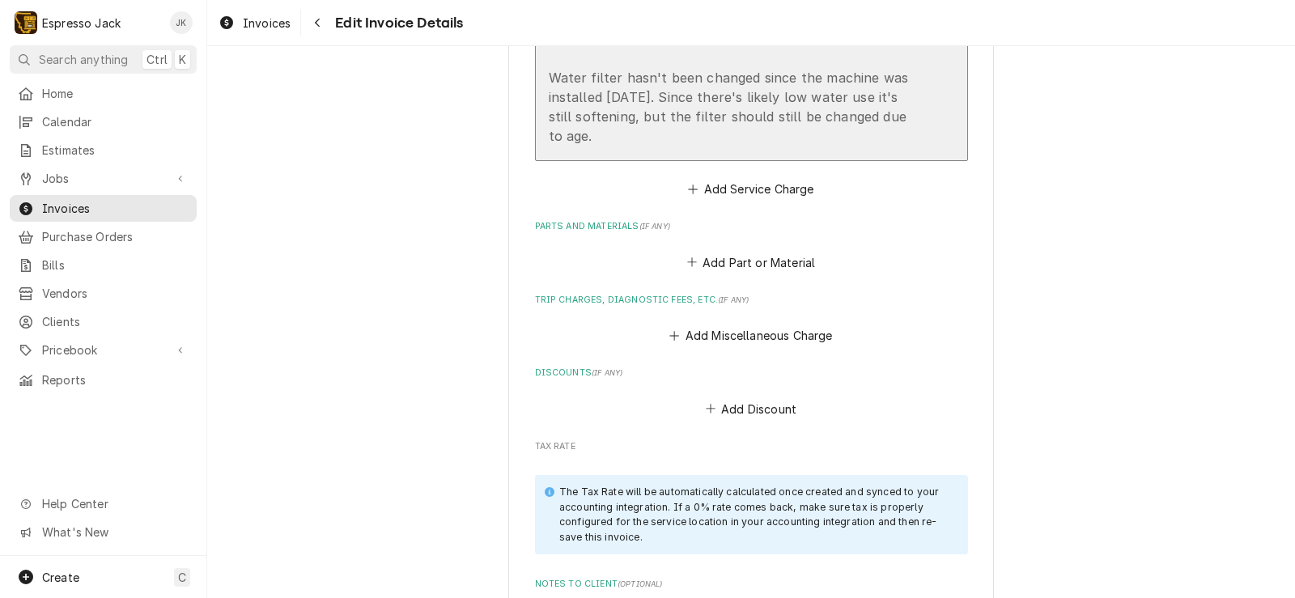
scroll to position [1243, 0]
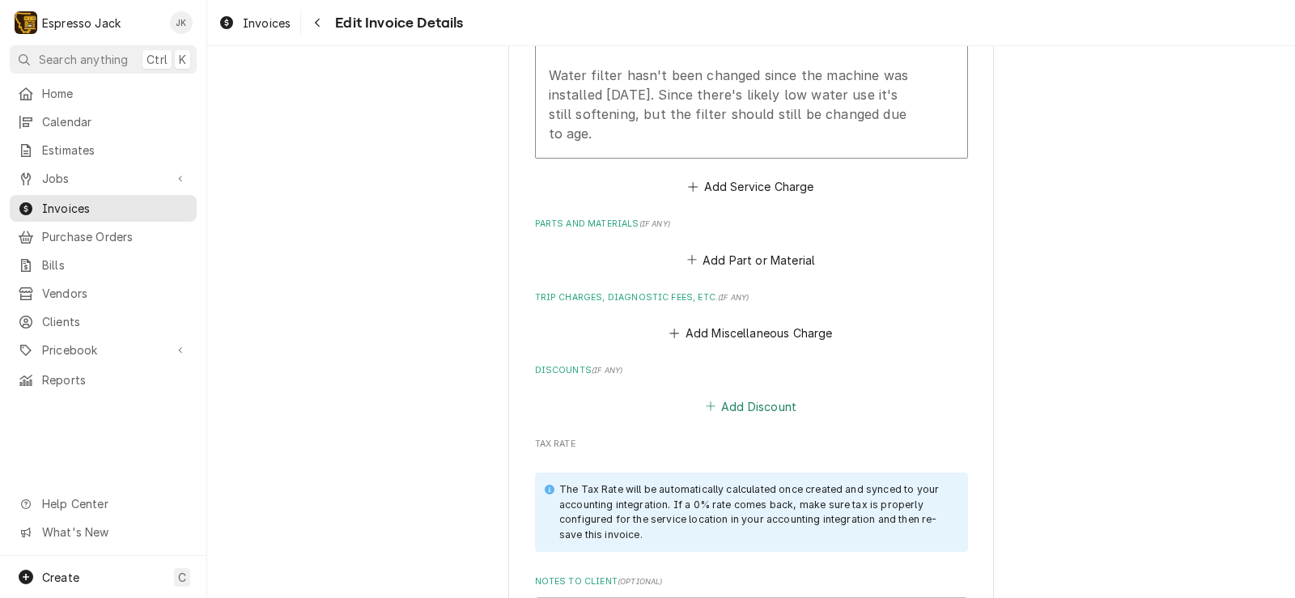
click at [737, 411] on button "Add Discount" at bounding box center [751, 406] width 96 height 23
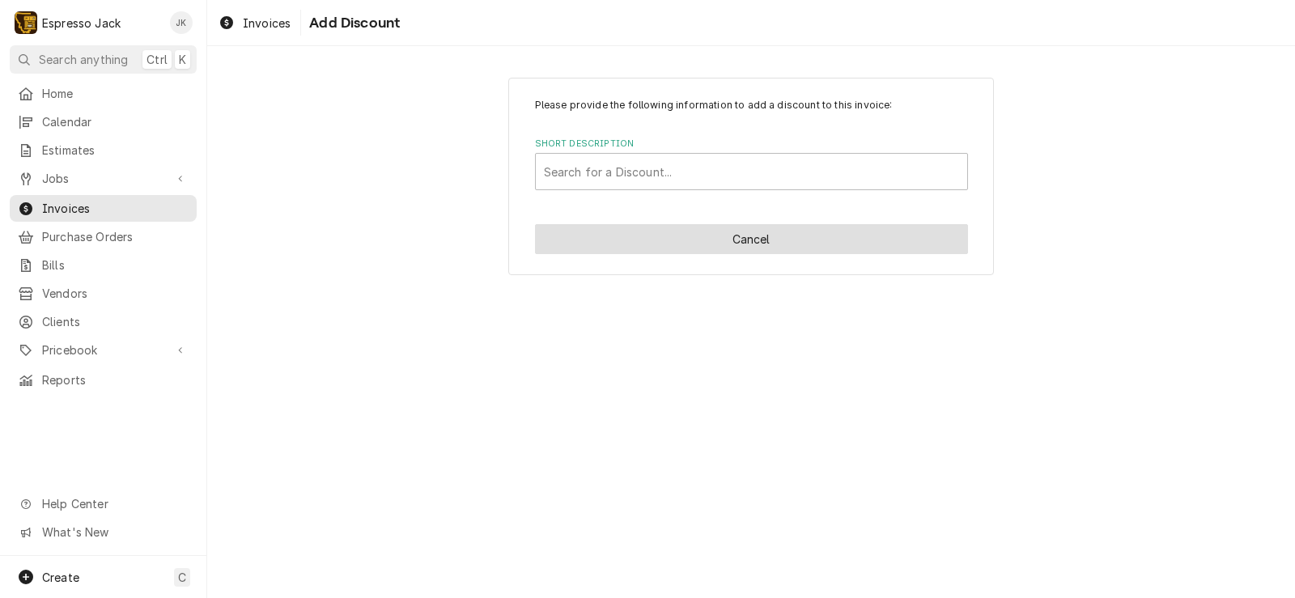
click at [690, 236] on button "Cancel" at bounding box center [751, 239] width 433 height 30
type textarea "x"
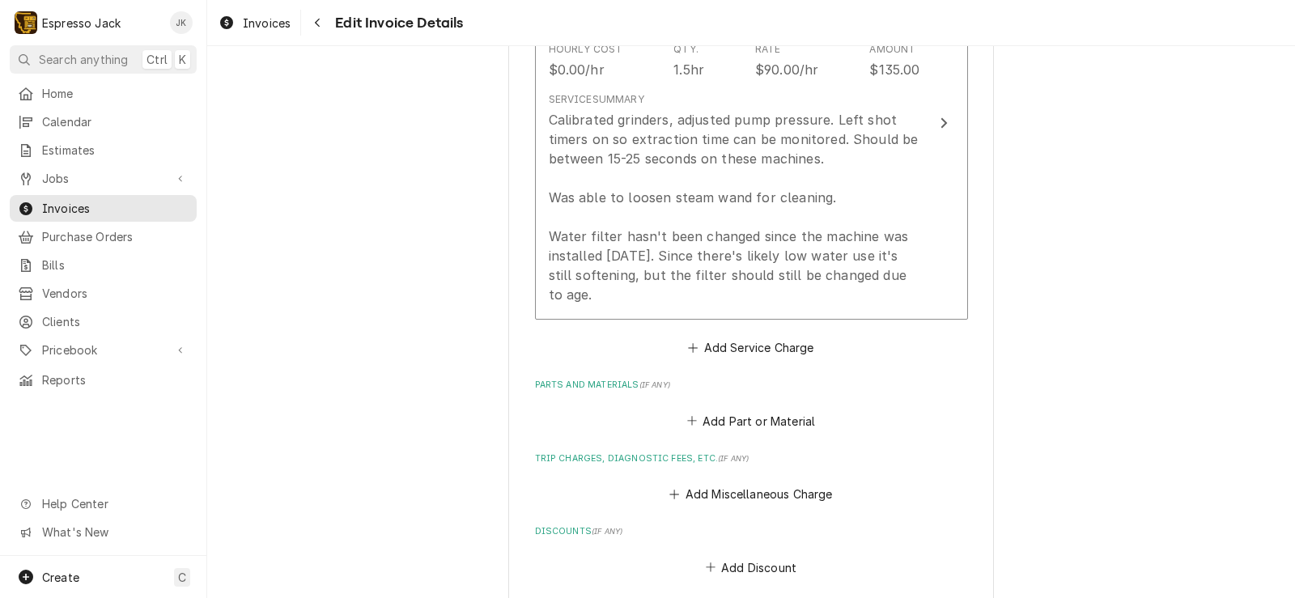
scroll to position [1321, 0]
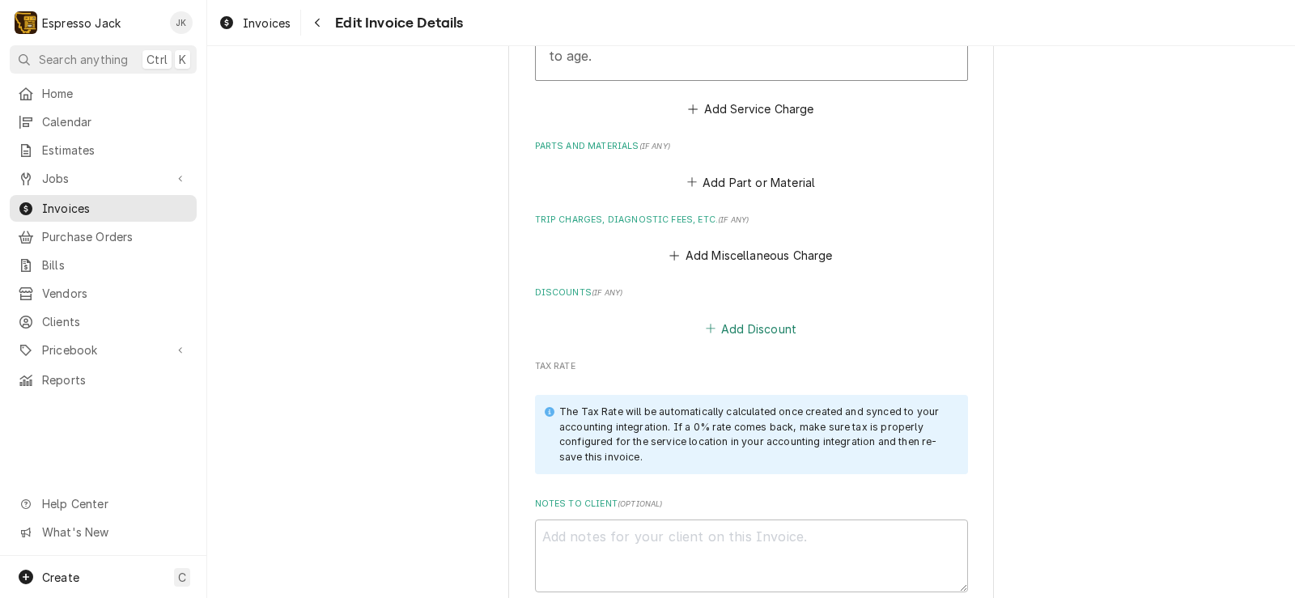
click at [727, 340] on fieldset "Charge Details Service Charges Short Description On Site Repair Labor, Prefered…" at bounding box center [751, 147] width 433 height 1037
click at [780, 333] on button "Add Discount" at bounding box center [751, 328] width 96 height 23
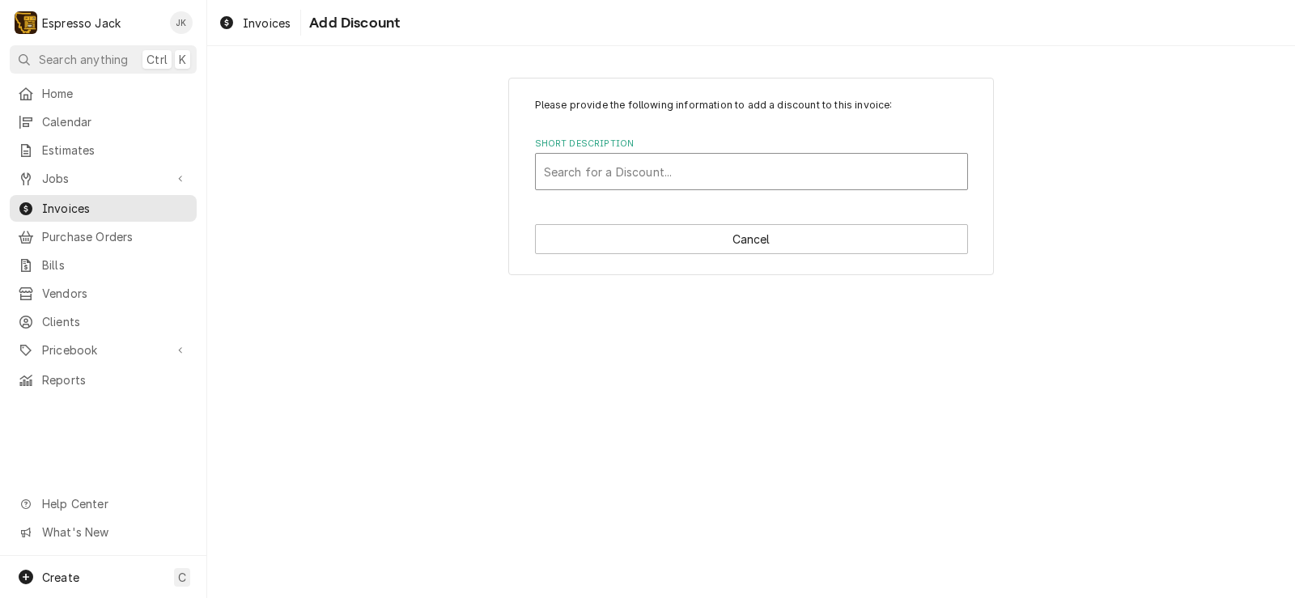
click at [709, 181] on div "Short Description" at bounding box center [751, 171] width 415 height 29
type input "Forgiven Invoice"
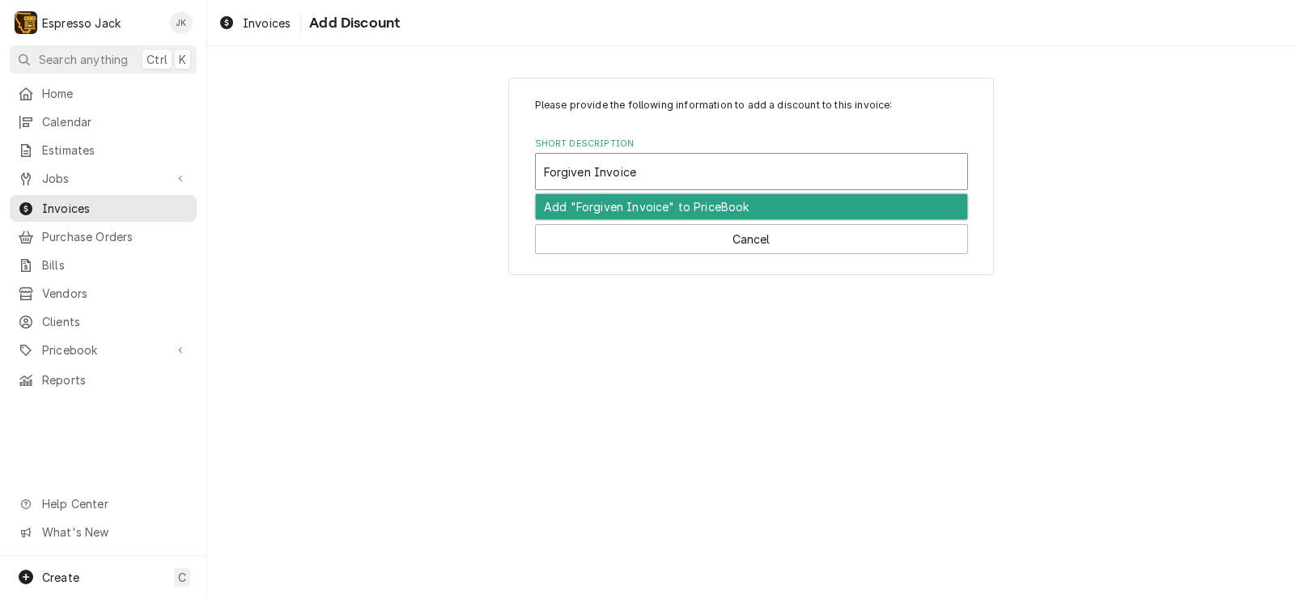
click at [704, 206] on div "Add "Forgiven Invoice" to PriceBook" at bounding box center [751, 206] width 431 height 25
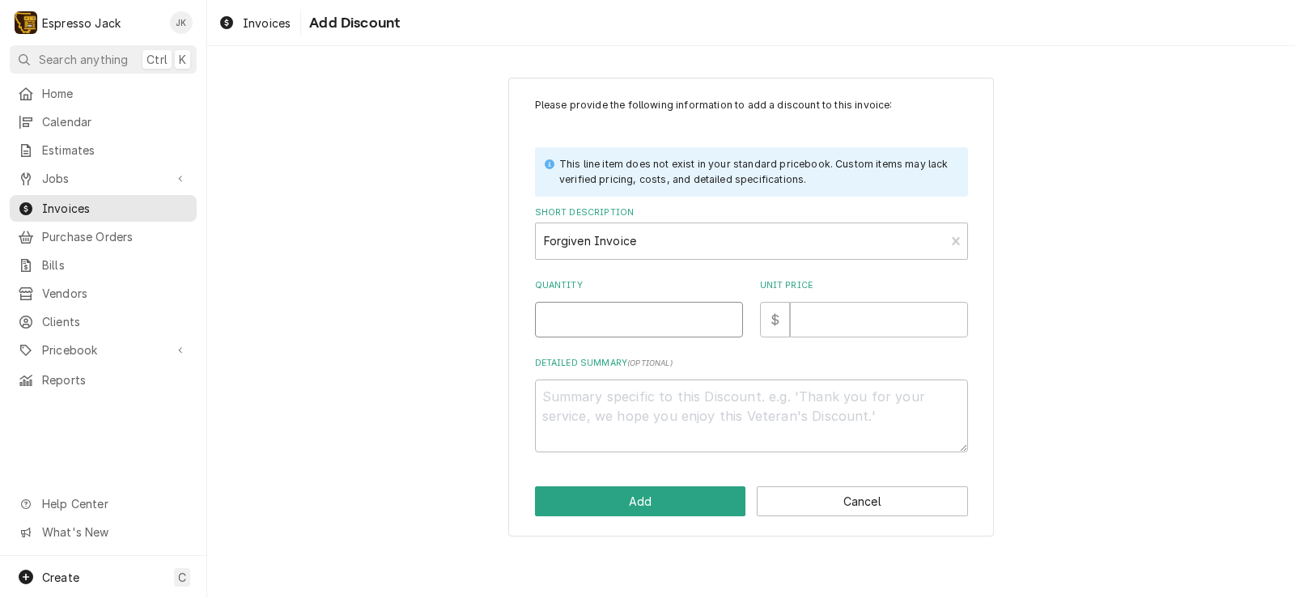
click at [692, 321] on input "Quantity" at bounding box center [639, 320] width 208 height 36
type textarea "x"
type input "1"
click at [895, 324] on input "Unit Price" at bounding box center [879, 320] width 178 height 36
type textarea "x"
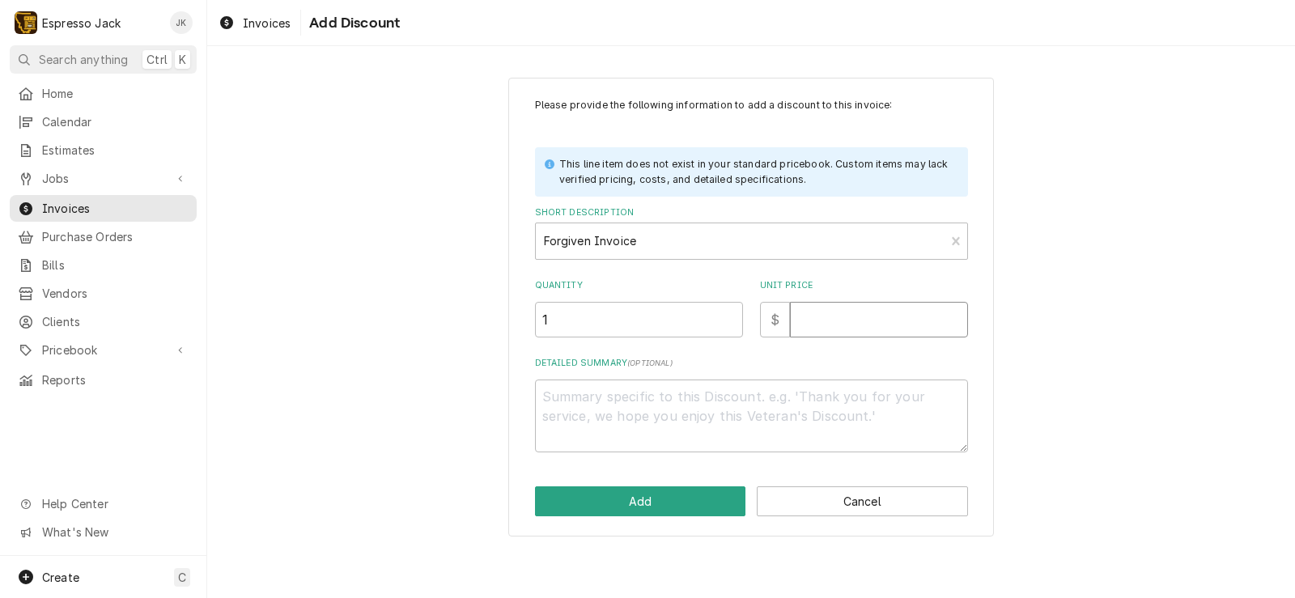
type input "1"
type textarea "x"
type input "13"
type textarea "x"
type input "135"
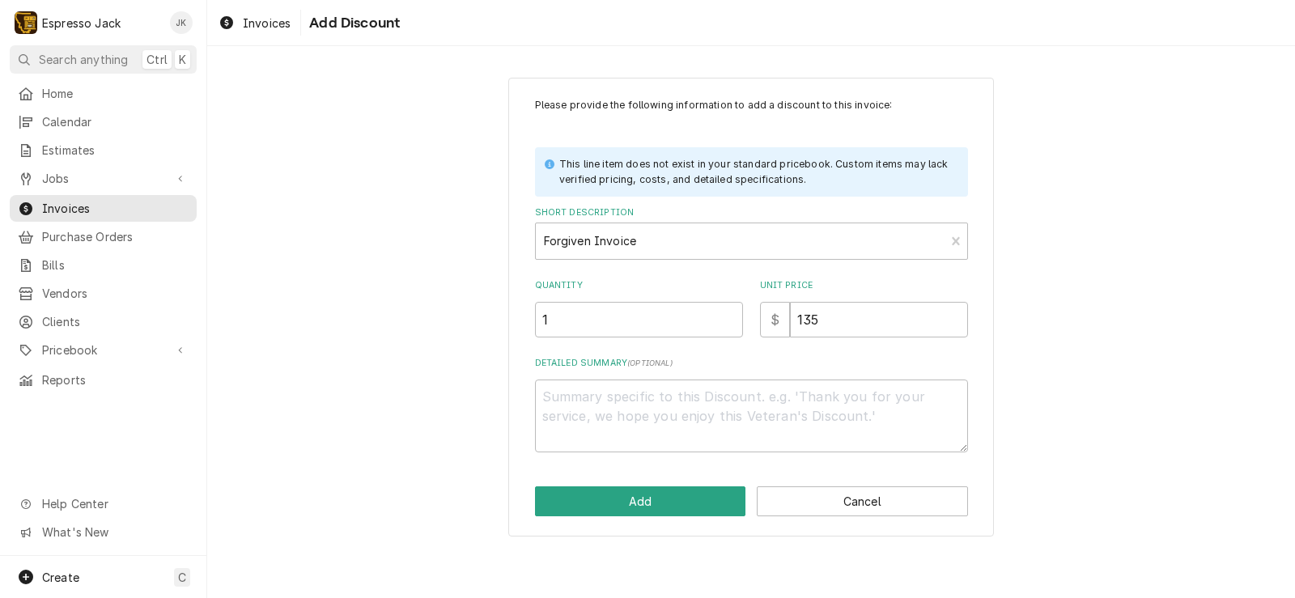
click at [648, 519] on div "Please provide the following information to add a discount to this invoice: Thi…" at bounding box center [751, 308] width 486 height 460
click at [663, 505] on button "Add" at bounding box center [640, 502] width 211 height 30
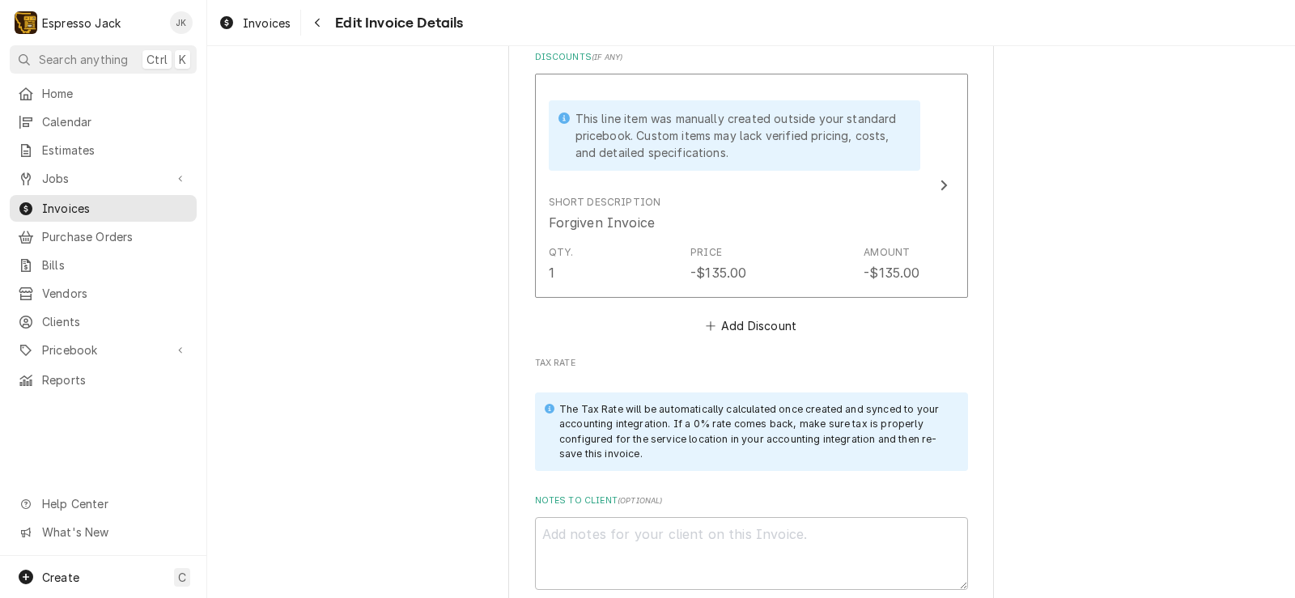
scroll to position [1982, 0]
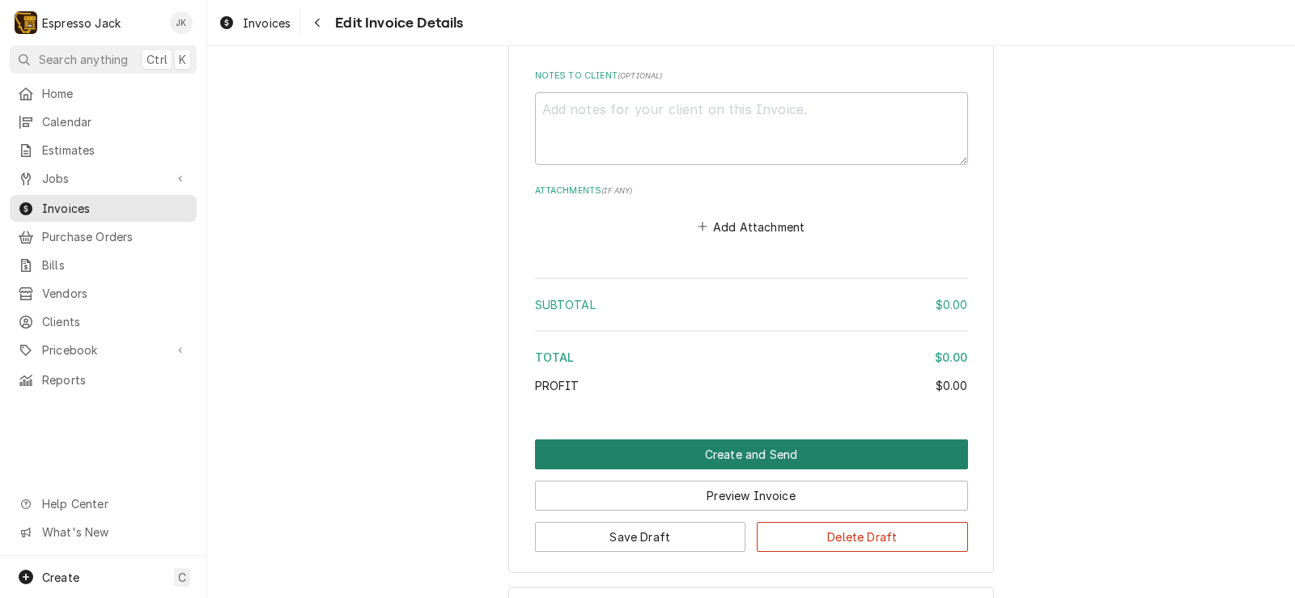
click at [871, 457] on button "Create and Send" at bounding box center [751, 455] width 433 height 30
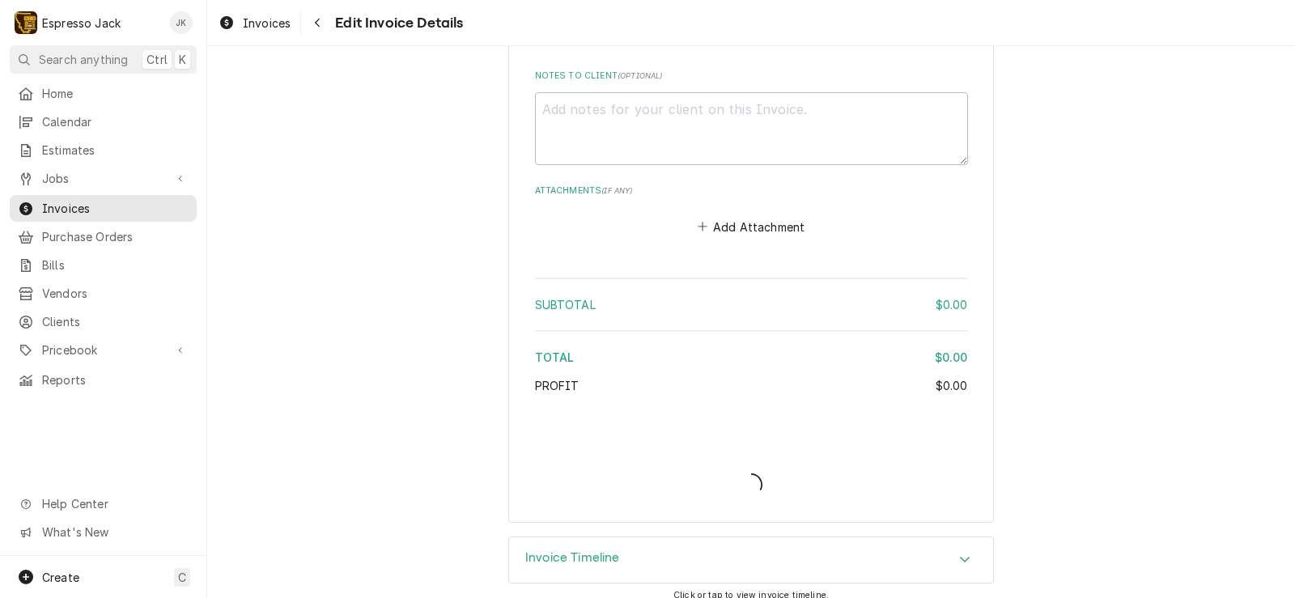
type textarea "x"
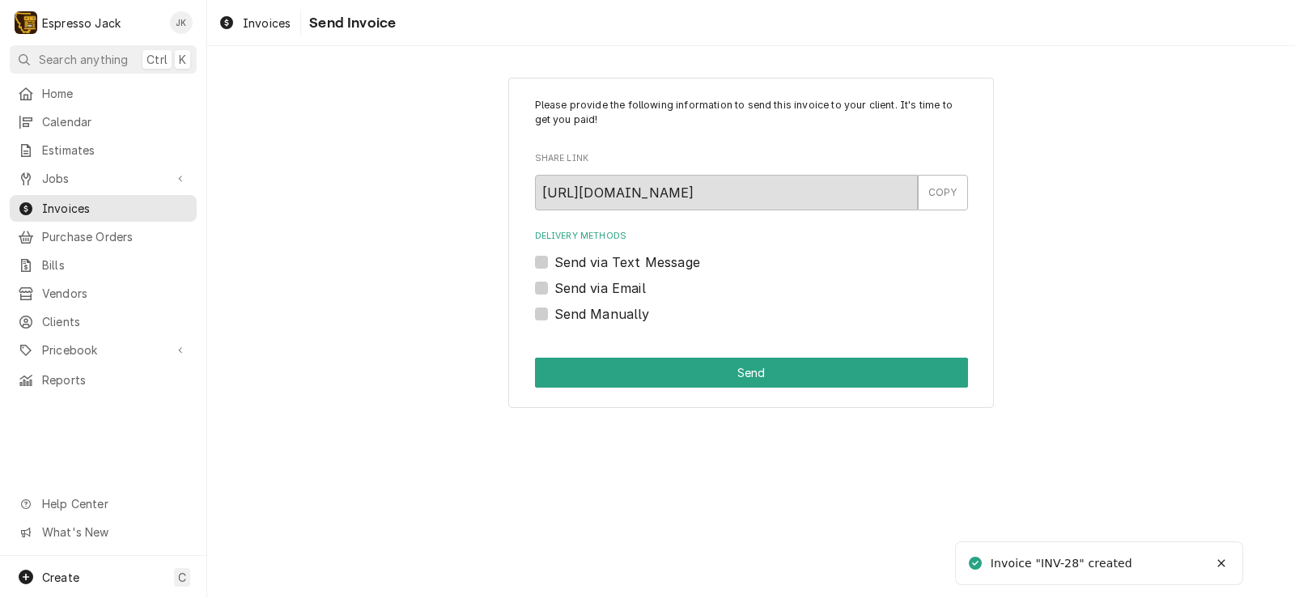
click at [555, 314] on label "Send Manually" at bounding box center [603, 313] width 96 height 19
click at [555, 314] on input "Send Manually" at bounding box center [771, 322] width 433 height 36
checkbox input "true"
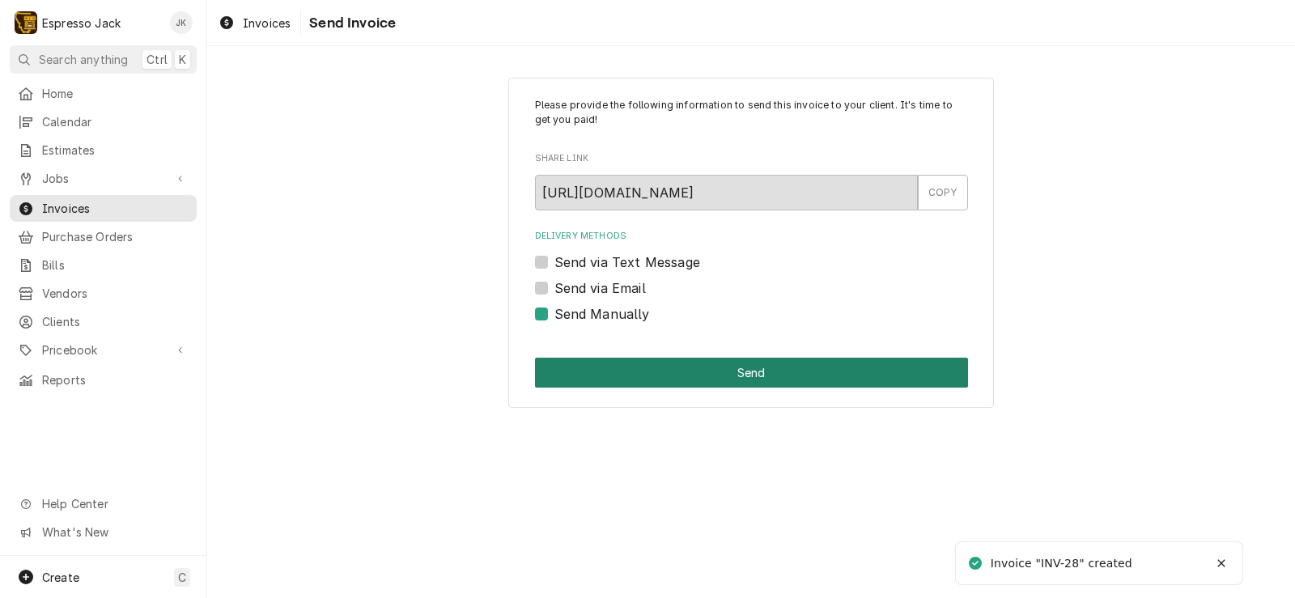
click at [624, 364] on button "Send" at bounding box center [751, 373] width 433 height 30
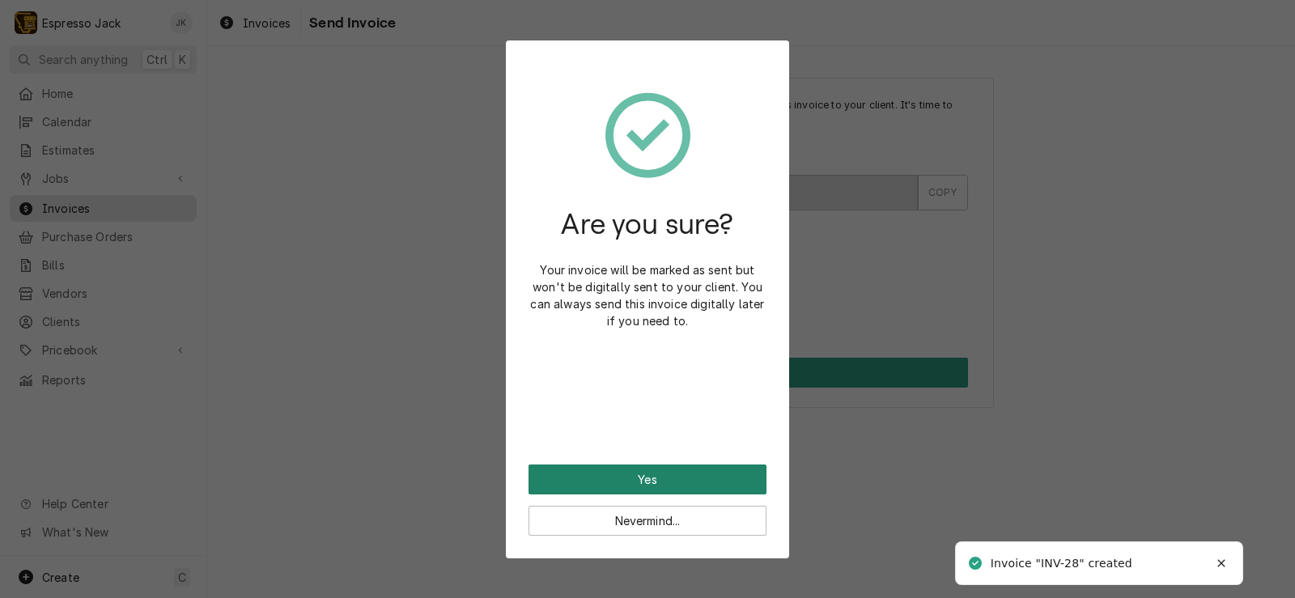
click at [635, 470] on button "Yes" at bounding box center [648, 480] width 238 height 30
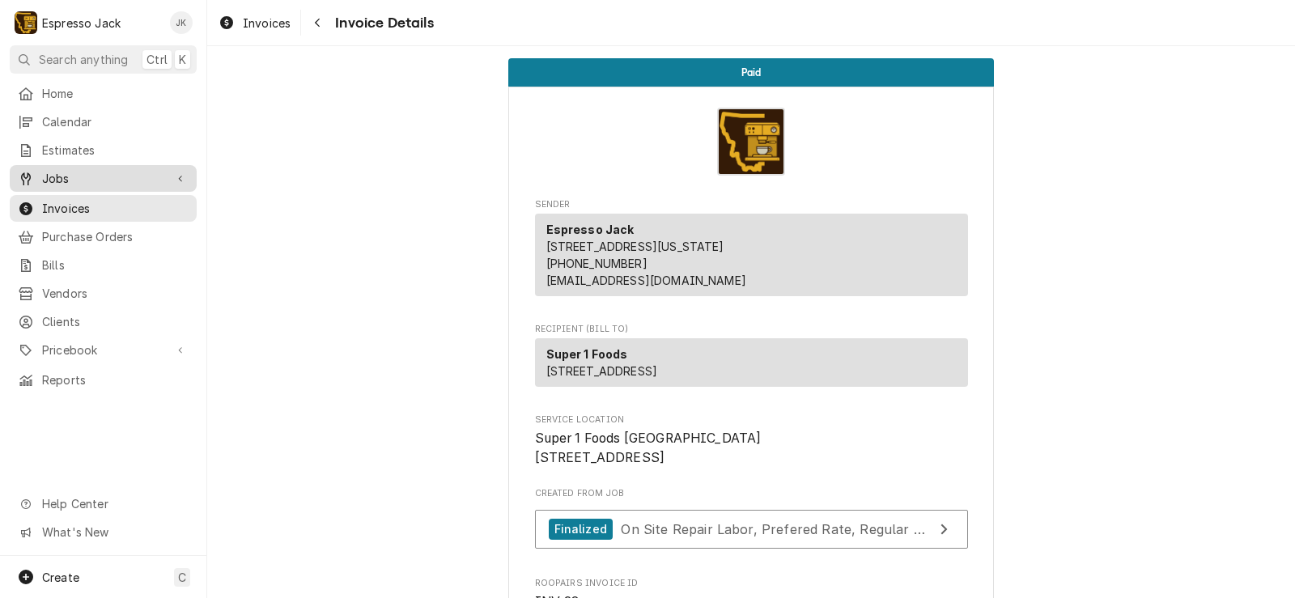
click at [97, 176] on span "Jobs" at bounding box center [103, 178] width 122 height 17
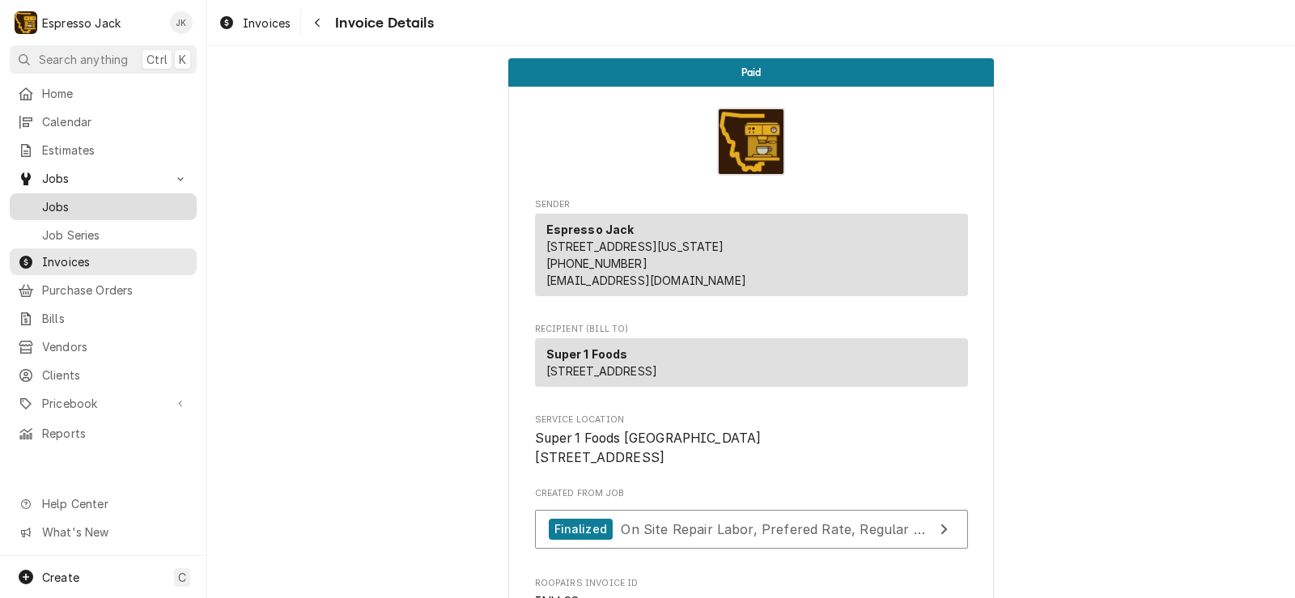
click at [77, 198] on span "Jobs" at bounding box center [115, 206] width 147 height 17
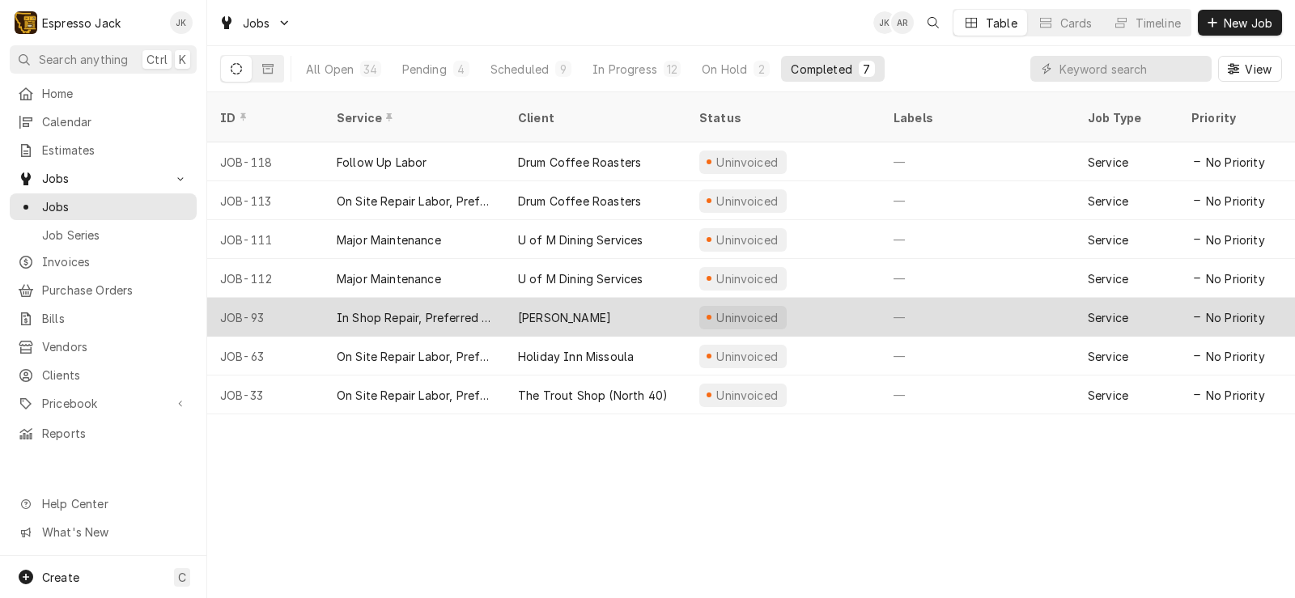
click at [561, 298] on div "Martin Schaerport" at bounding box center [595, 317] width 181 height 39
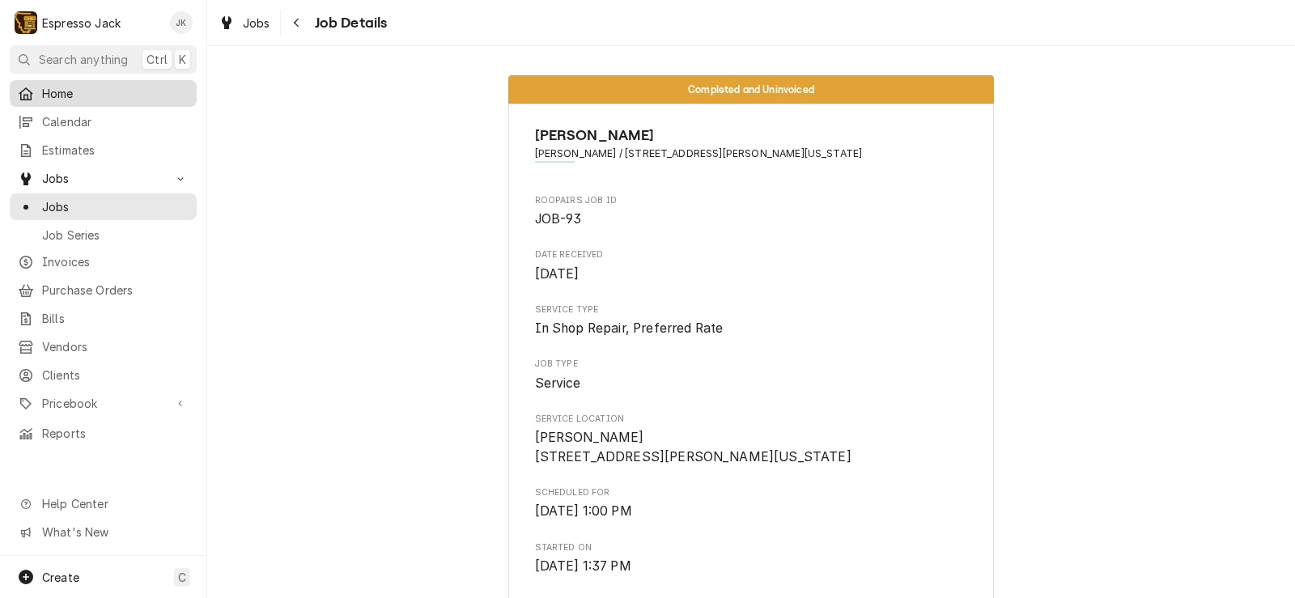
click at [121, 100] on link "Home" at bounding box center [103, 93] width 187 height 27
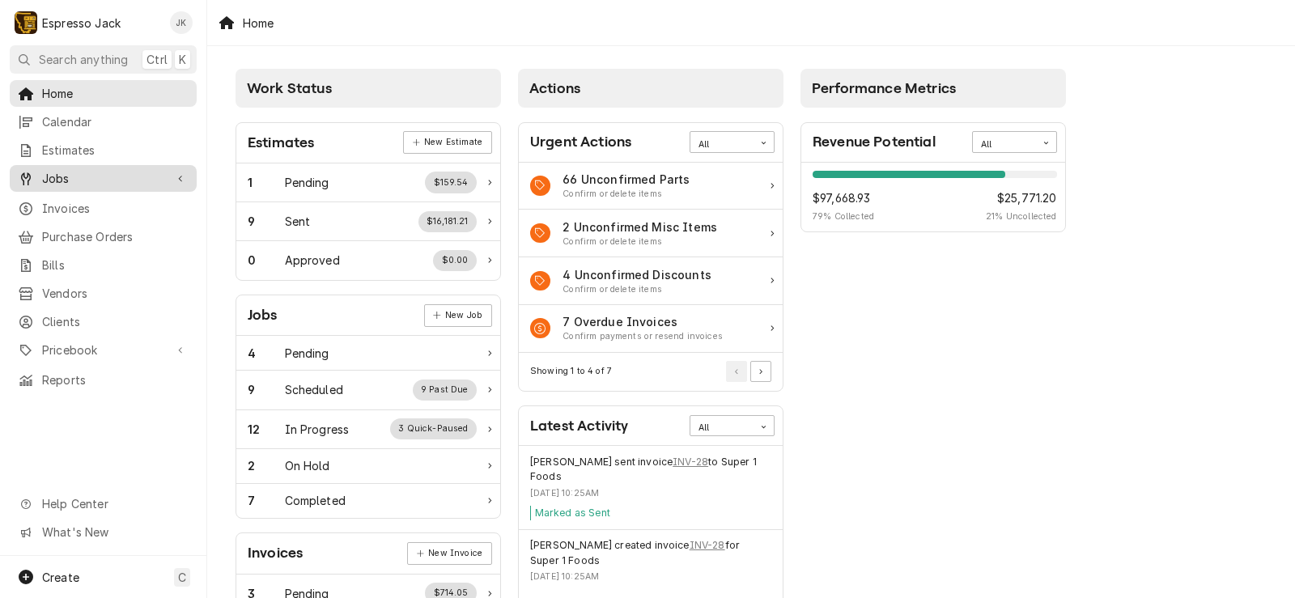
click at [71, 176] on span "Jobs" at bounding box center [103, 178] width 122 height 17
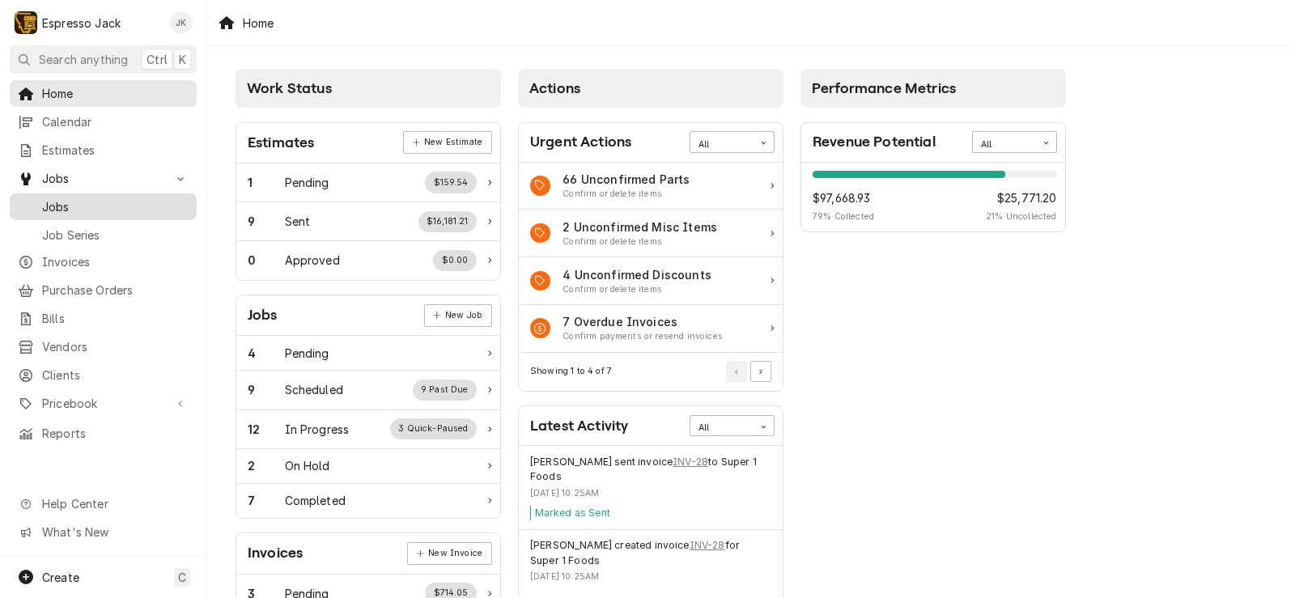
click at [66, 198] on span "Jobs" at bounding box center [115, 206] width 147 height 17
